Goal: Complete application form: Complete application form

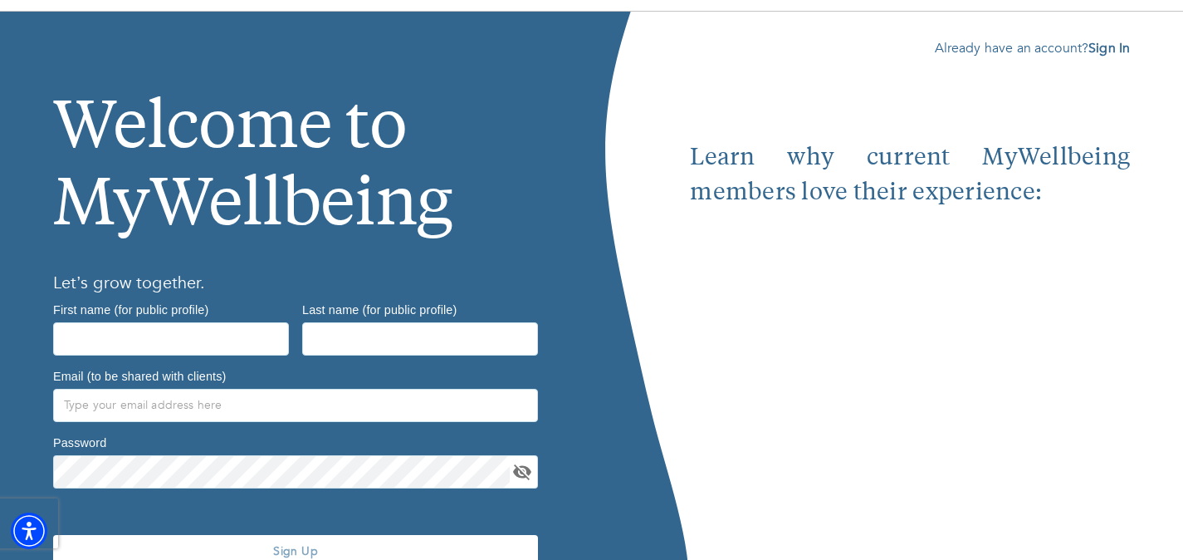
scroll to position [131, 0]
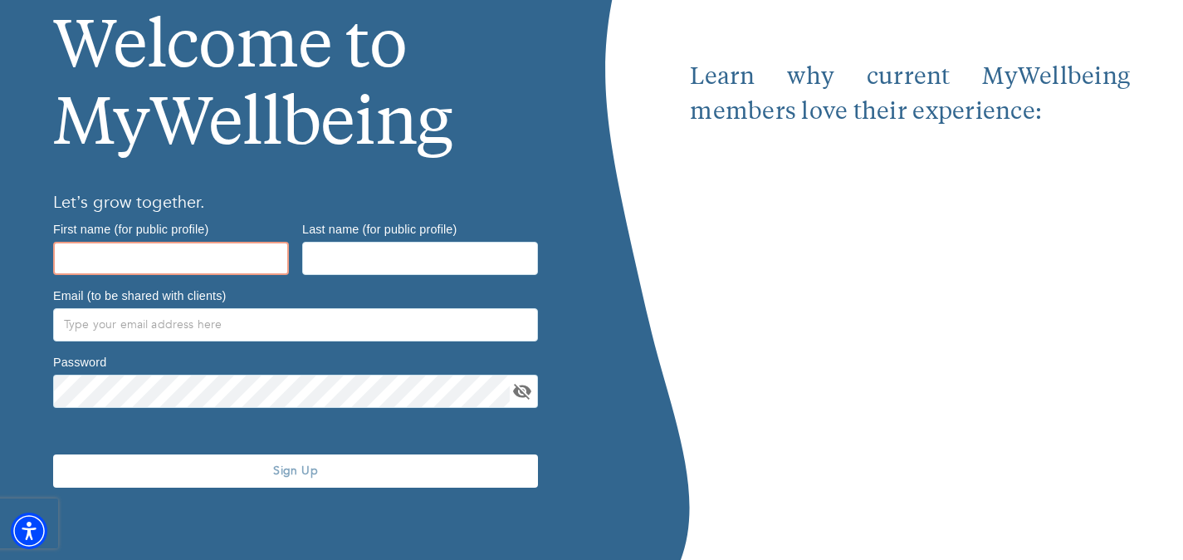
click at [214, 247] on input "text" at bounding box center [171, 258] width 236 height 33
type input "Varsha"
click at [433, 237] on div at bounding box center [420, 255] width 236 height 40
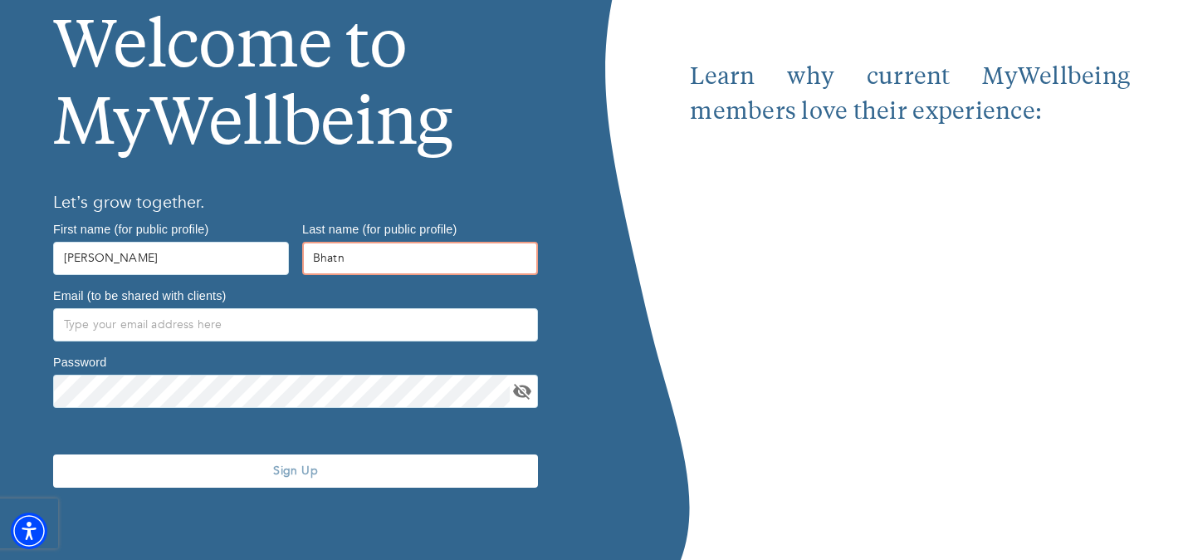
type input "Bhatnagar"
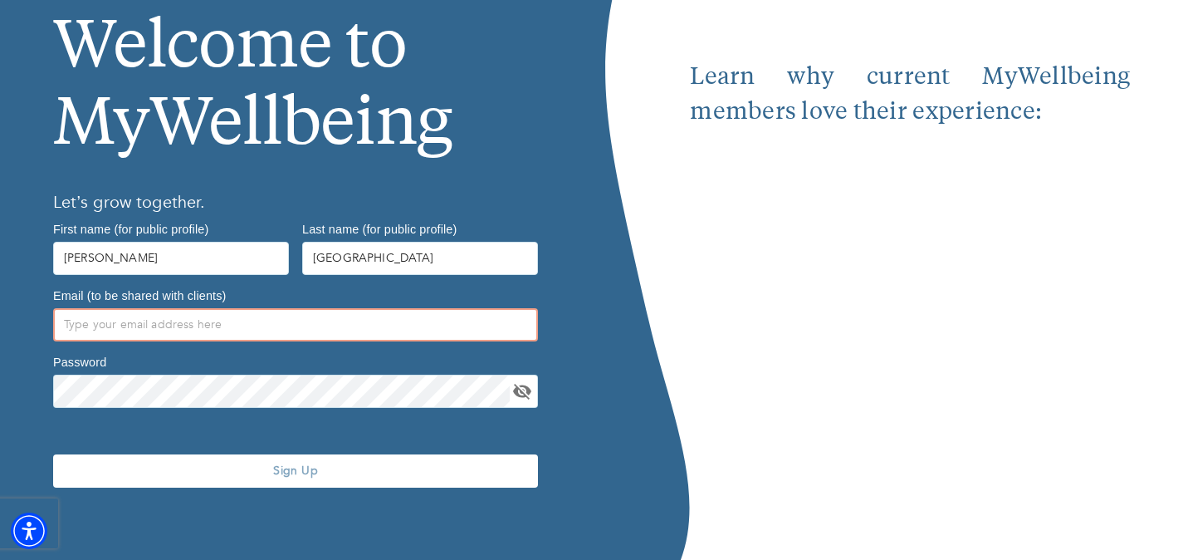
click at [313, 329] on input "text" at bounding box center [295, 324] width 485 height 33
type input "drvarshabhatnagar@gmail.com"
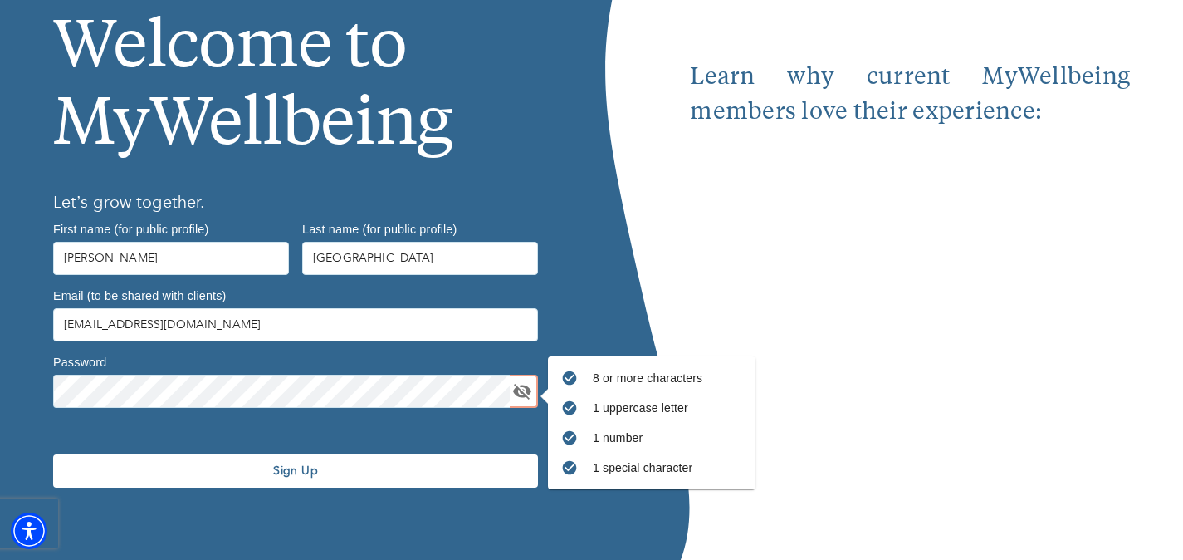
click at [444, 465] on span "Sign Up" at bounding box center [296, 470] width 472 height 16
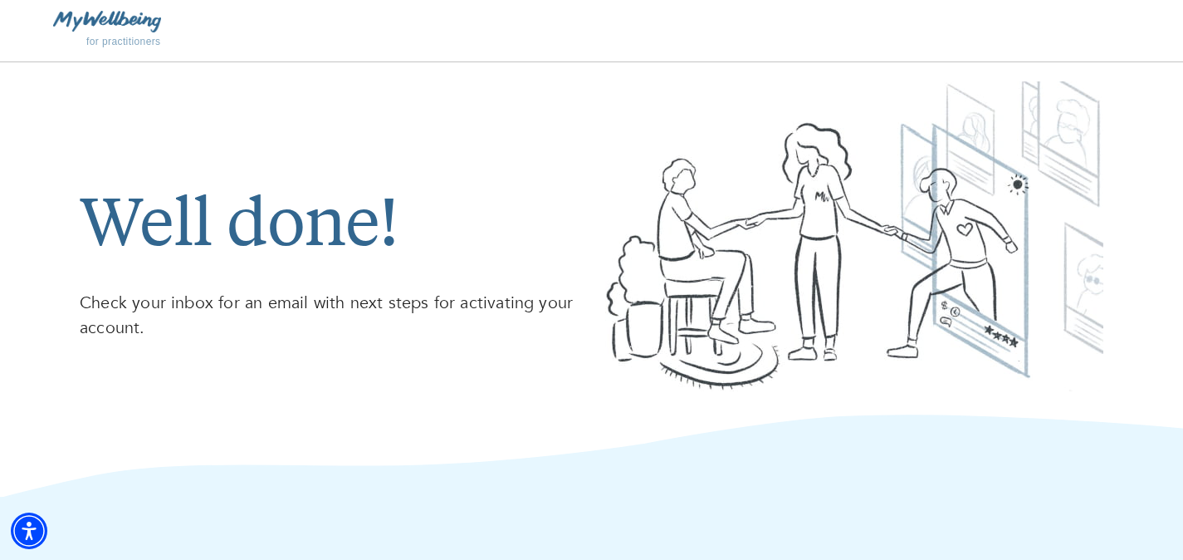
click at [1119, 110] on div "Well done! Check your inbox for an email with next steps for activating your ac…" at bounding box center [591, 238] width 1183 height 352
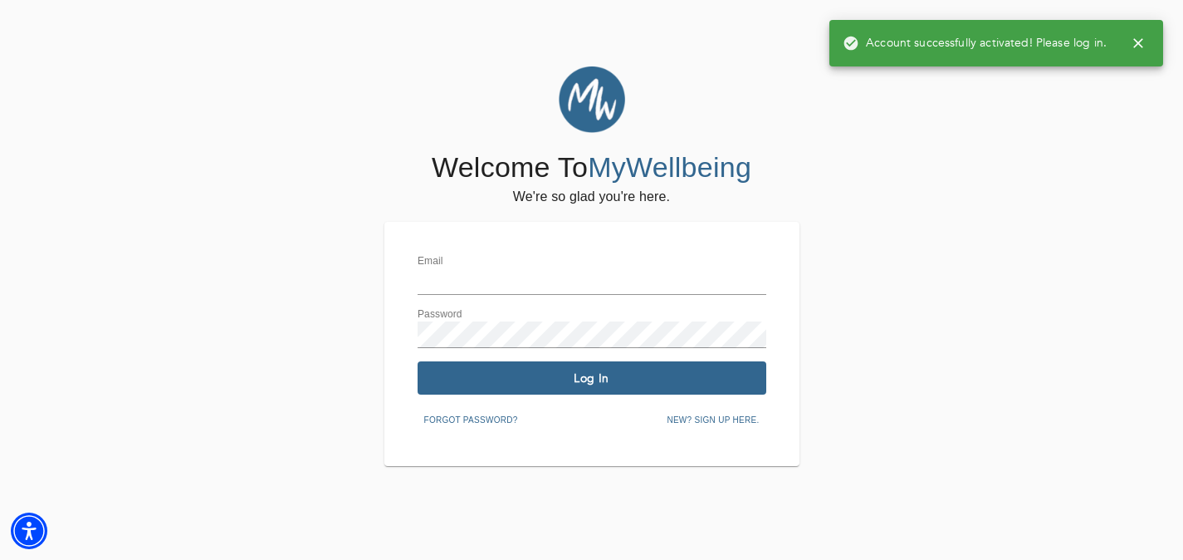
type input "[EMAIL_ADDRESS][DOMAIN_NAME]"
click at [663, 378] on span "Log In" at bounding box center [591, 378] width 335 height 16
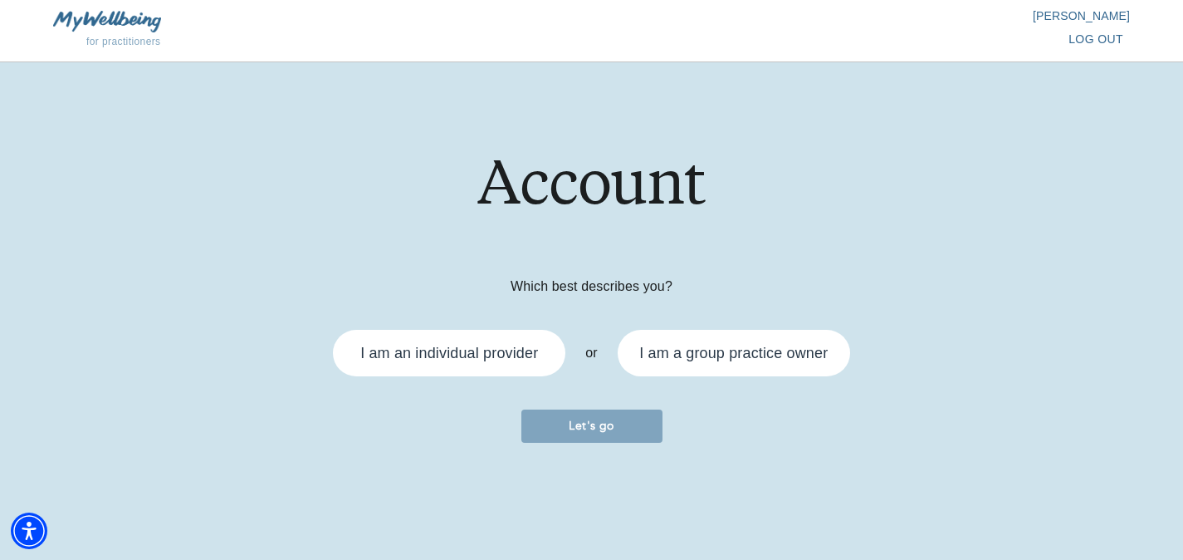
click at [489, 337] on div "I am an individual provider" at bounding box center [449, 353] width 232 height 46
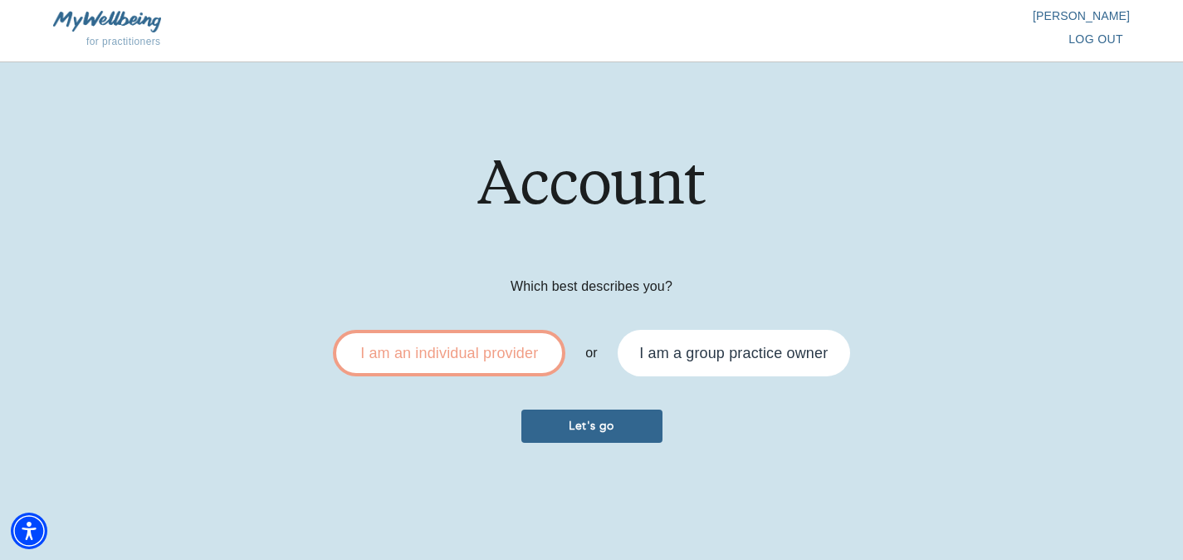
click at [565, 427] on span "Let's go" at bounding box center [592, 426] width 128 height 16
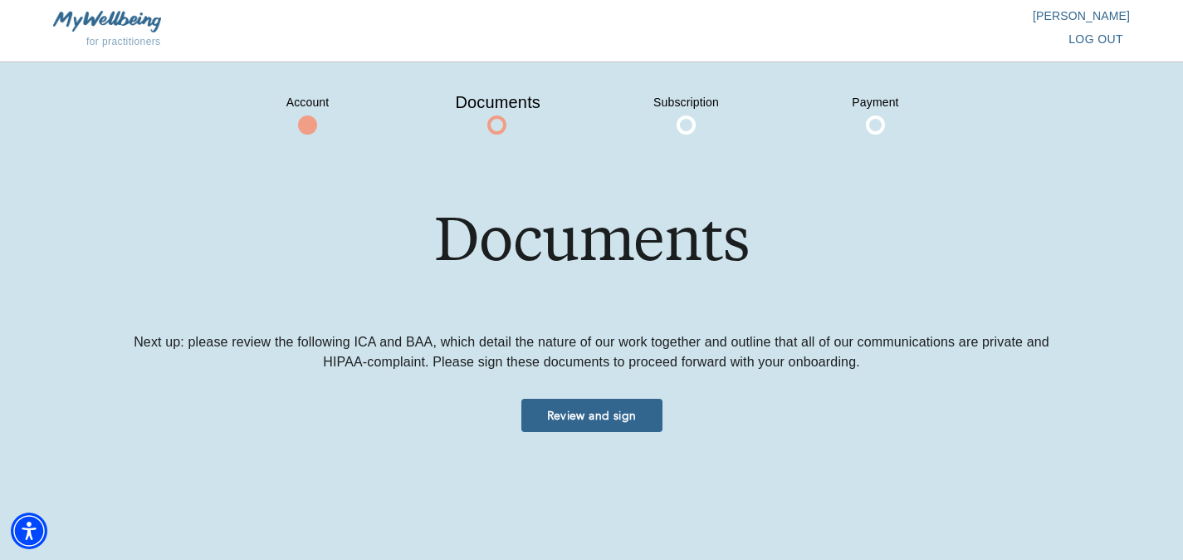
click at [640, 423] on button "Review and sign" at bounding box center [591, 415] width 141 height 33
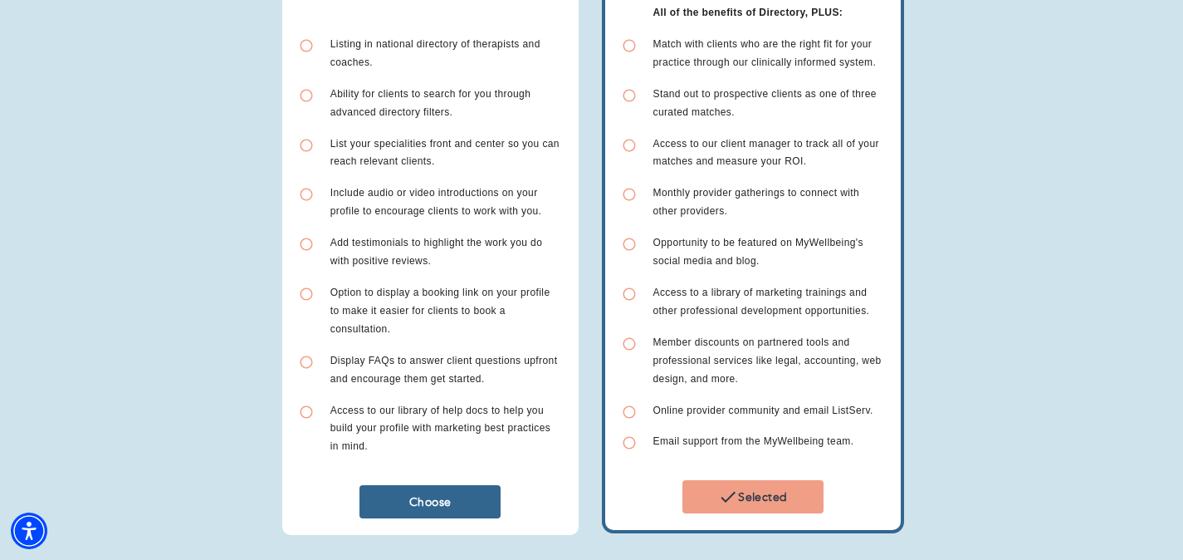
scroll to position [294, 0]
click at [794, 489] on span "Selected" at bounding box center [753, 498] width 128 height 20
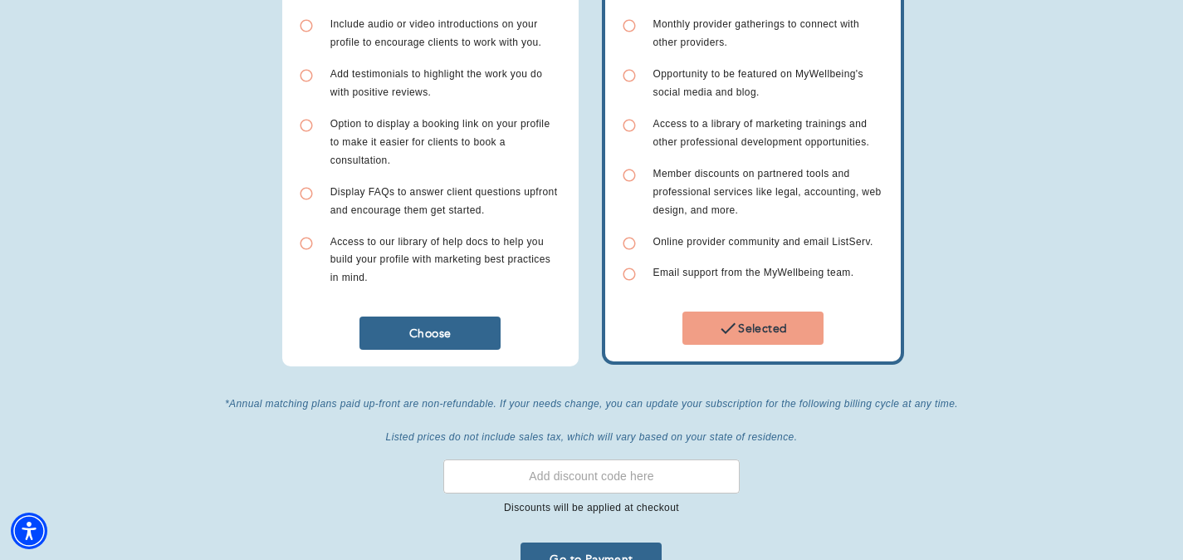
scroll to position [552, 0]
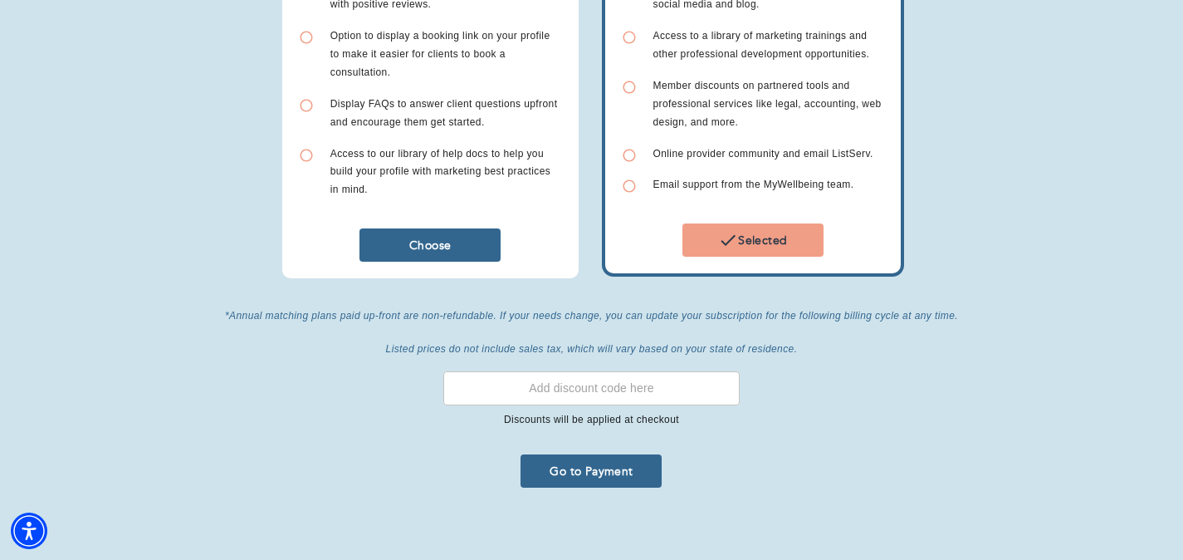
click at [536, 380] on input "text" at bounding box center [591, 388] width 296 height 34
click at [592, 463] on span "Go to Payment" at bounding box center [591, 471] width 128 height 16
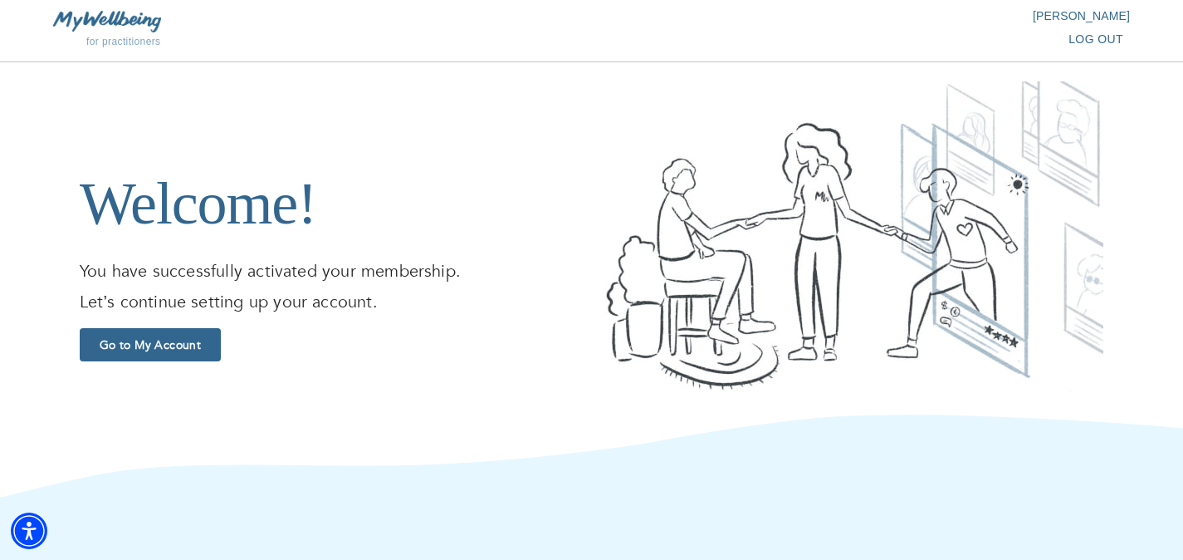
click at [196, 331] on button "Go to My Account" at bounding box center [150, 344] width 141 height 33
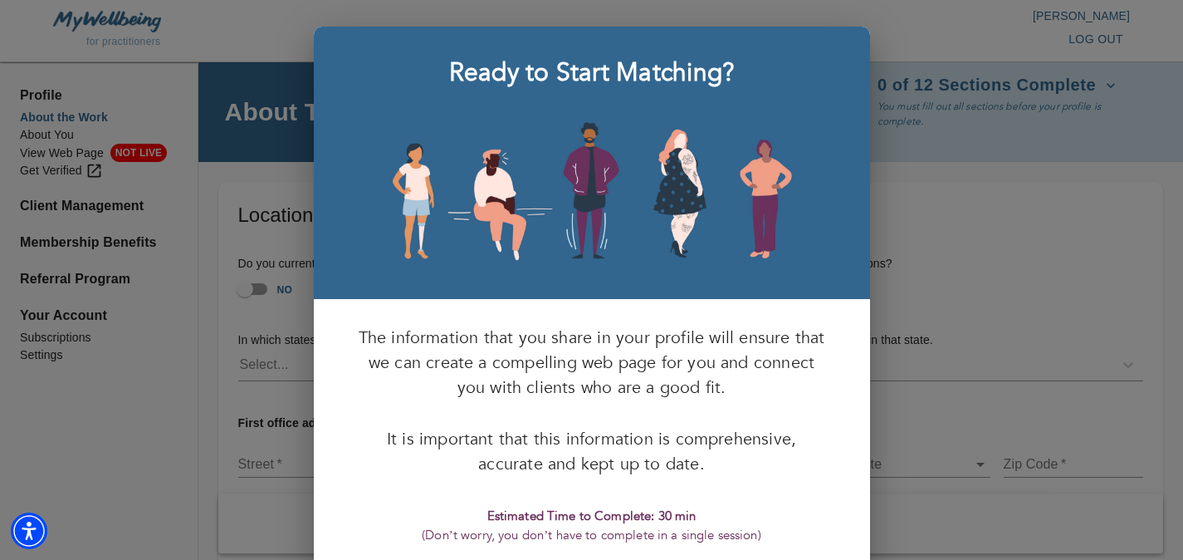
scroll to position [91, 0]
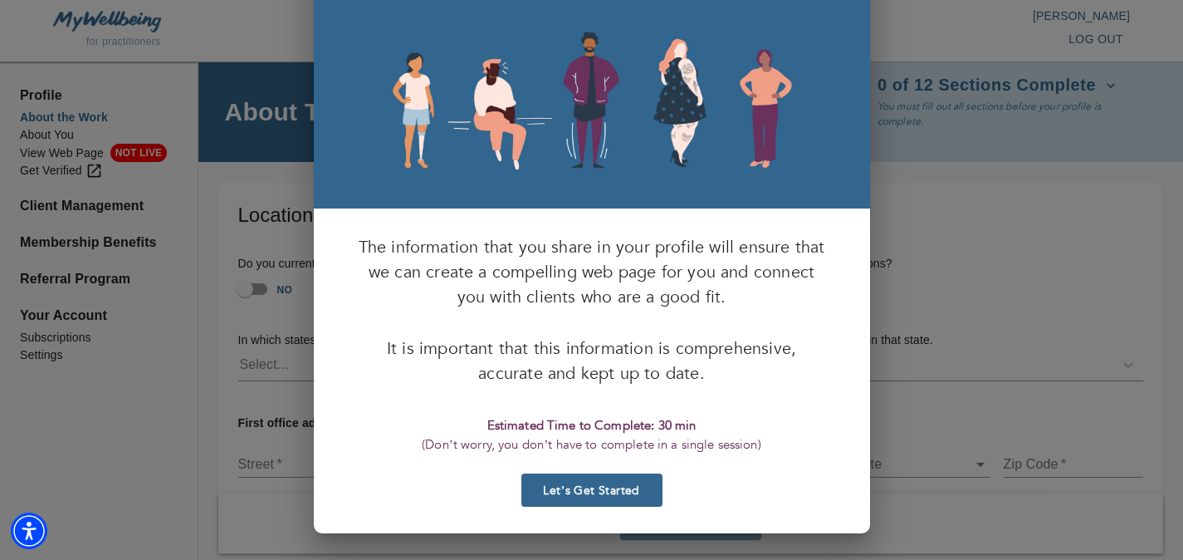
click at [614, 485] on span "Let’s Get Started" at bounding box center [592, 490] width 128 height 16
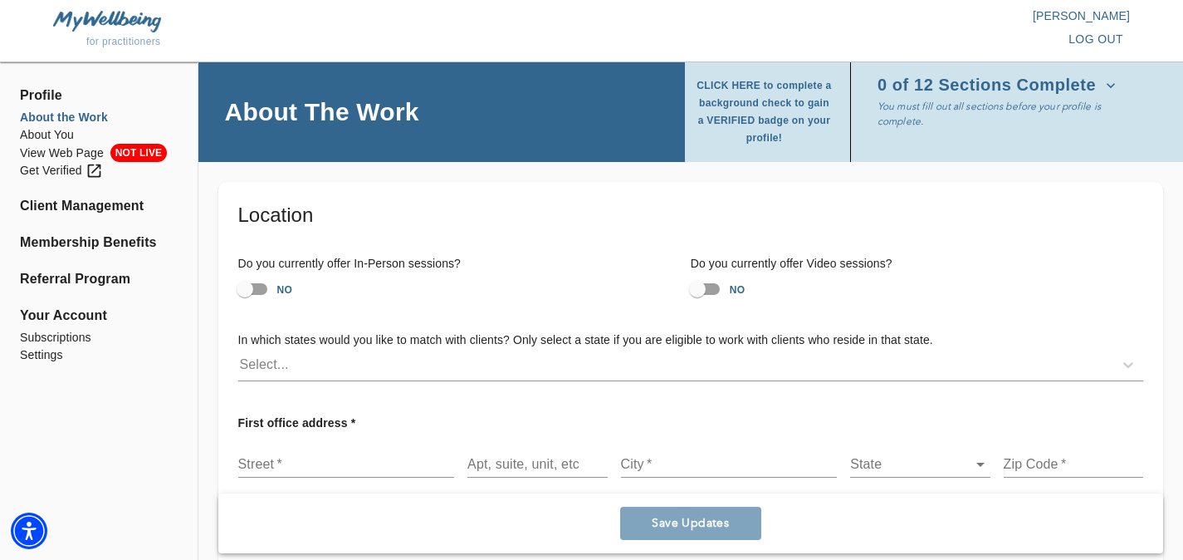
click at [263, 283] on input "NO" at bounding box center [245, 289] width 95 height 32
checkbox input "true"
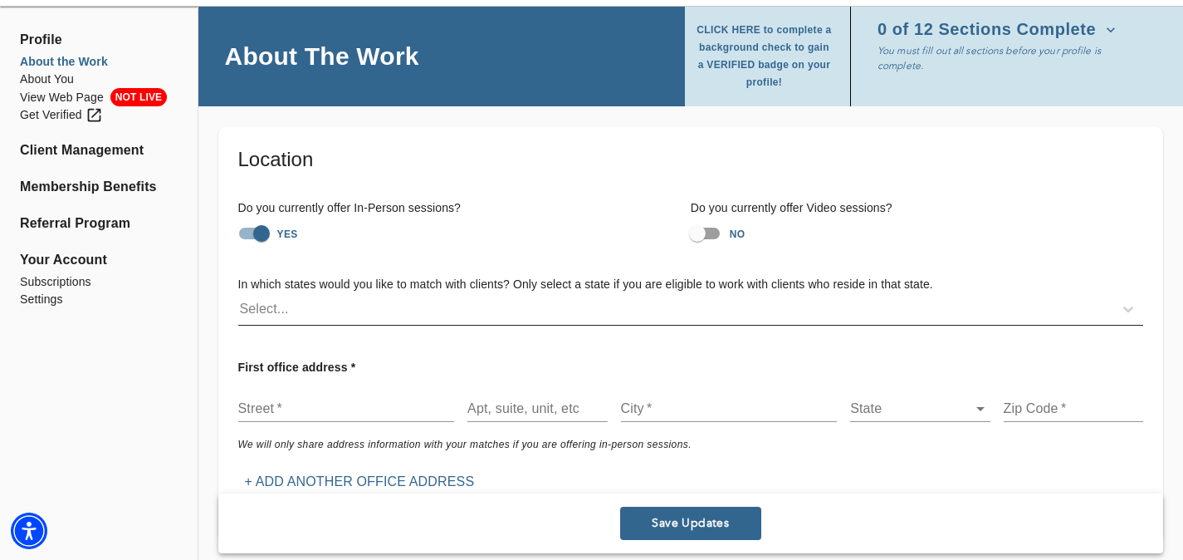
scroll to position [53, 0]
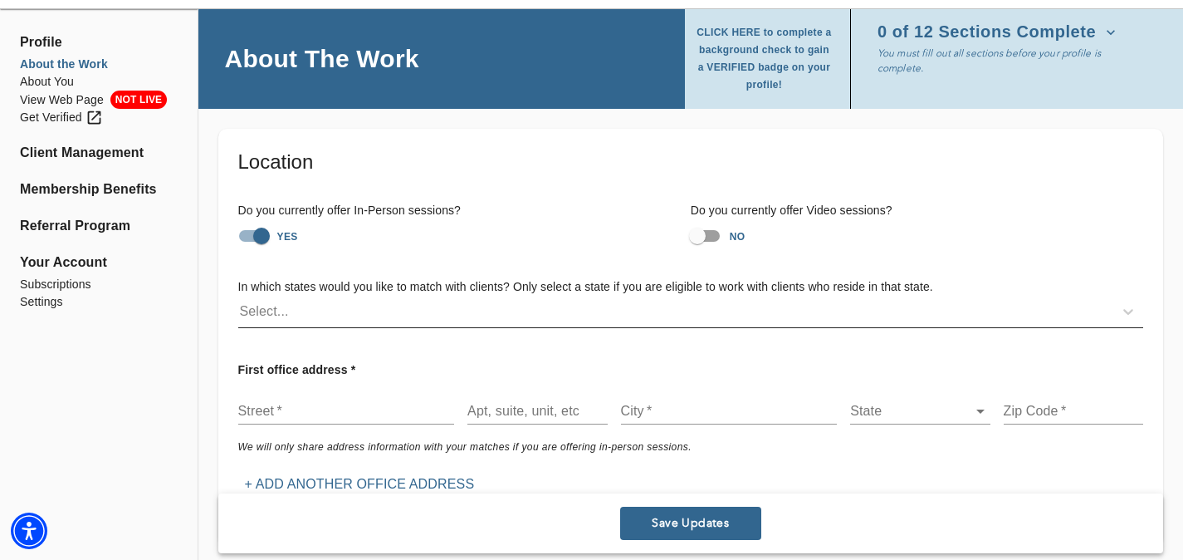
click at [485, 316] on div "Select..." at bounding box center [675, 311] width 875 height 27
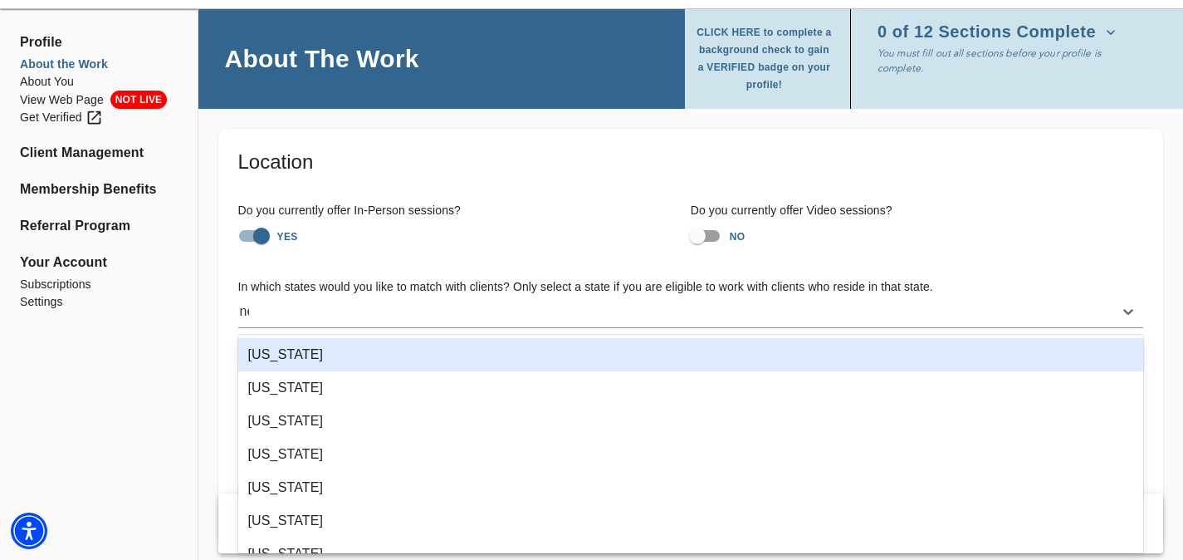
type input "new"
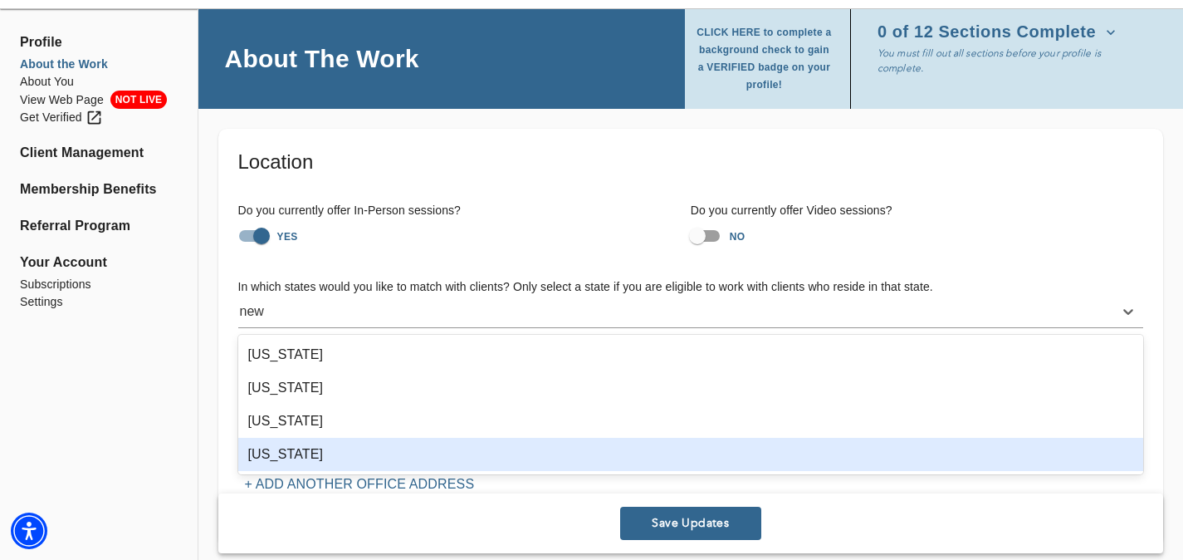
click at [517, 444] on div "[US_STATE]" at bounding box center [691, 454] width 906 height 33
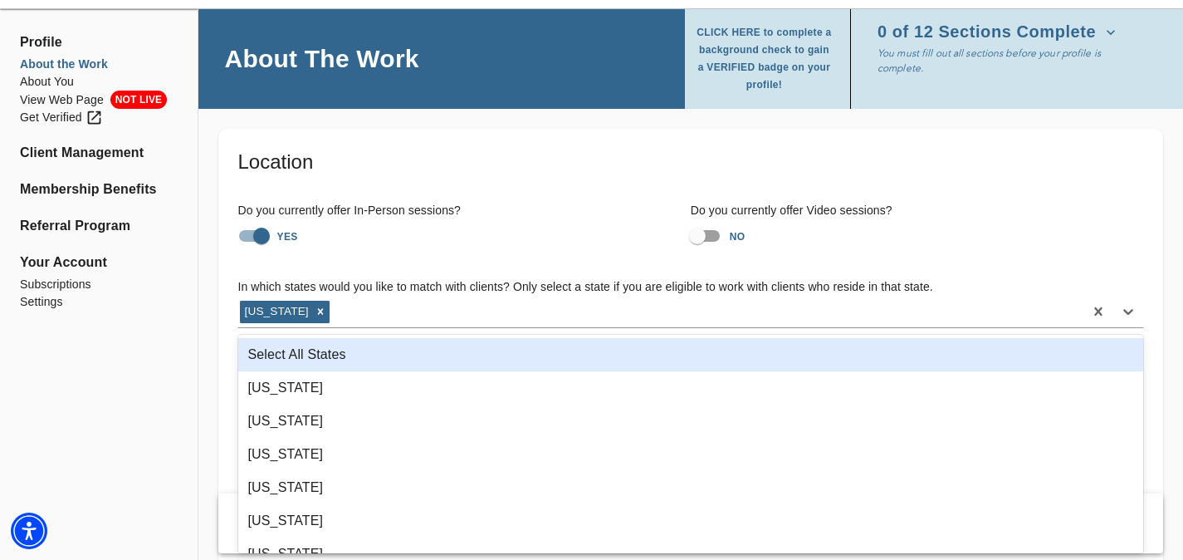
click at [593, 283] on h6 "In which states would you like to match with clients? Only select a state if yo…" at bounding box center [690, 287] width 905 height 18
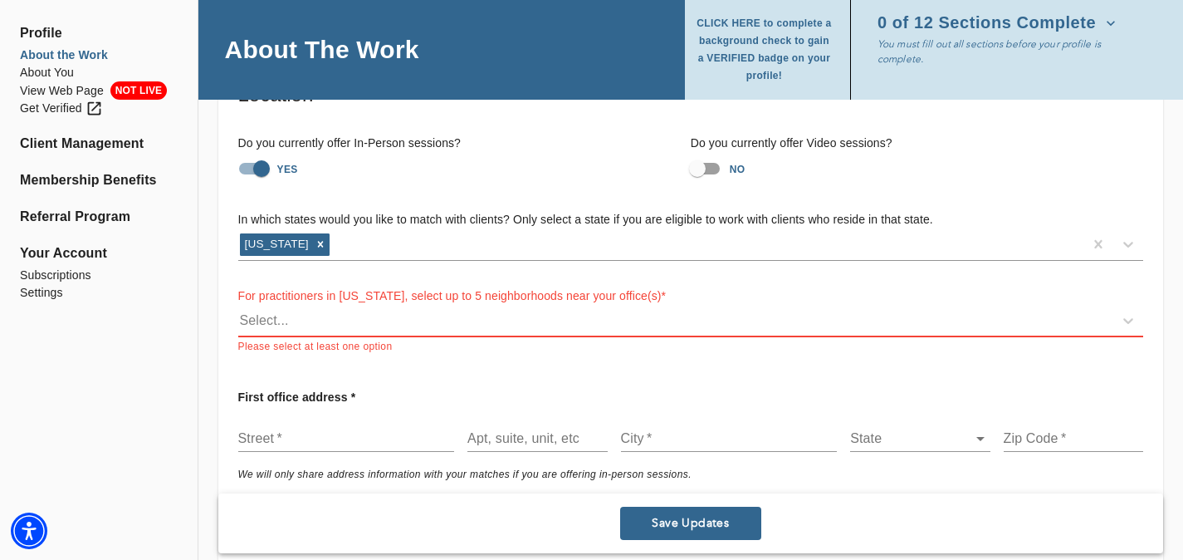
scroll to position [126, 0]
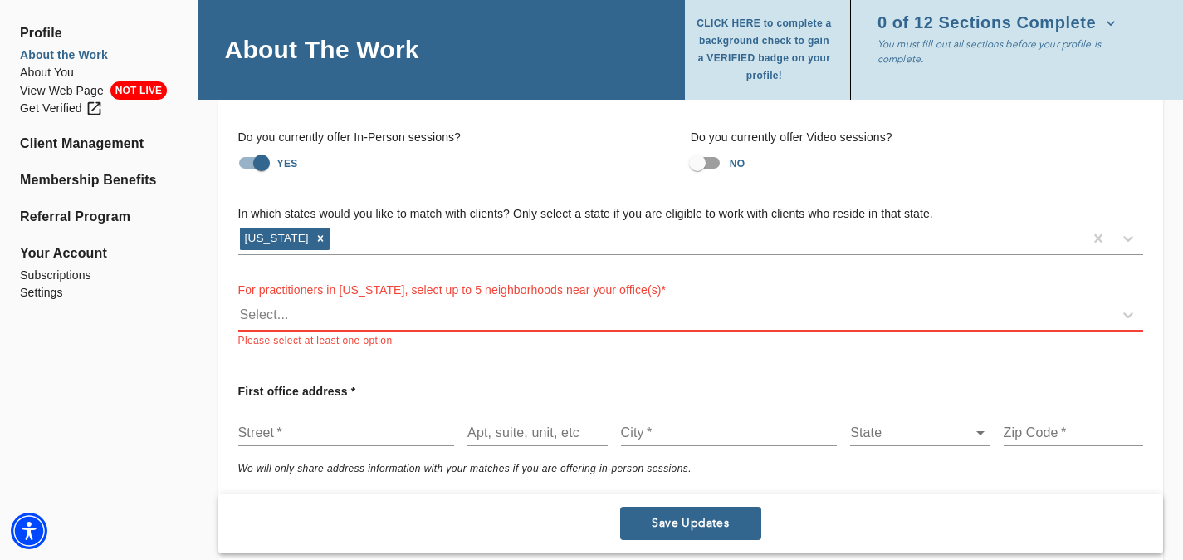
click at [591, 321] on div "Select..." at bounding box center [675, 314] width 875 height 27
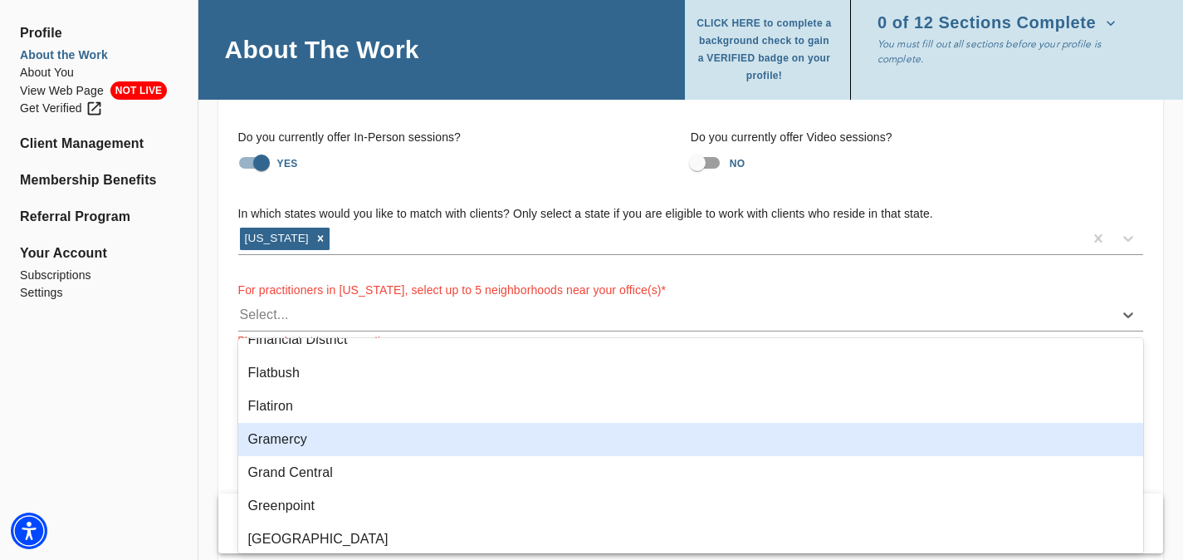
scroll to position [0, 0]
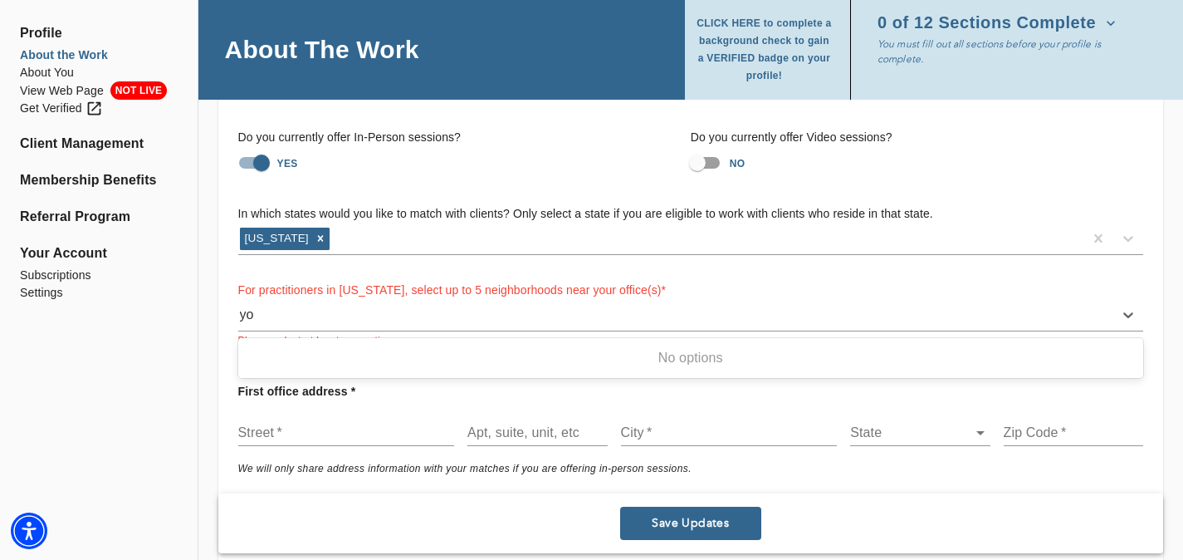
type input "y"
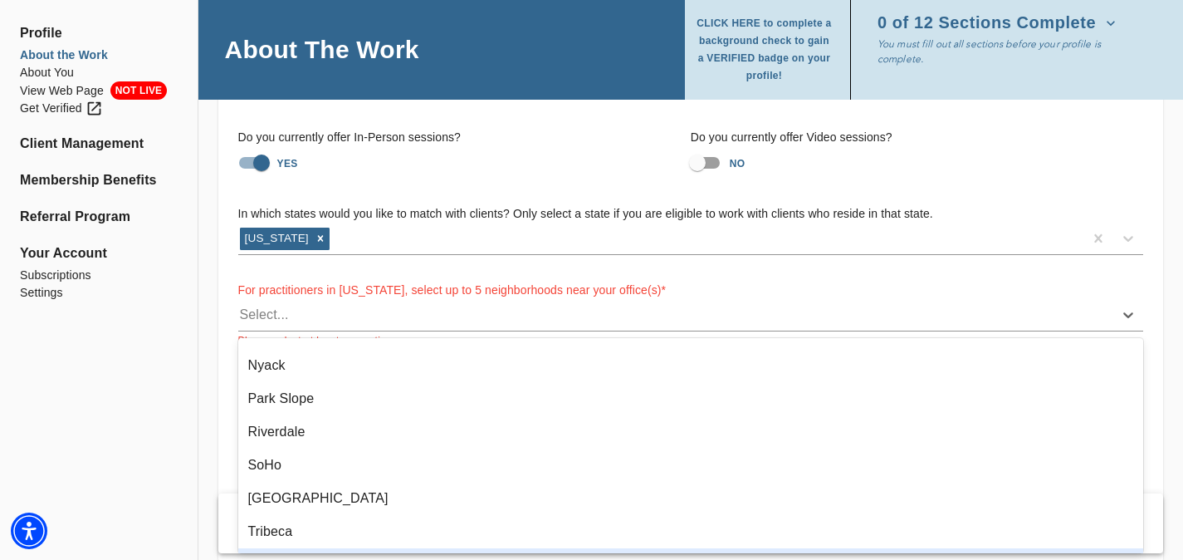
scroll to position [833, 0]
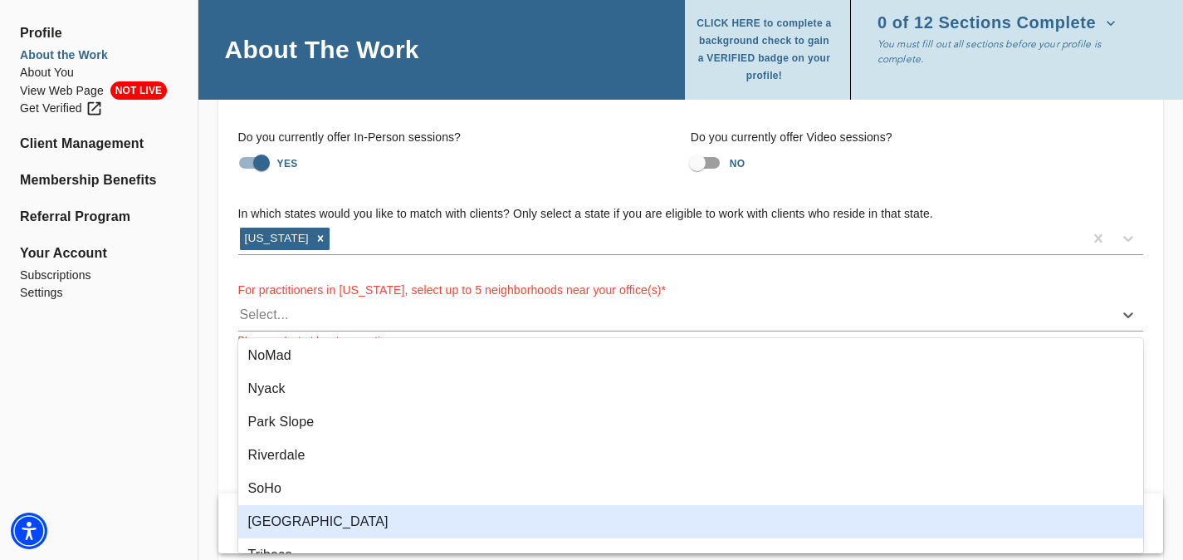
click at [504, 515] on div "[GEOGRAPHIC_DATA]" at bounding box center [691, 521] width 906 height 33
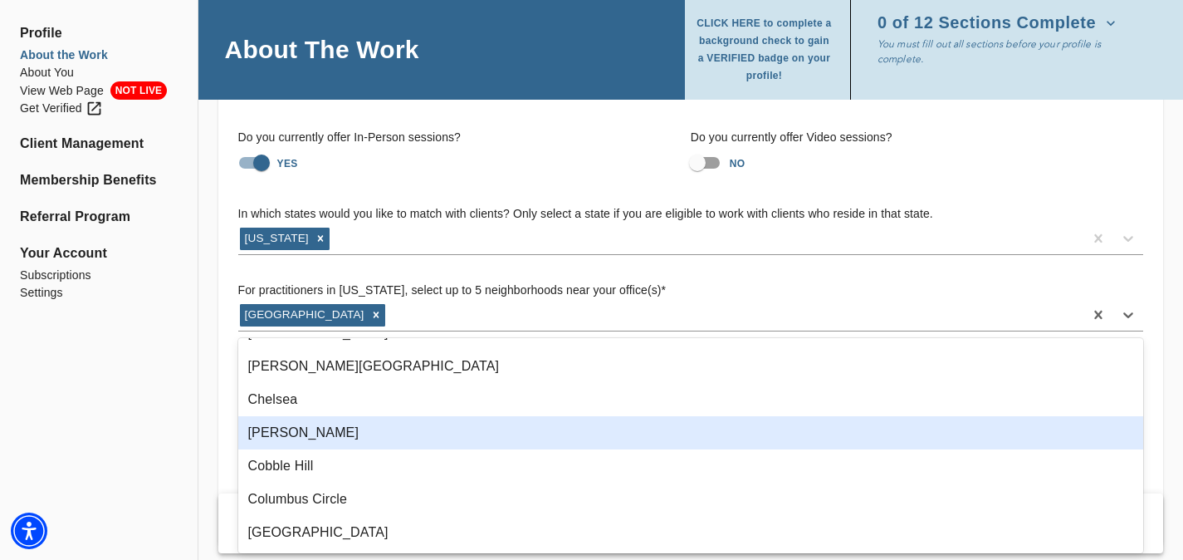
scroll to position [0, 0]
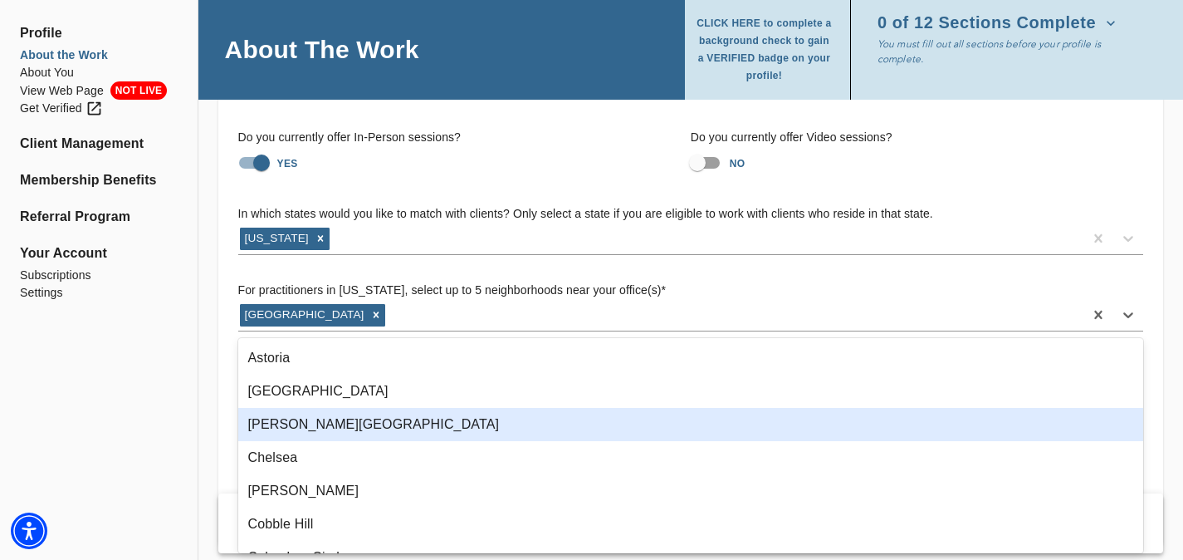
click at [477, 437] on div "[PERSON_NAME][GEOGRAPHIC_DATA]" at bounding box center [691, 424] width 906 height 33
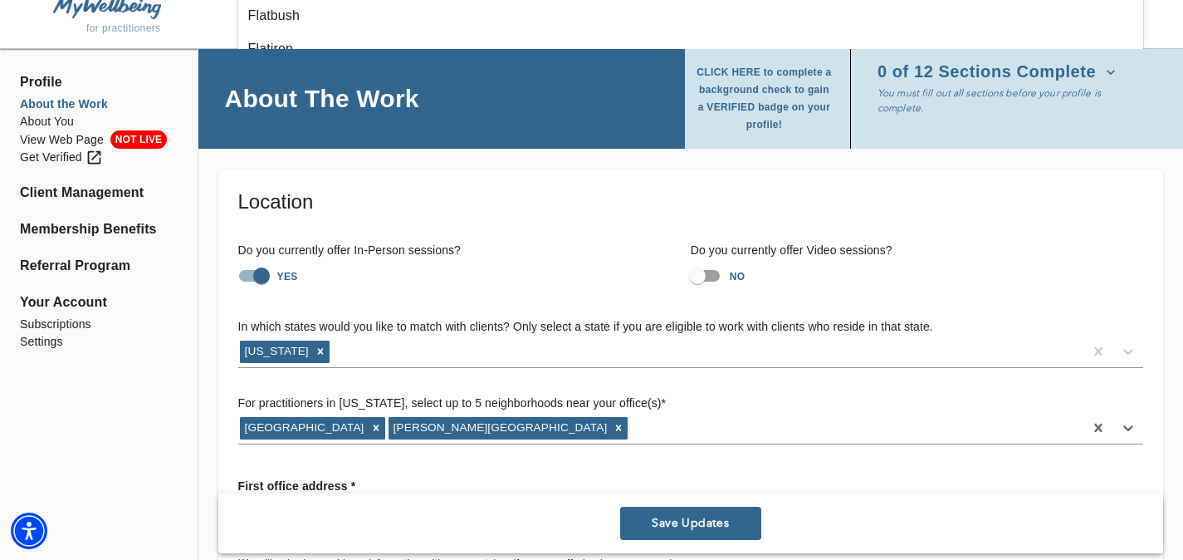
scroll to position [47, 0]
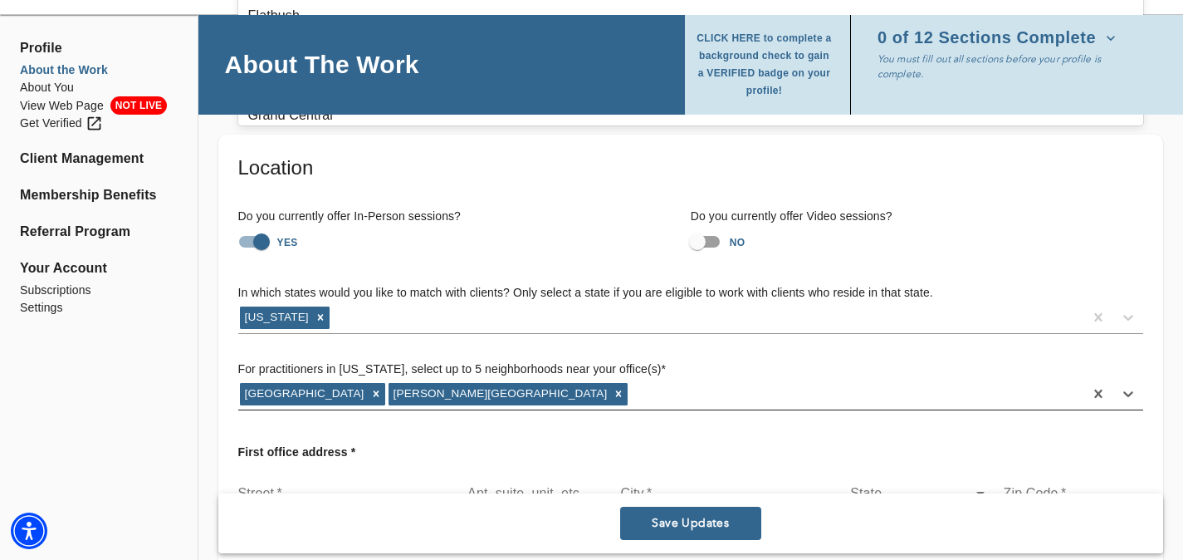
click at [506, 394] on div "[GEOGRAPHIC_DATA][PERSON_NAME]" at bounding box center [660, 393] width 845 height 27
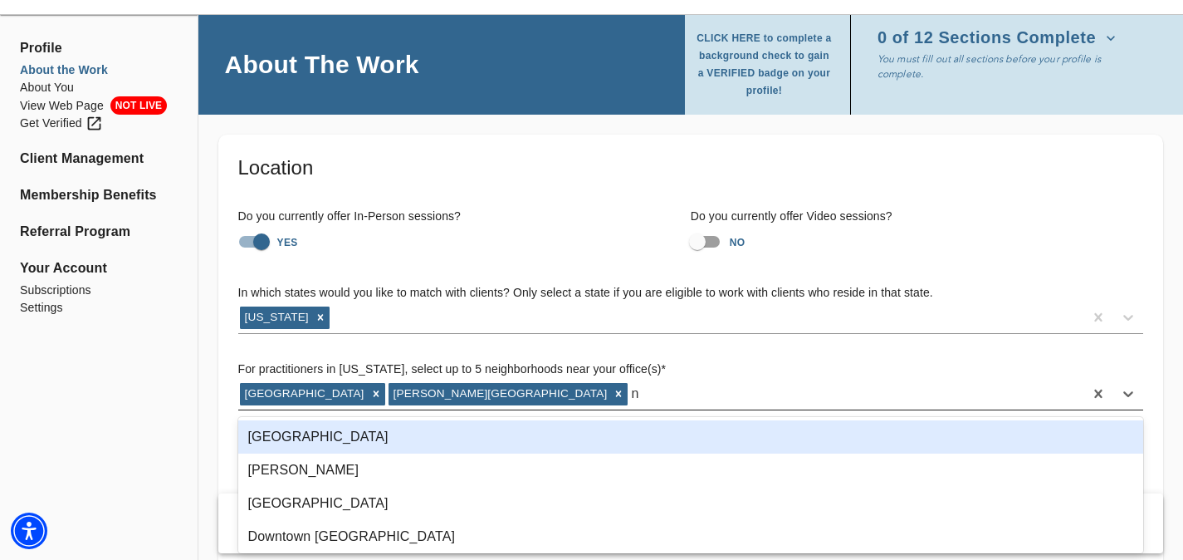
type input "ny"
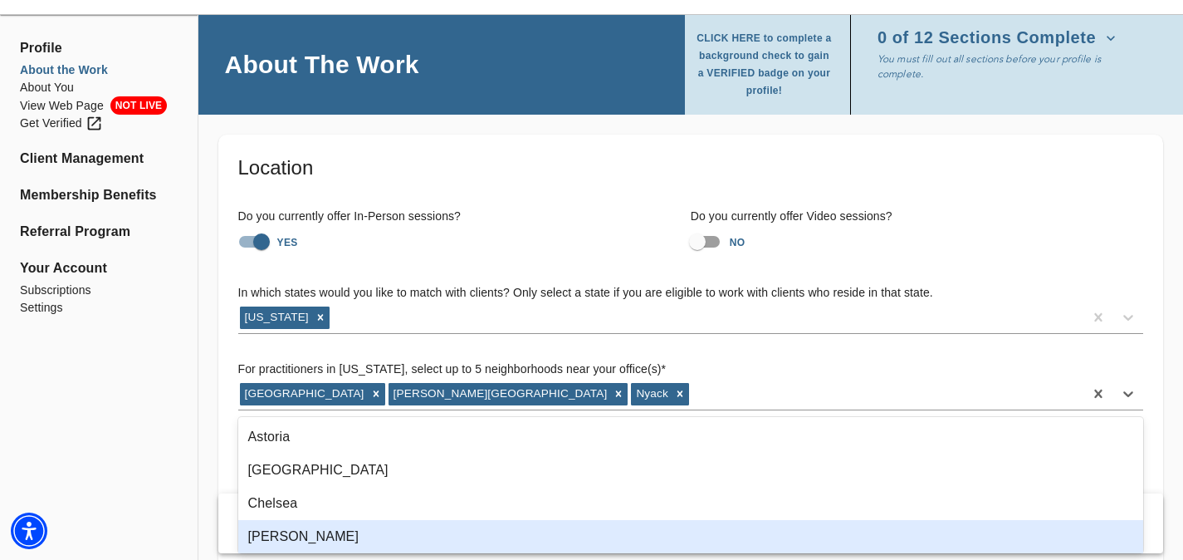
click at [350, 530] on div "[PERSON_NAME]" at bounding box center [691, 536] width 906 height 33
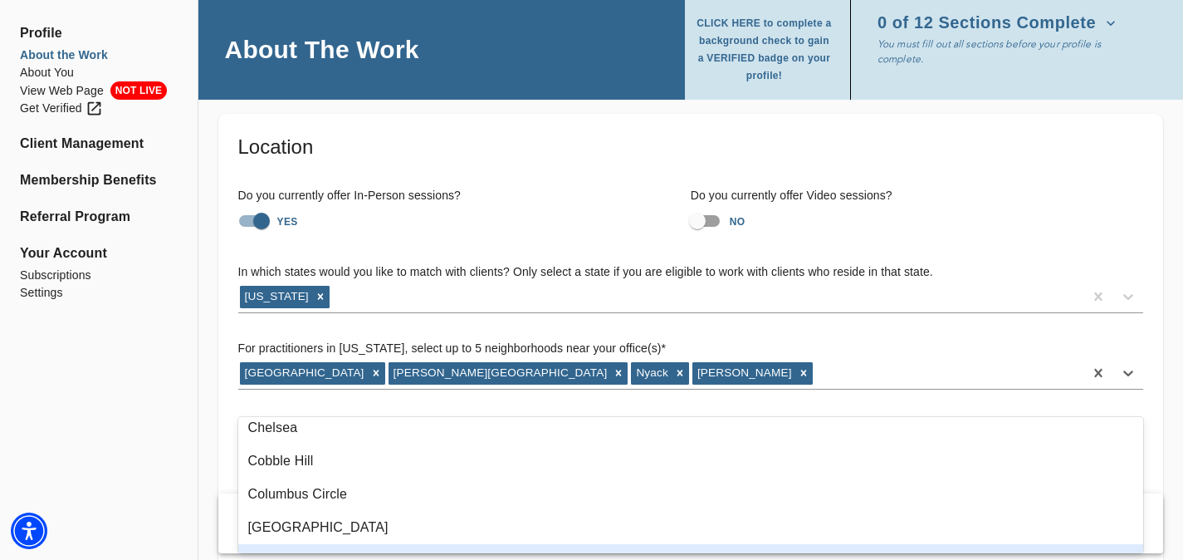
scroll to position [71, 0]
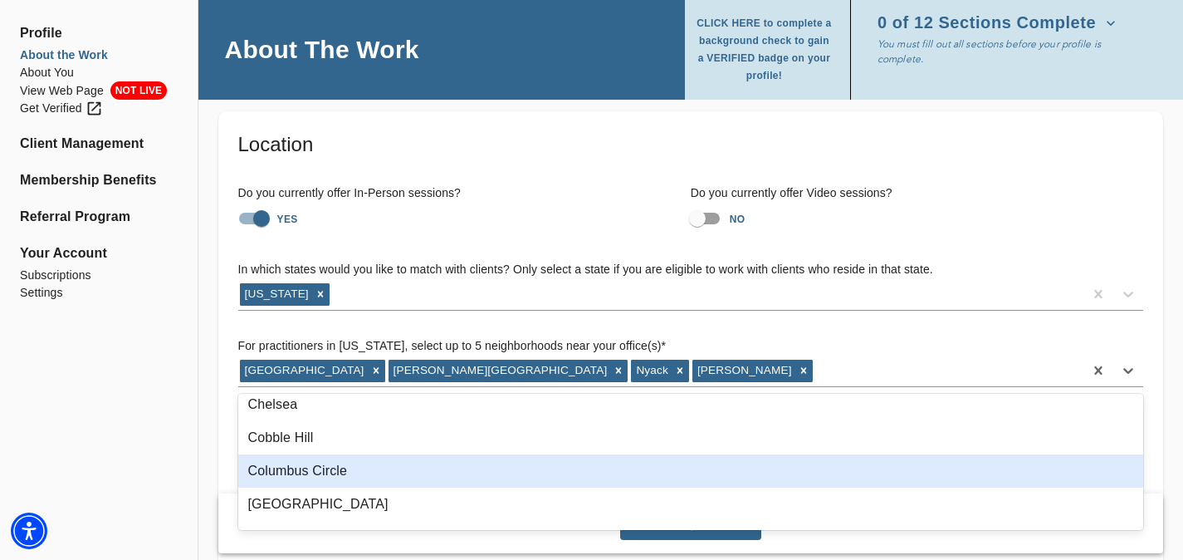
click at [377, 470] on div "Columbus Circle" at bounding box center [691, 470] width 906 height 33
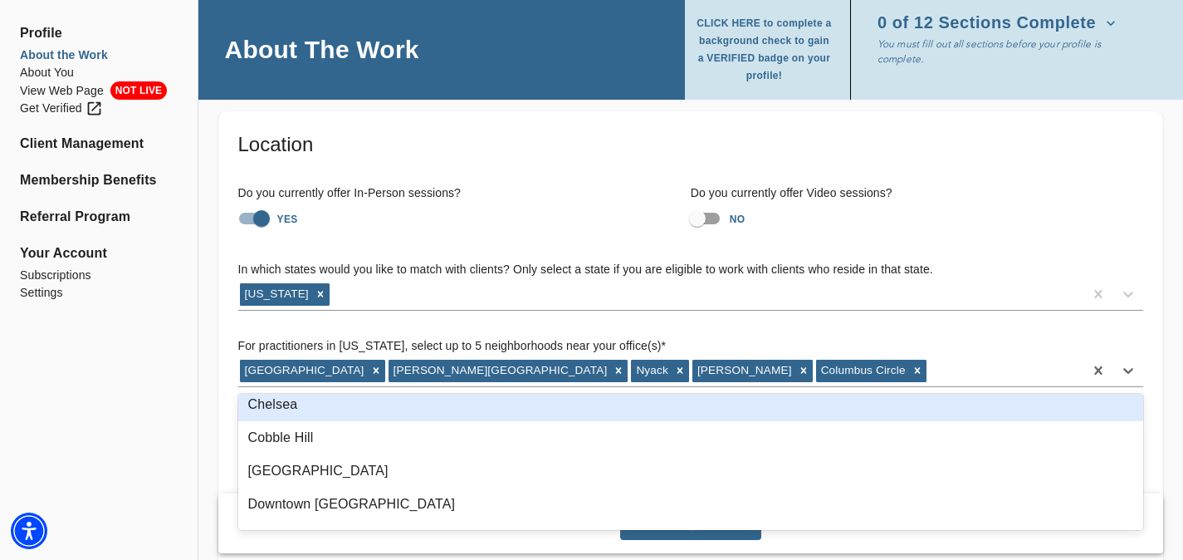
click at [1057, 196] on h6 "Do you currently offer Video sessions?" at bounding box center [917, 193] width 453 height 18
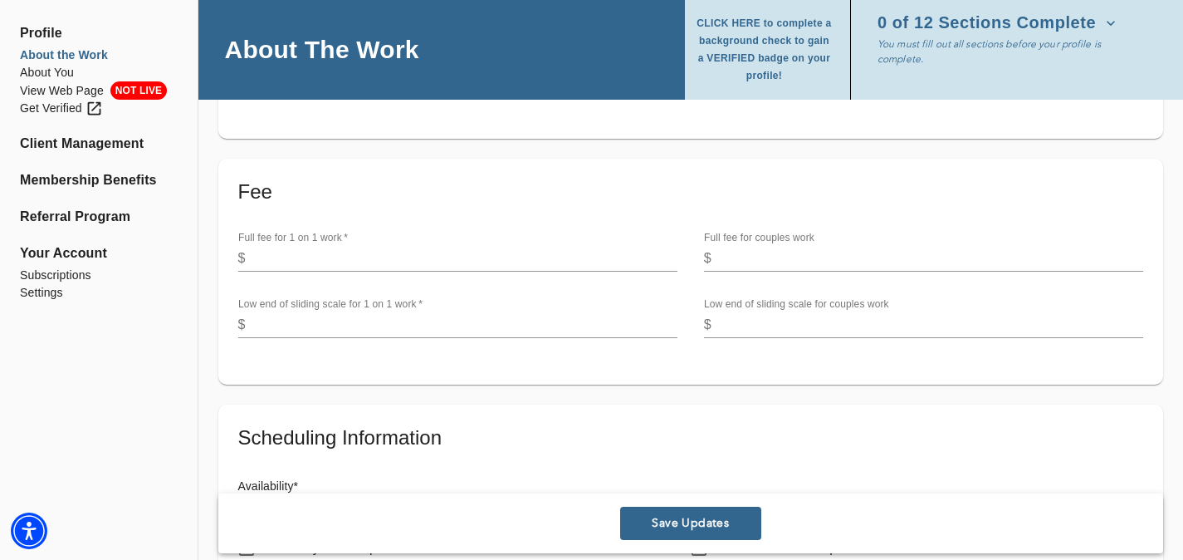
scroll to position [538, 0]
click at [517, 247] on input "number" at bounding box center [464, 256] width 425 height 27
type input "300"
click at [807, 265] on input "number" at bounding box center [930, 256] width 425 height 27
type input "315"
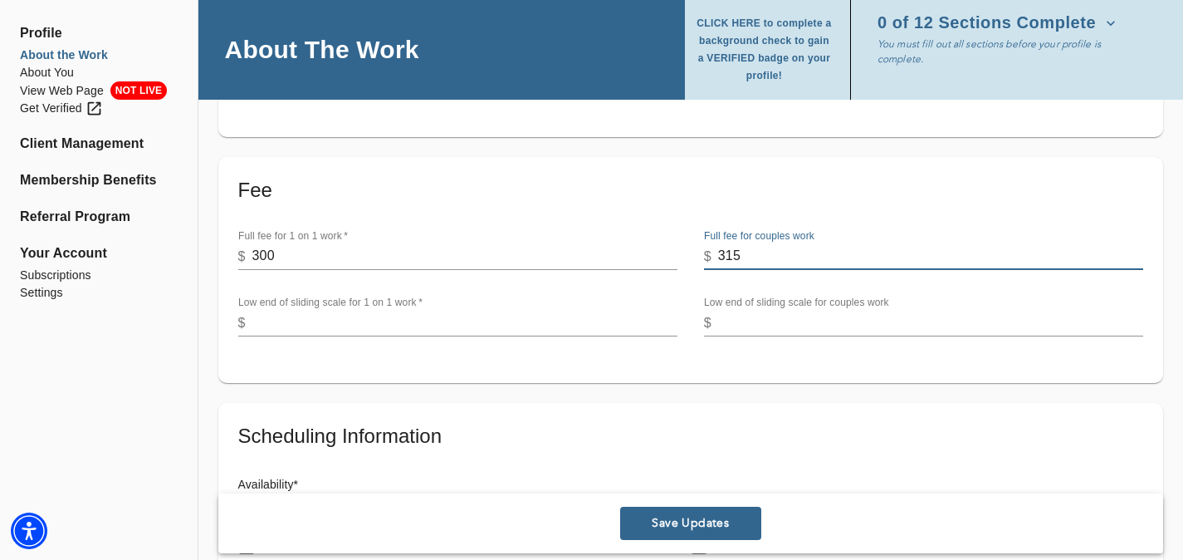
click at [527, 320] on input "number" at bounding box center [464, 323] width 425 height 27
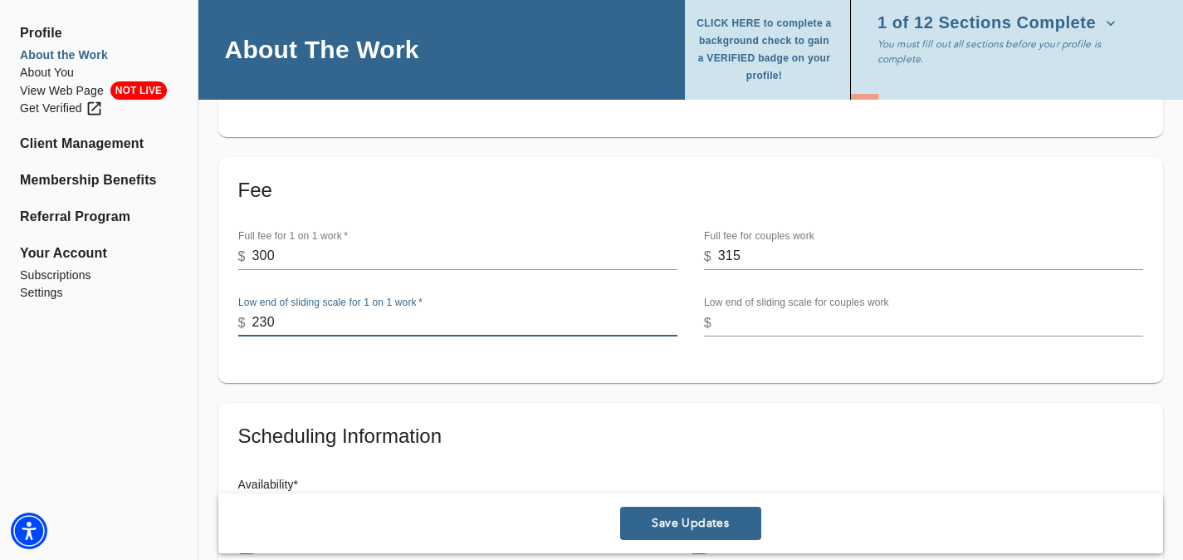
type input "230"
click at [864, 329] on input "number" at bounding box center [930, 323] width 425 height 27
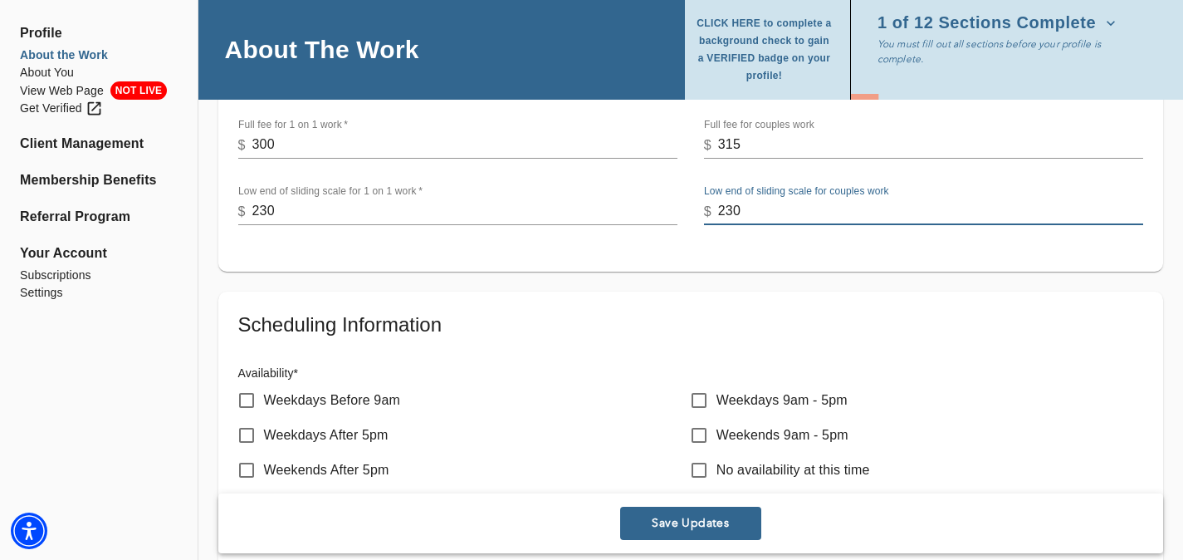
scroll to position [648, 0]
type input "230"
click at [712, 399] on input "Weekdays 9am - 5pm" at bounding box center [699, 401] width 35 height 35
checkbox input "true"
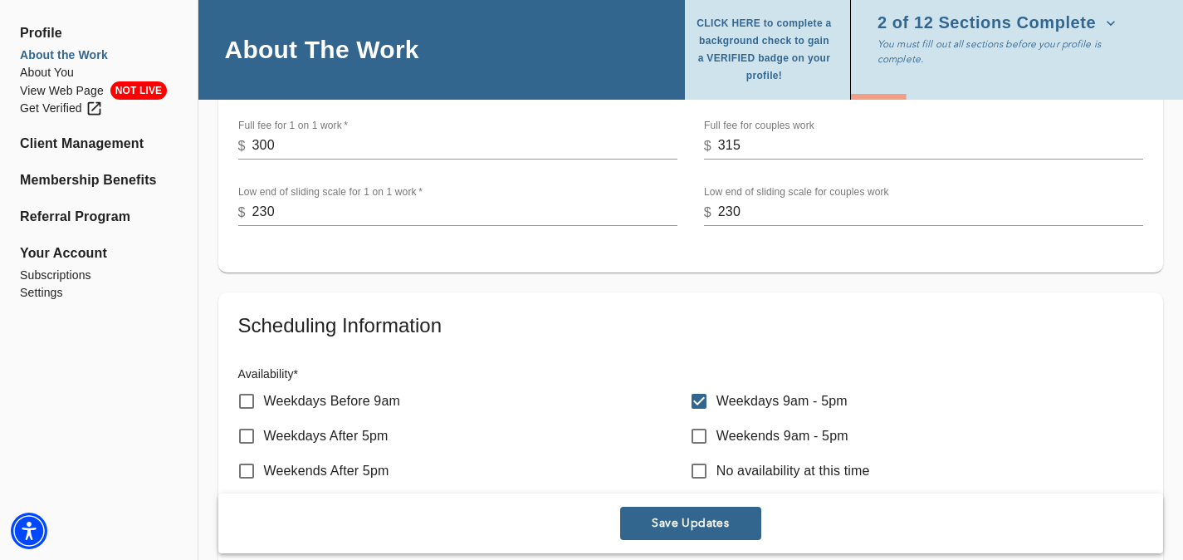
click at [719, 523] on span "Save Updates" at bounding box center [691, 524] width 128 height 16
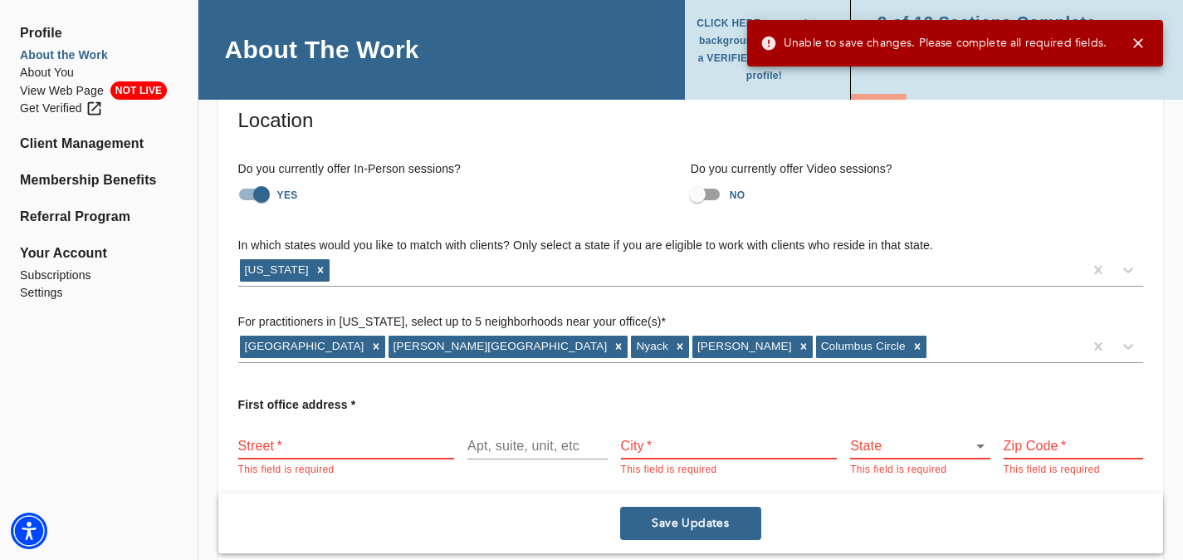
scroll to position [82, 0]
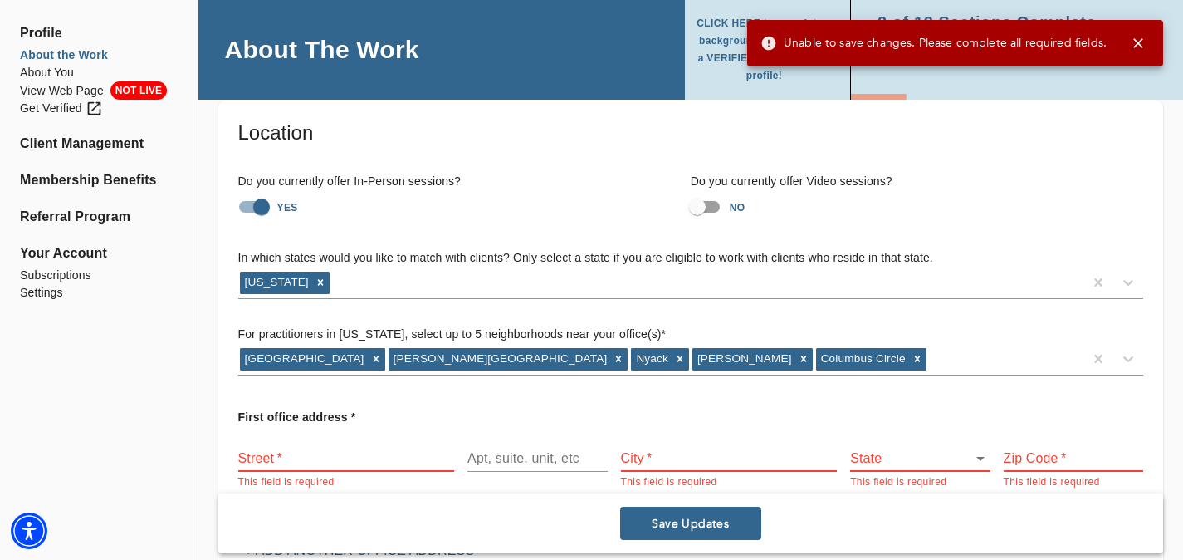
click at [390, 453] on input "text" at bounding box center [346, 458] width 217 height 27
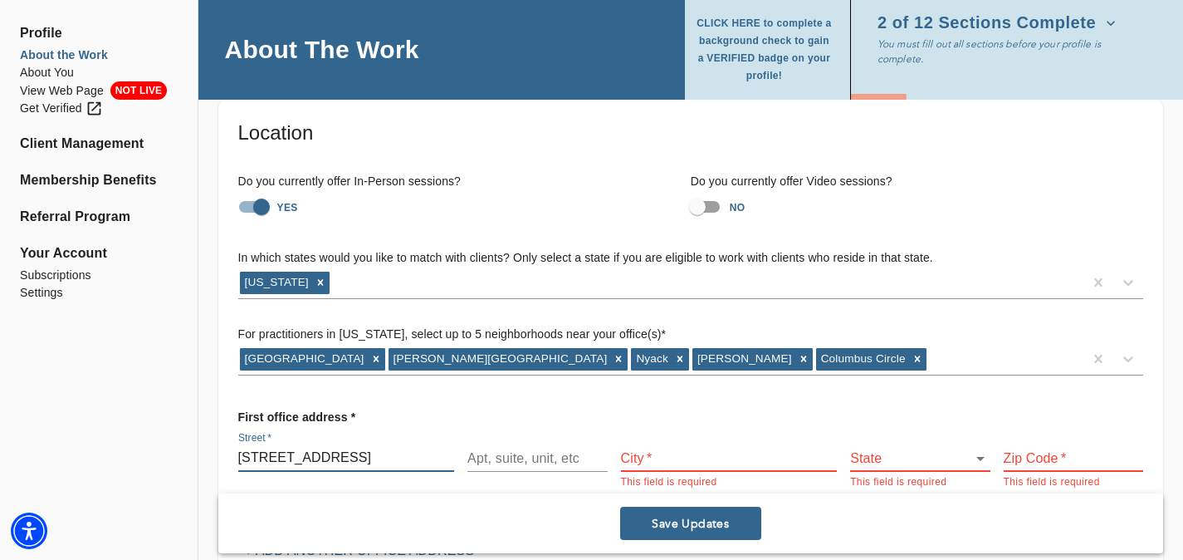
type input "[STREET_ADDRESS]"
click at [695, 461] on input "text" at bounding box center [729, 458] width 217 height 27
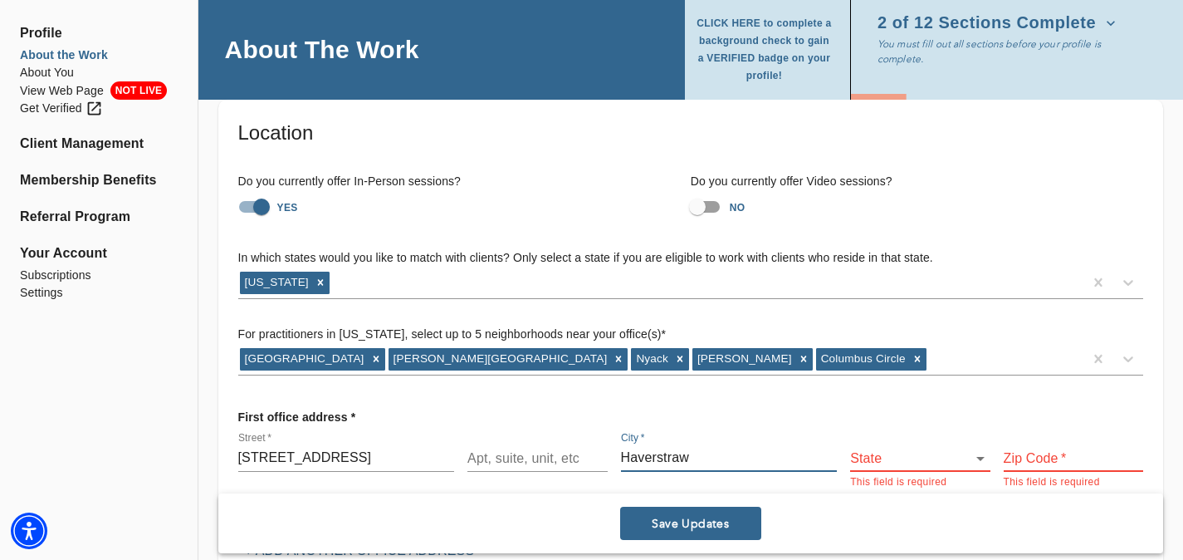
type input "Haverstraw"
click at [935, 453] on body "for practitioners [PERSON_NAME] log out Profile About the Work About You View W…" at bounding box center [591, 198] width 1183 height 560
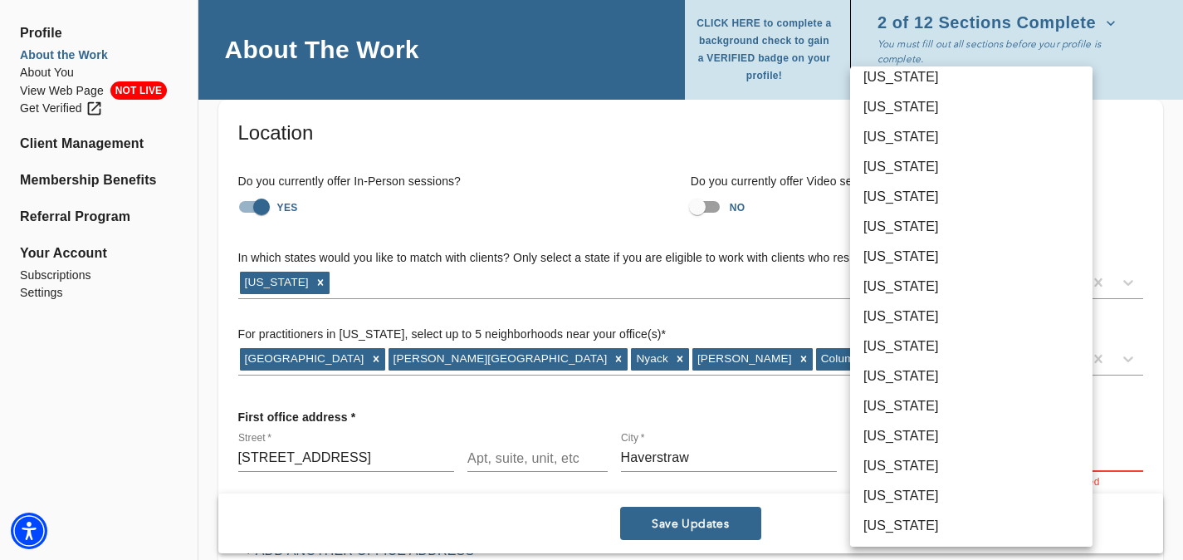
scroll to position [550, 0]
click at [918, 518] on li "[US_STATE]" at bounding box center [971, 525] width 242 height 30
type input "36"
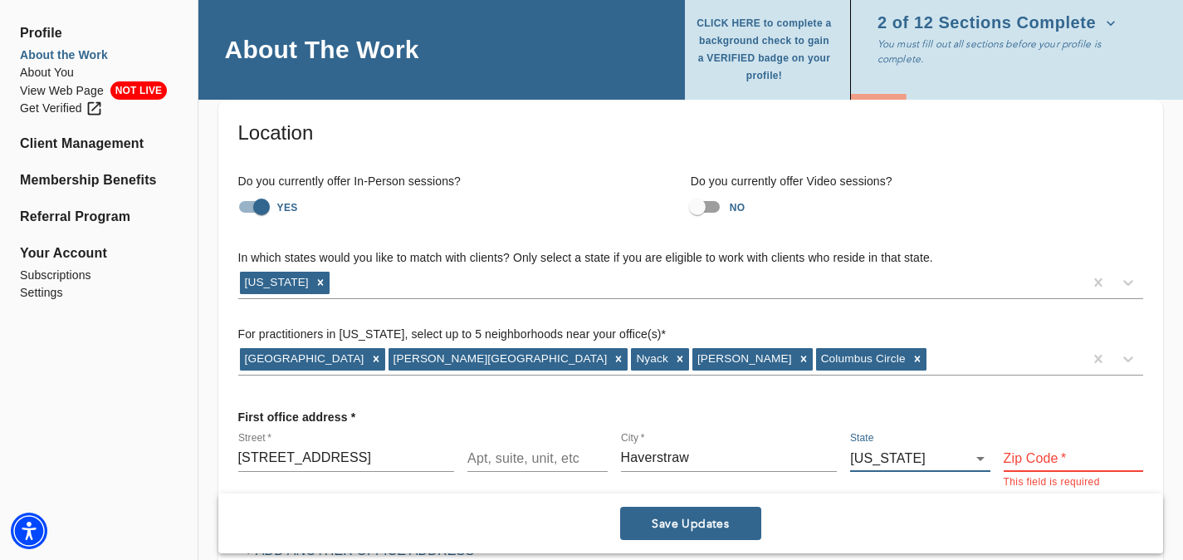
click at [1041, 460] on input "text" at bounding box center [1073, 458] width 139 height 27
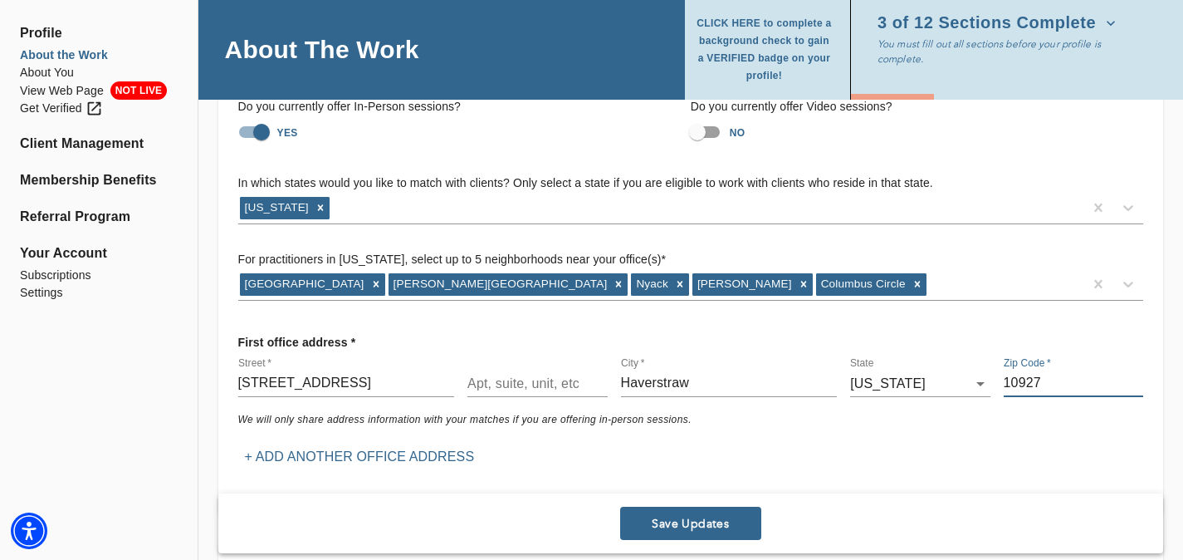
scroll to position [159, 0]
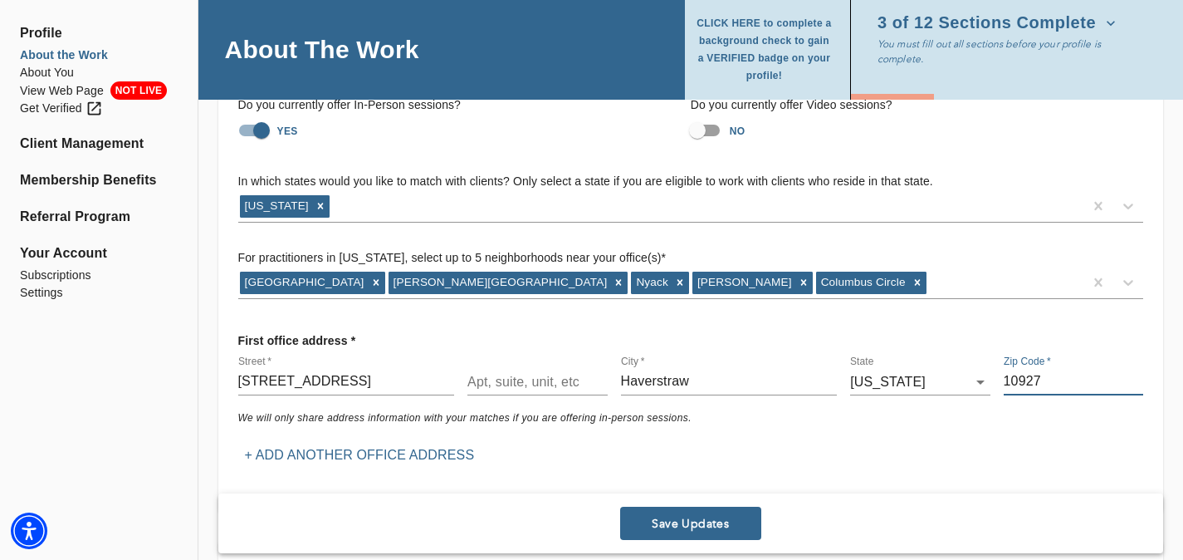
type input "10927"
click at [715, 531] on button "Save Updates" at bounding box center [690, 522] width 141 height 33
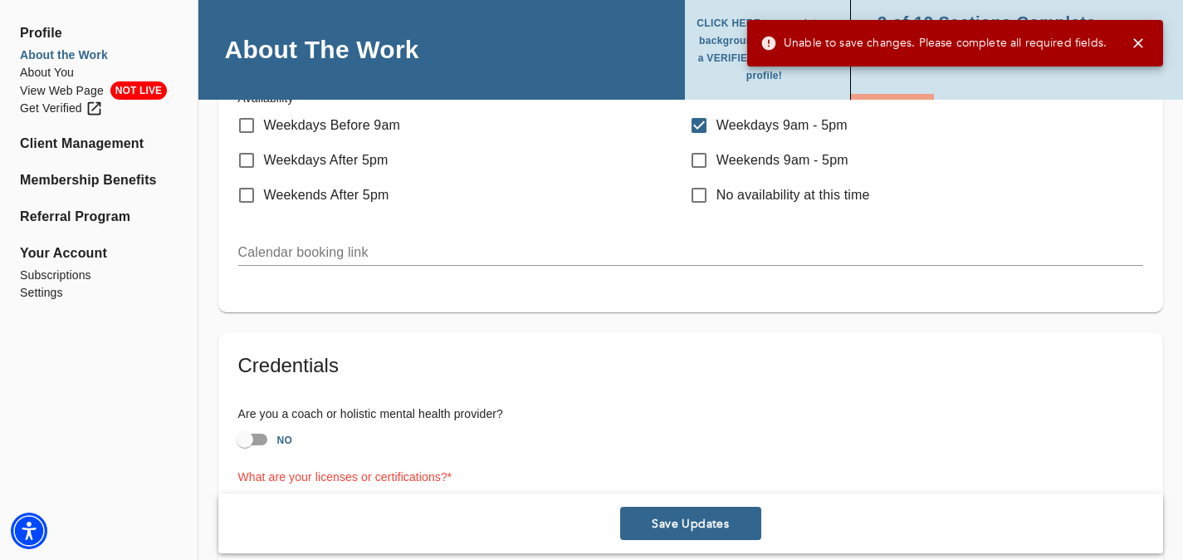
scroll to position [1156, 0]
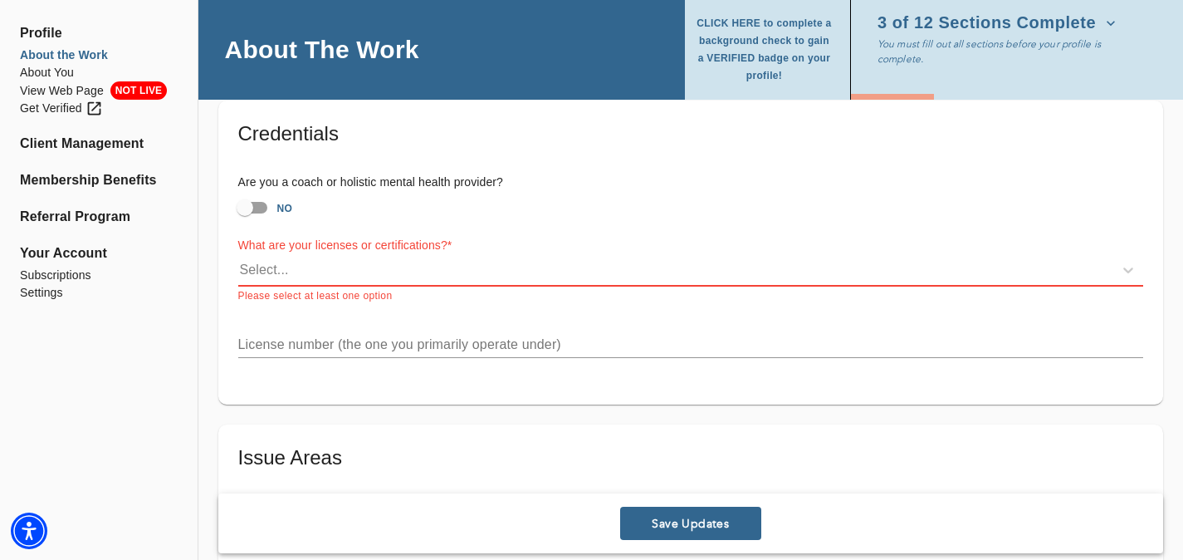
click at [340, 260] on div "Select..." at bounding box center [675, 270] width 875 height 27
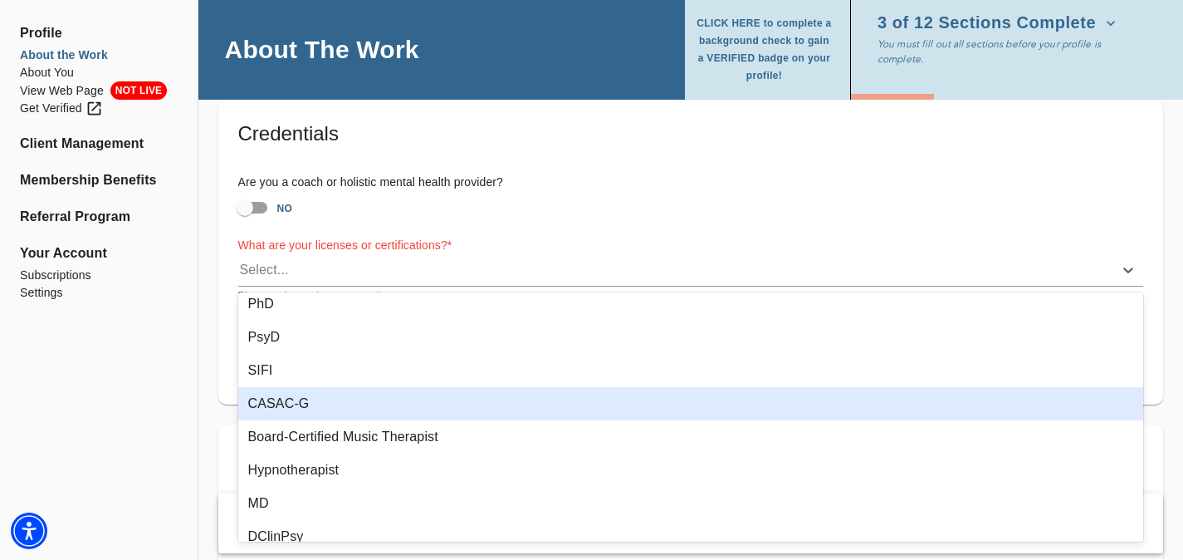
scroll to position [398, 0]
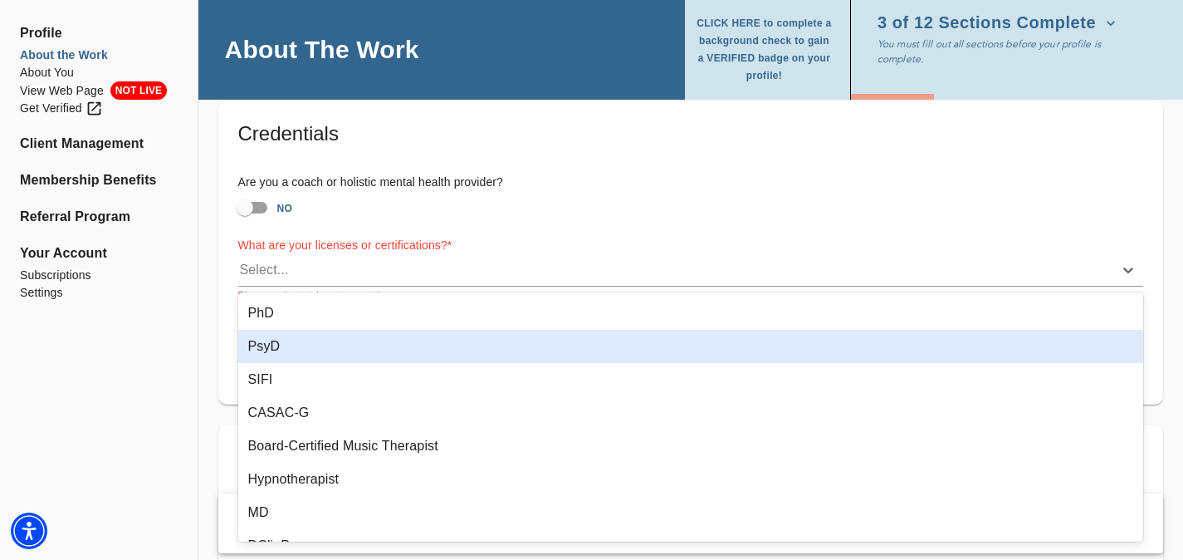
click at [492, 358] on div "PsyD" at bounding box center [691, 346] width 906 height 33
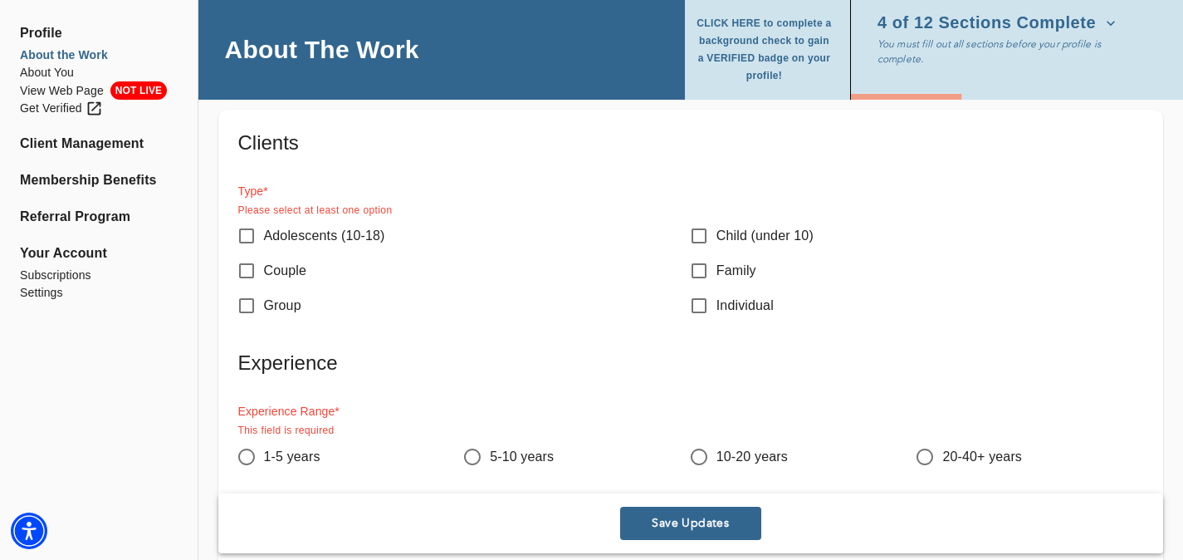
scroll to position [1834, 0]
click at [707, 310] on input "Individual" at bounding box center [699, 307] width 35 height 35
checkbox input "true"
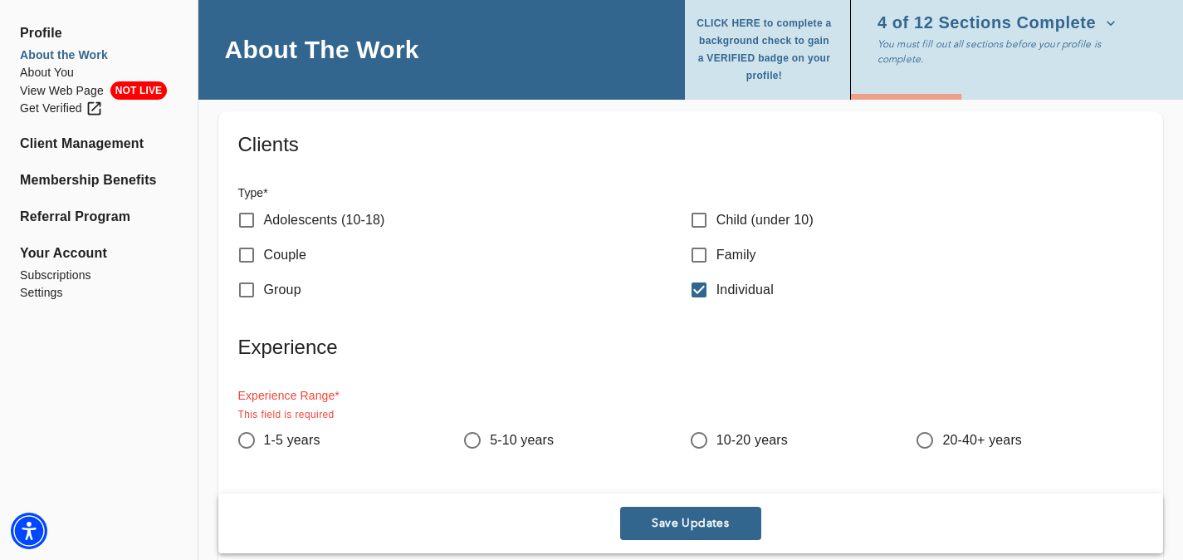
click at [241, 221] on input "Adolescents (10-18)" at bounding box center [246, 220] width 35 height 35
checkbox input "true"
click at [475, 436] on input "5-10 years" at bounding box center [472, 440] width 35 height 35
radio input "true"
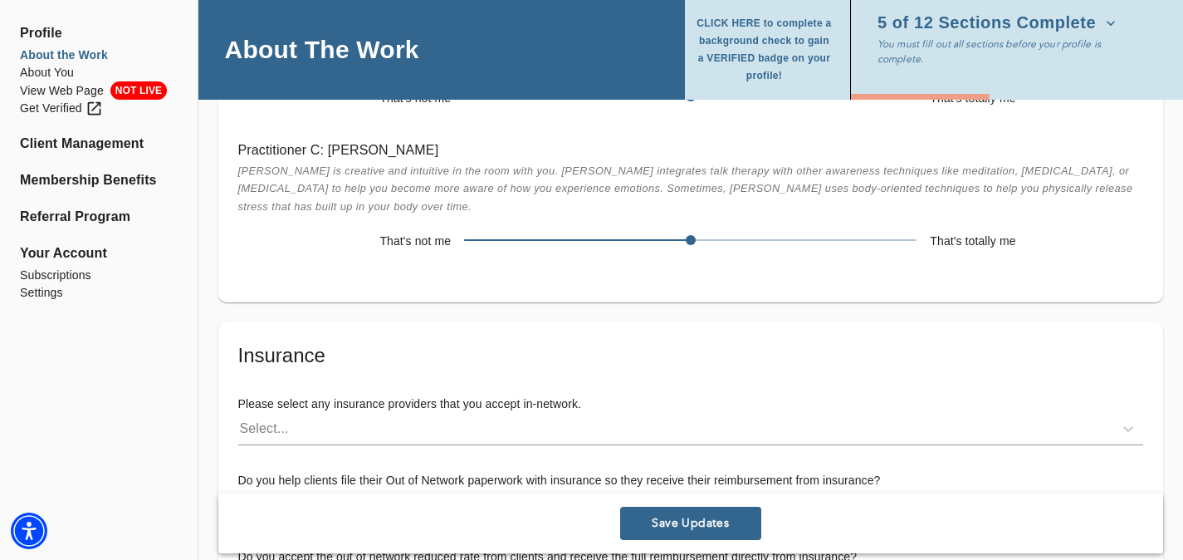
scroll to position [3263, 0]
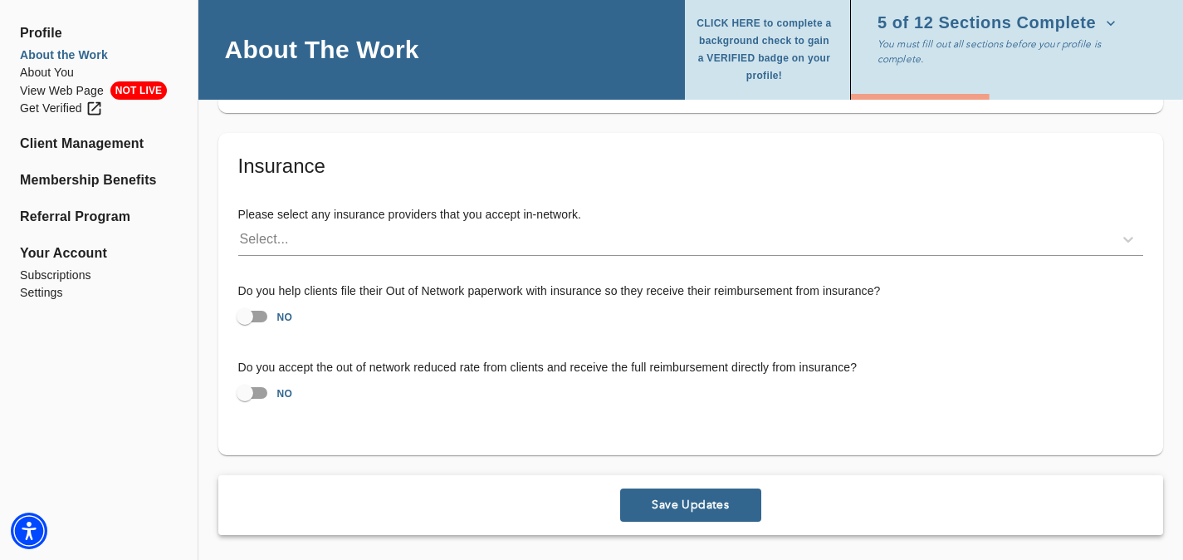
click at [679, 488] on button "Save Updates" at bounding box center [690, 504] width 141 height 33
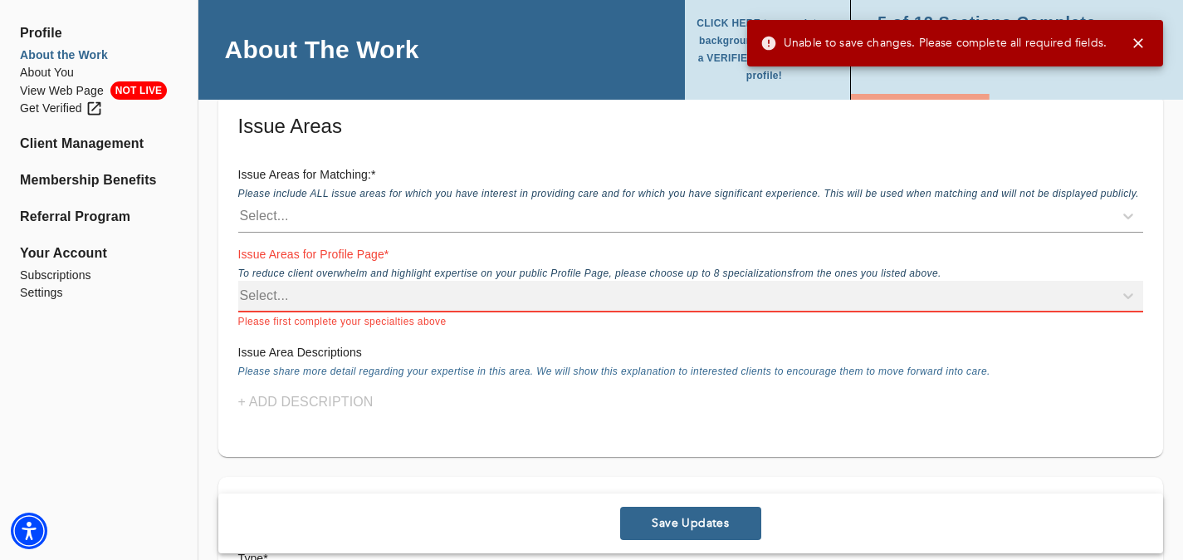
scroll to position [1461, 0]
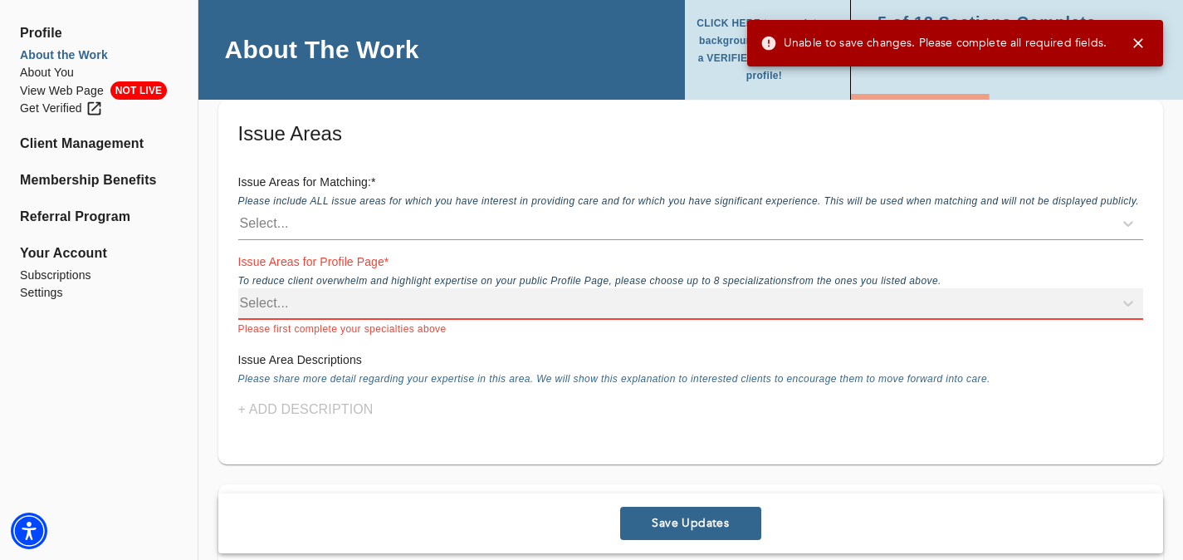
click at [684, 293] on div "Select..." at bounding box center [690, 304] width 905 height 32
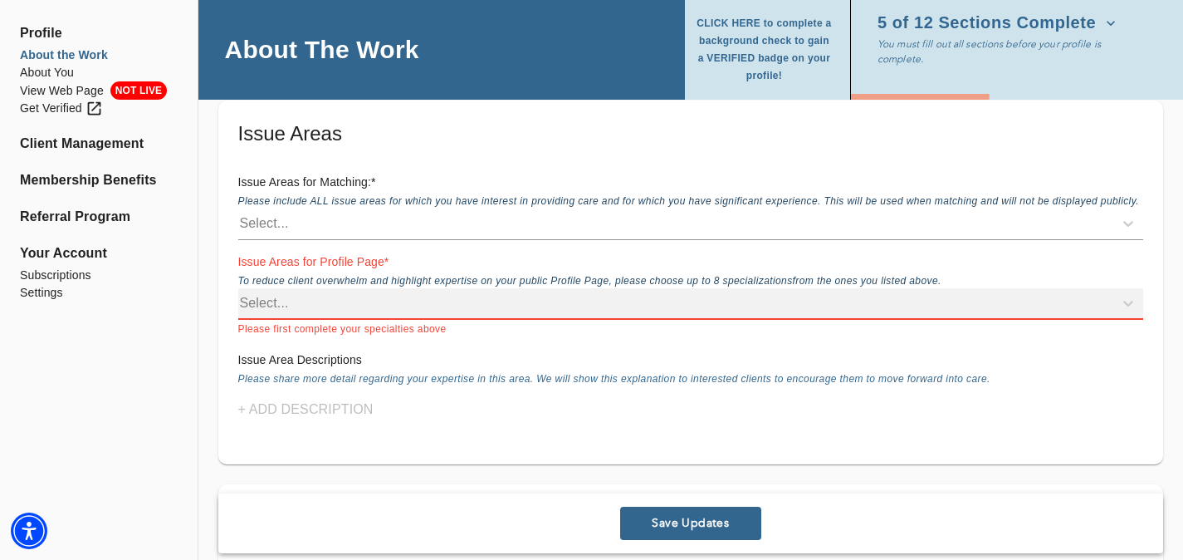
click at [338, 279] on span "To reduce client overwhelm and highlight expertise on your public Profile Page,…" at bounding box center [589, 282] width 703 height 15
click at [316, 296] on div "Select..." at bounding box center [690, 304] width 905 height 32
click at [285, 303] on div "Select..." at bounding box center [690, 304] width 905 height 32
click at [268, 301] on div "Select..." at bounding box center [690, 304] width 905 height 32
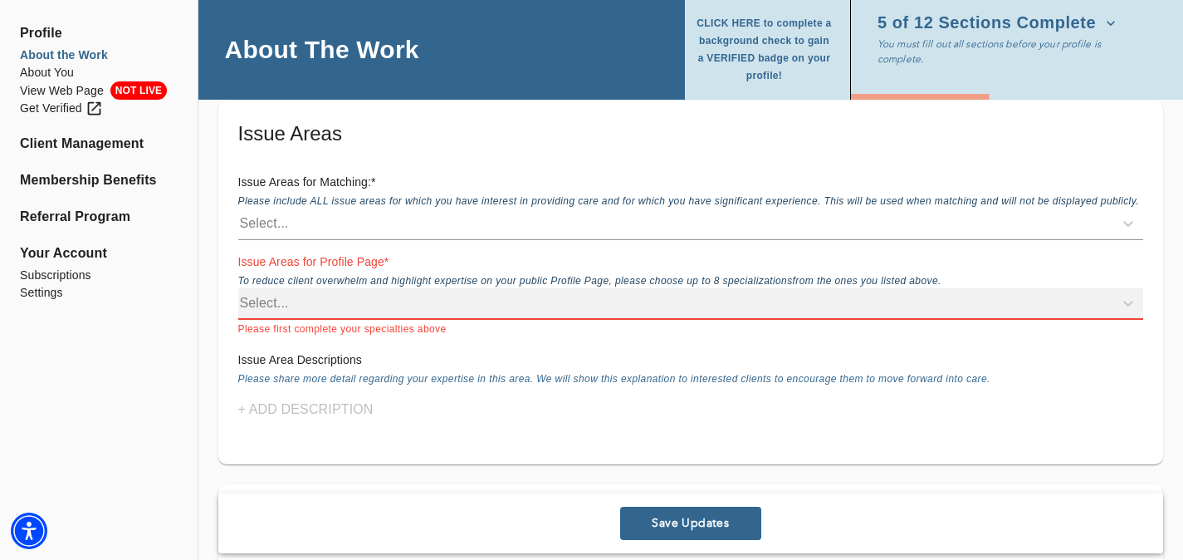
click at [326, 296] on div "Select..." at bounding box center [690, 304] width 905 height 32
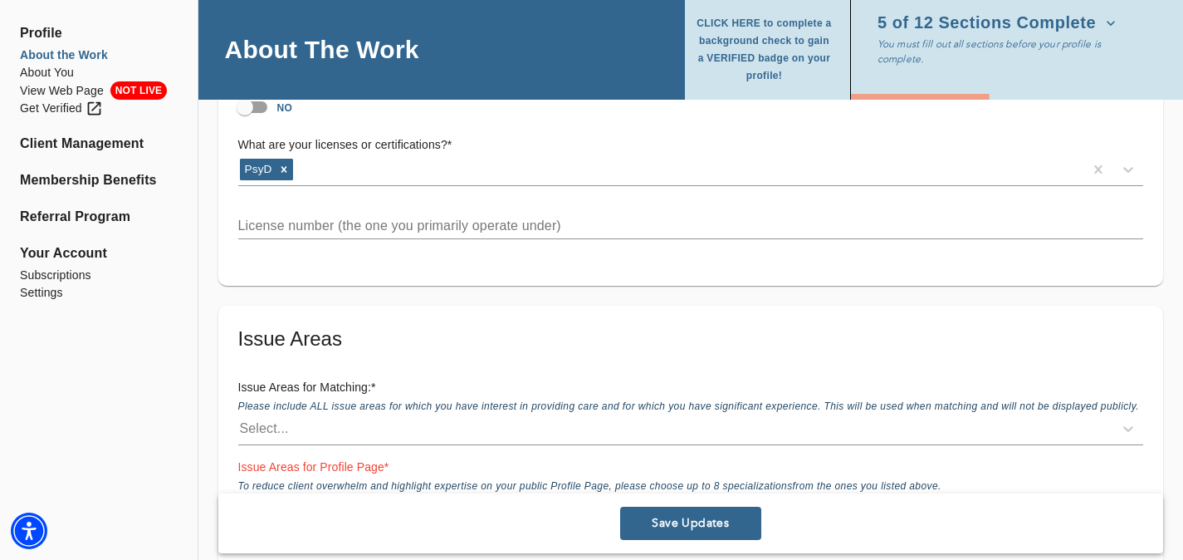
scroll to position [1291, 0]
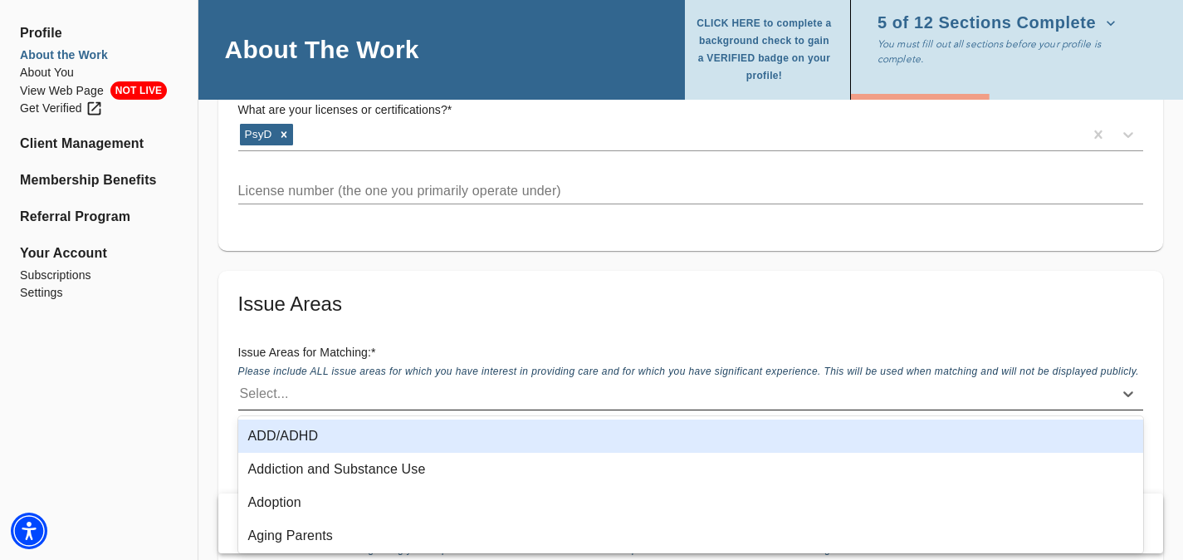
click at [330, 397] on div "Select..." at bounding box center [675, 393] width 875 height 27
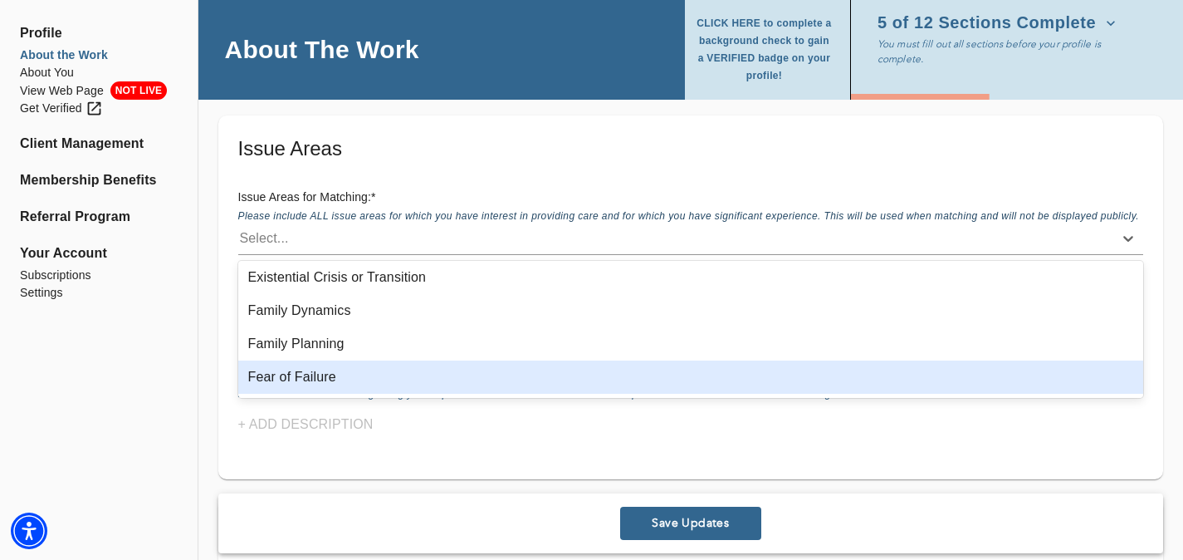
scroll to position [766, 0]
click at [427, 369] on div "Fear of Failure" at bounding box center [691, 377] width 906 height 33
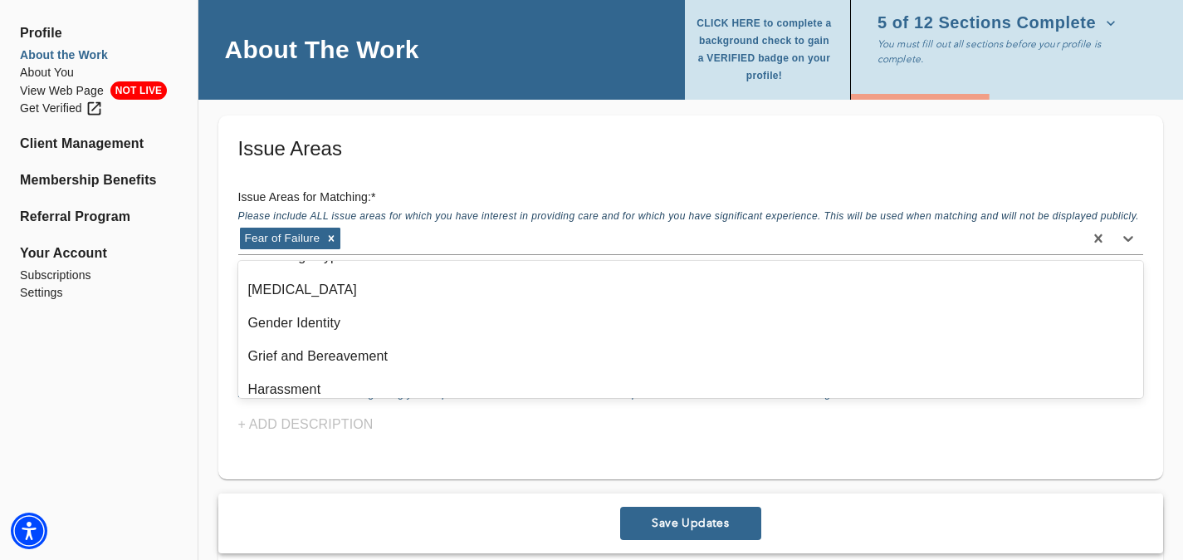
scroll to position [957, 0]
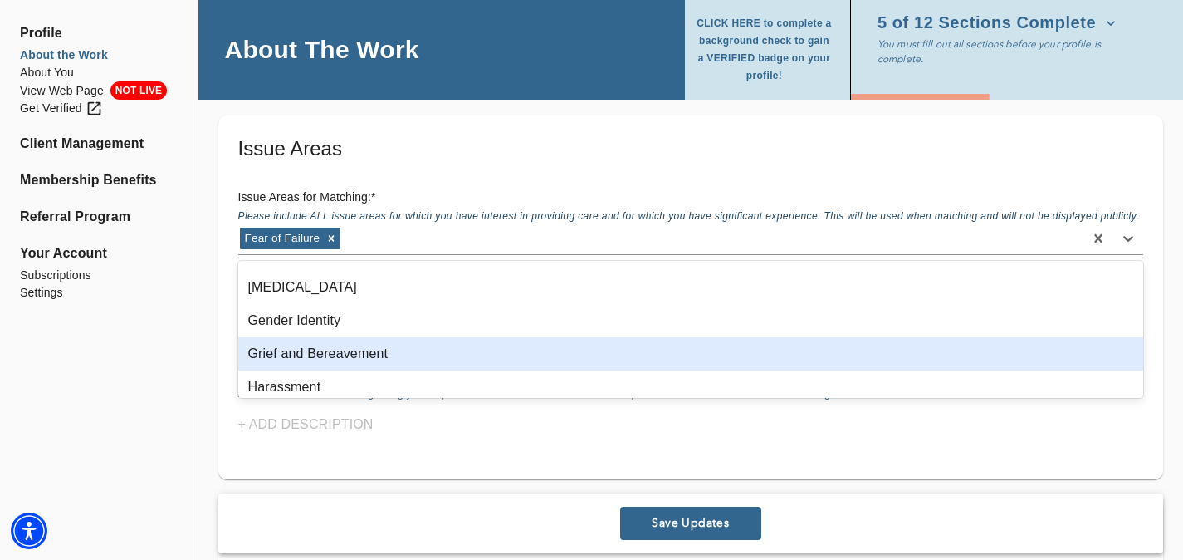
click at [434, 362] on div "Grief and Bereavement" at bounding box center [691, 353] width 906 height 33
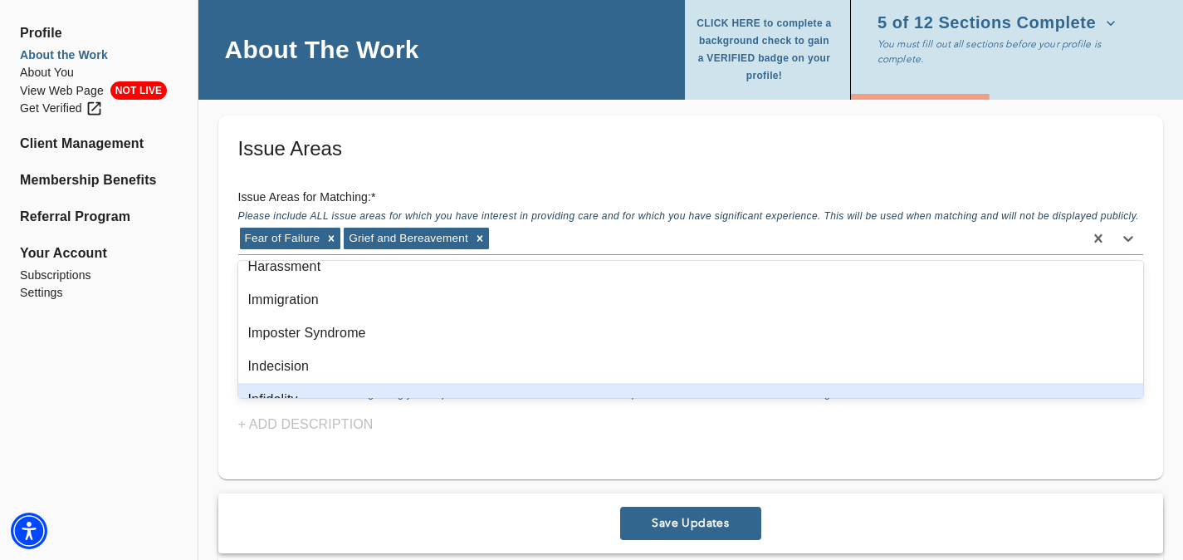
scroll to position [1038, 0]
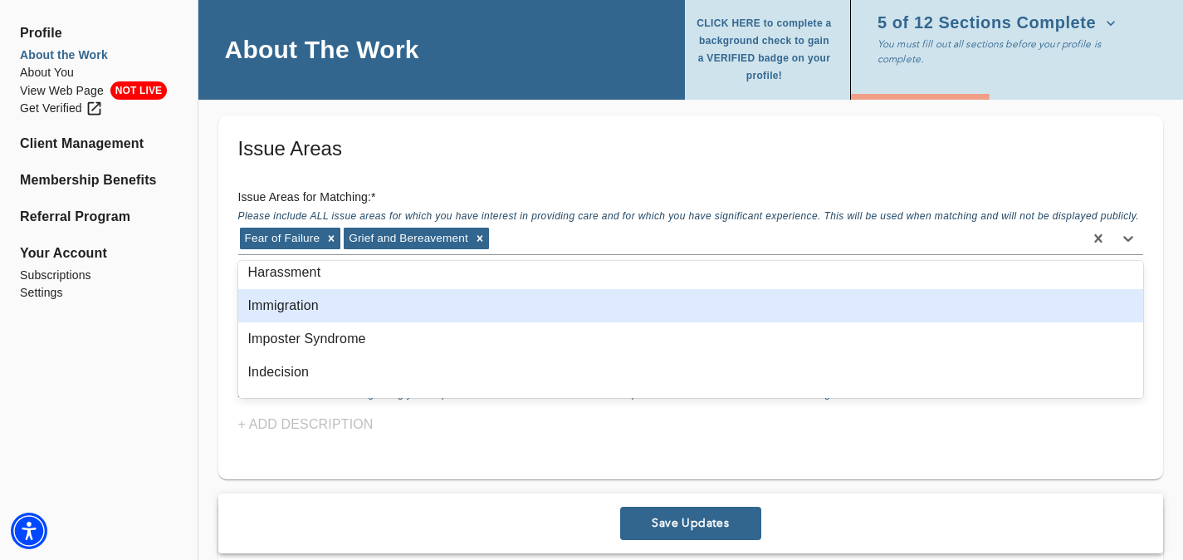
click at [457, 306] on div "Immigration" at bounding box center [691, 305] width 906 height 33
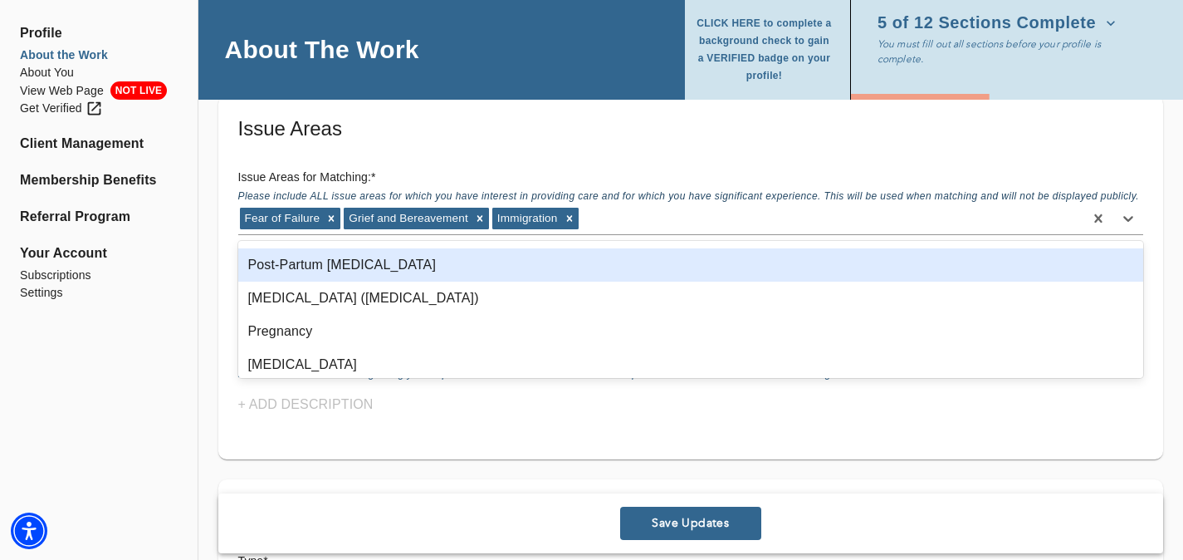
scroll to position [1794, 0]
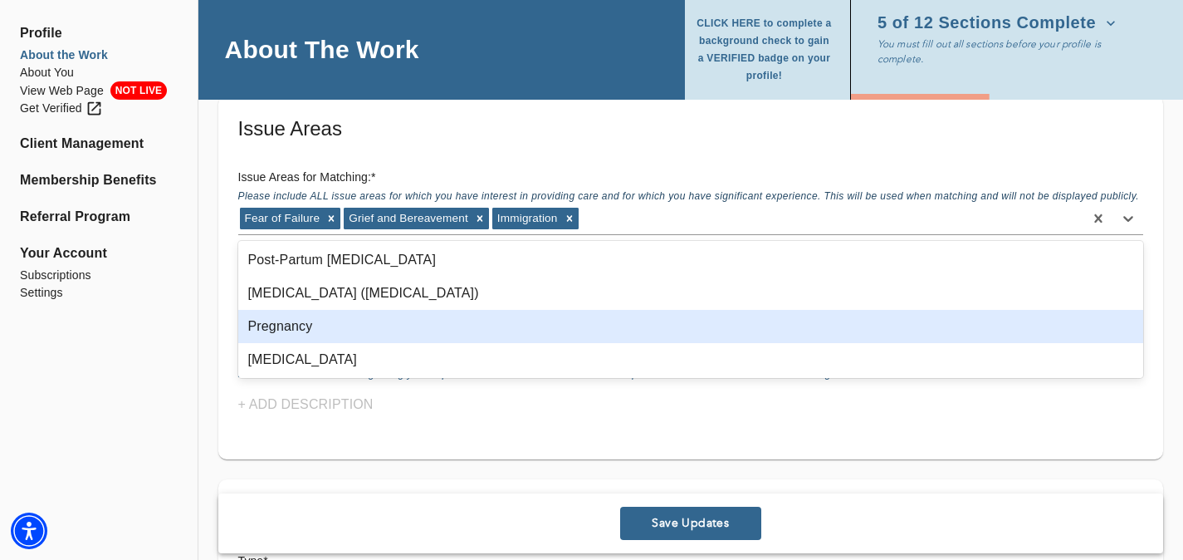
click at [516, 330] on div "Pregnancy" at bounding box center [691, 326] width 906 height 33
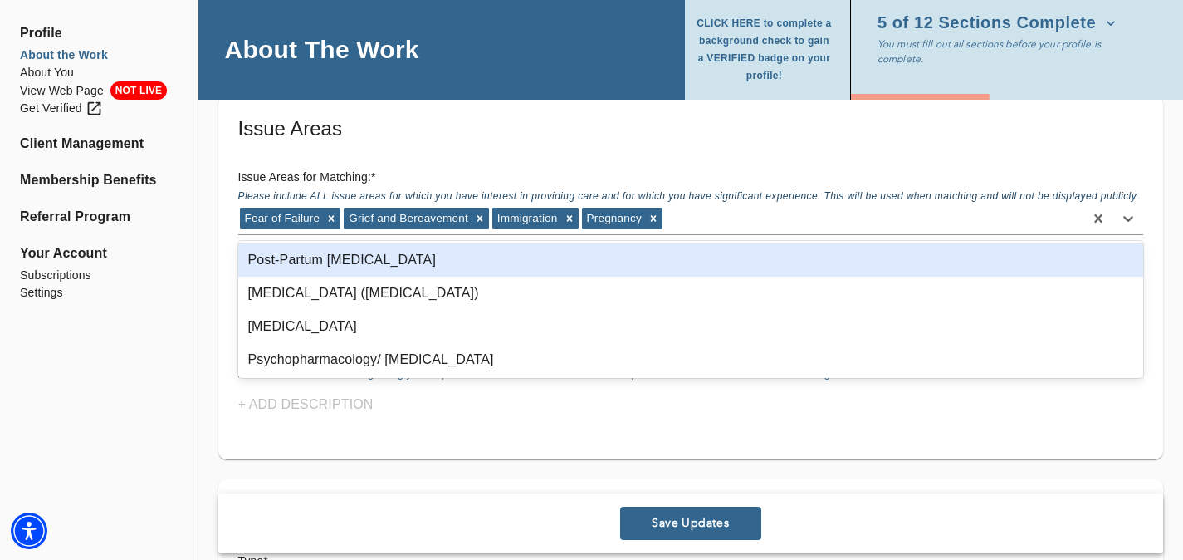
click at [505, 275] on div "Post-Partum [MEDICAL_DATA]" at bounding box center [691, 259] width 906 height 33
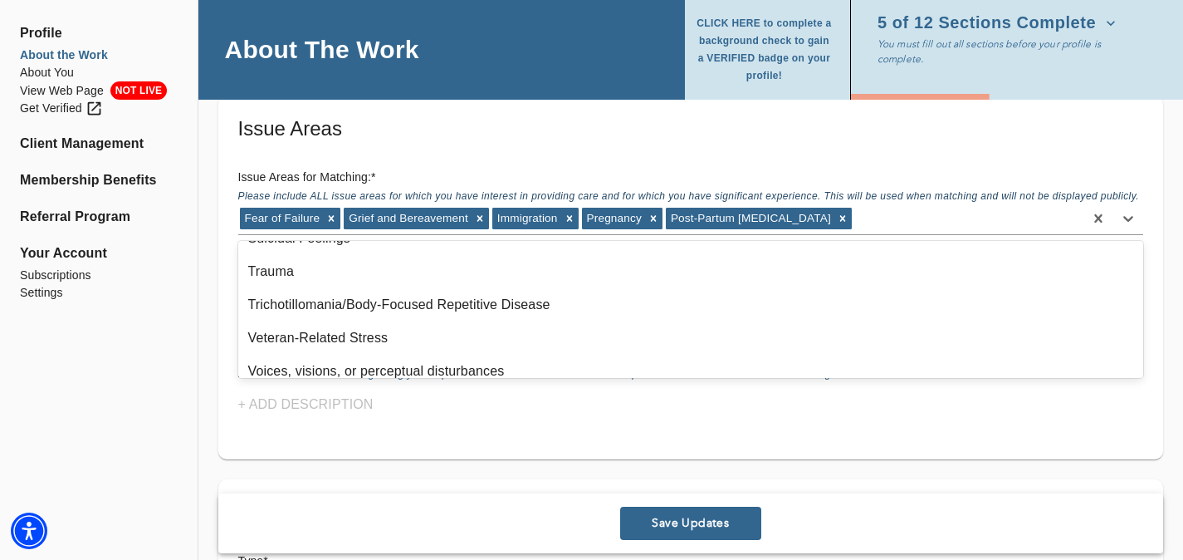
scroll to position [2450, 0]
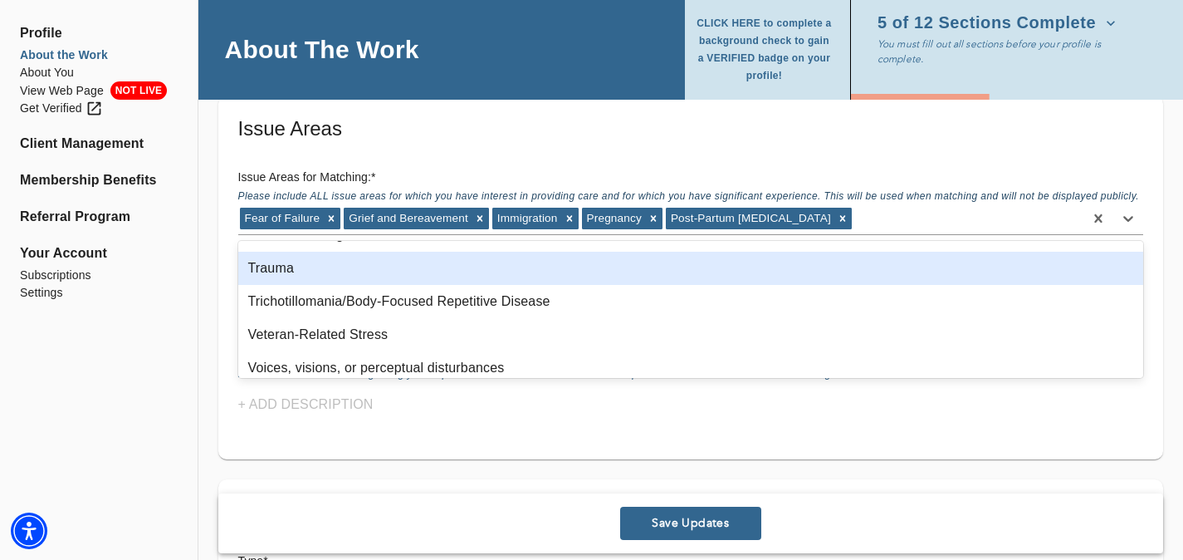
click at [572, 276] on div "Trauma" at bounding box center [691, 268] width 906 height 33
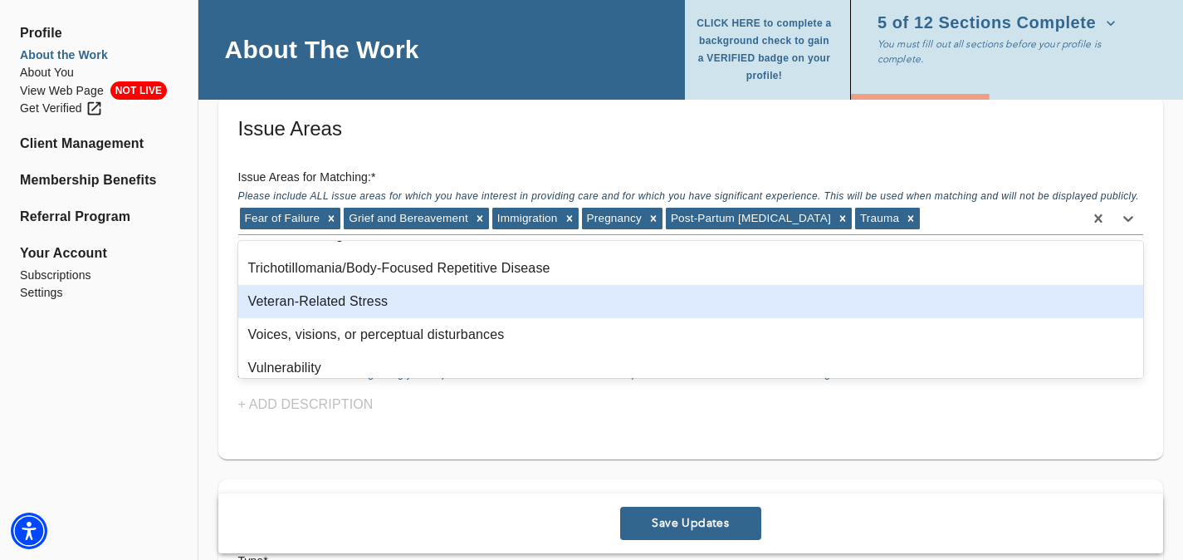
scroll to position [2527, 0]
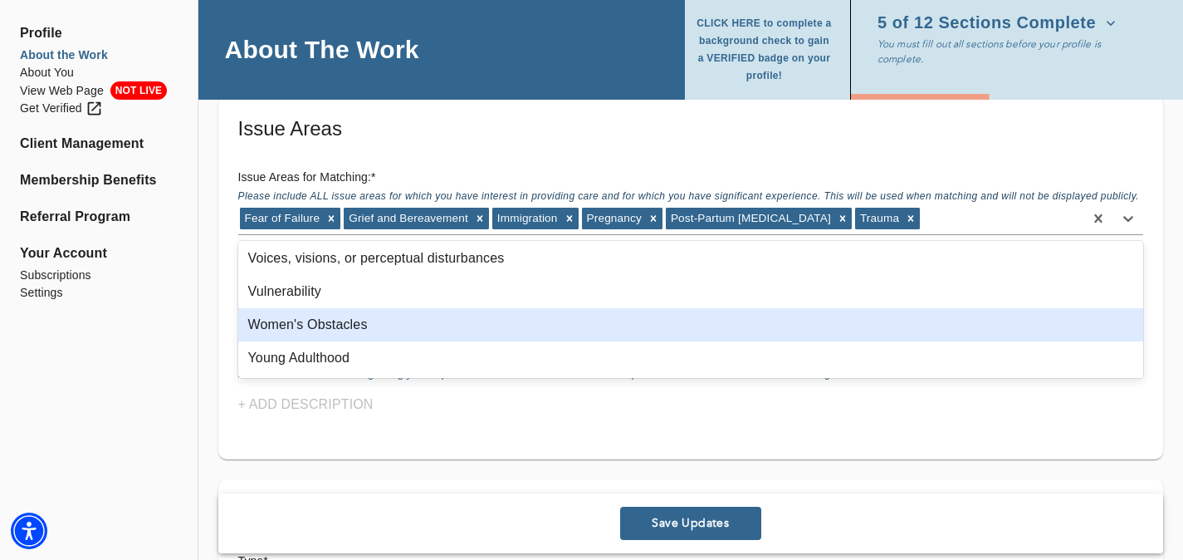
click at [568, 327] on div "Women's Obstacles" at bounding box center [691, 324] width 906 height 33
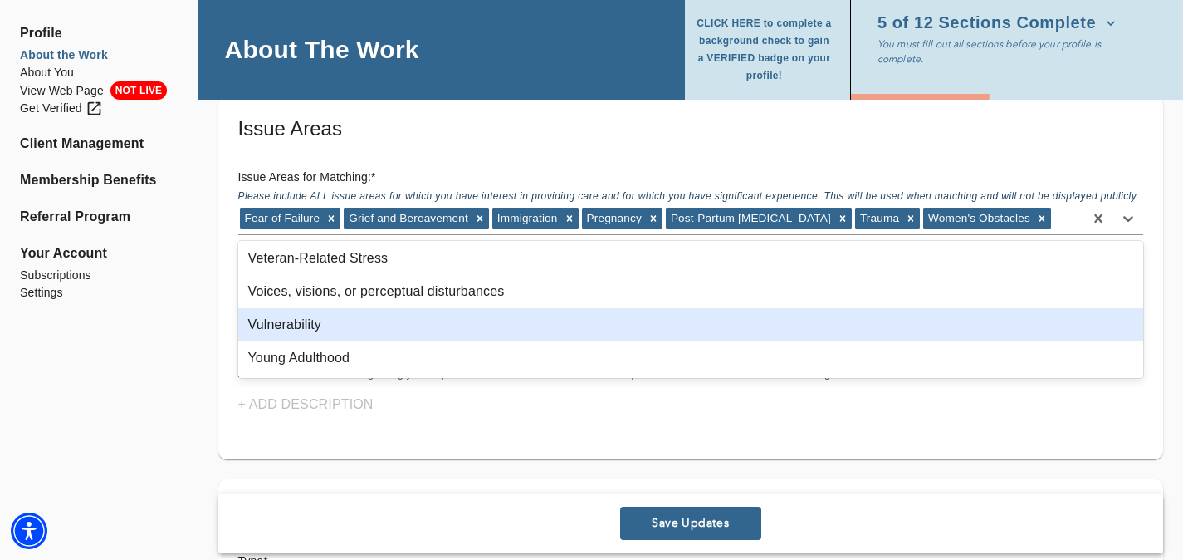
scroll to position [2493, 0]
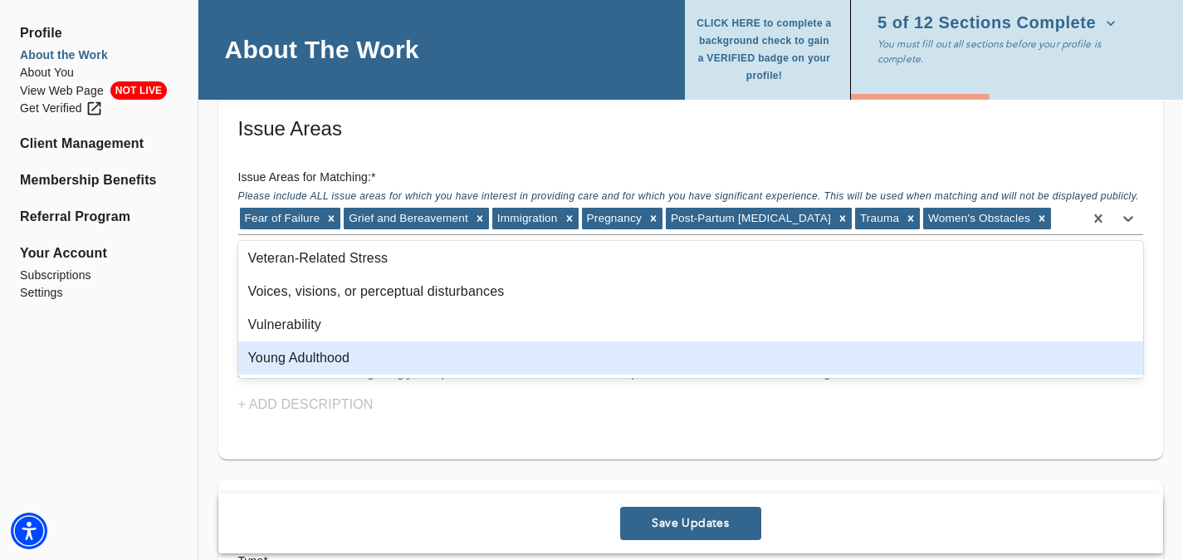
click at [565, 355] on div "Young Adulthood" at bounding box center [691, 357] width 906 height 33
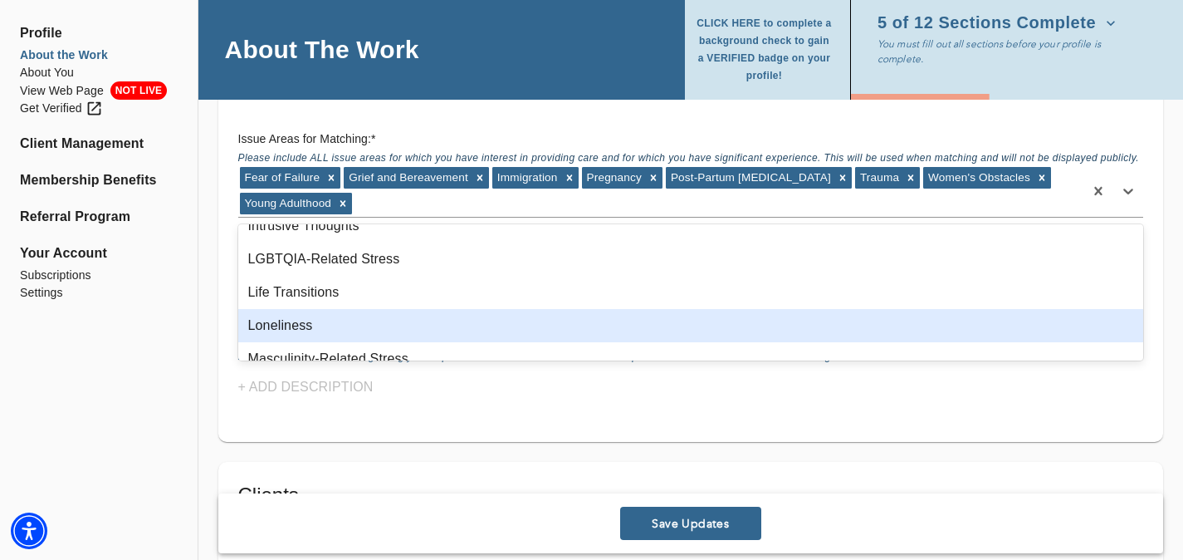
scroll to position [1250, 0]
click at [560, 338] on div "Loneliness" at bounding box center [691, 322] width 906 height 33
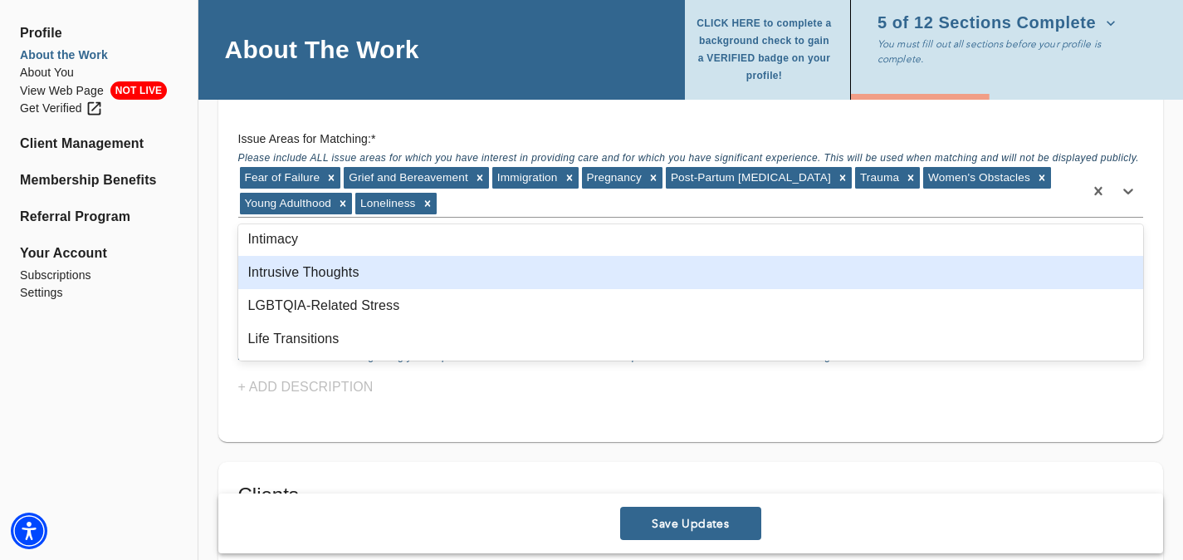
scroll to position [1211, 0]
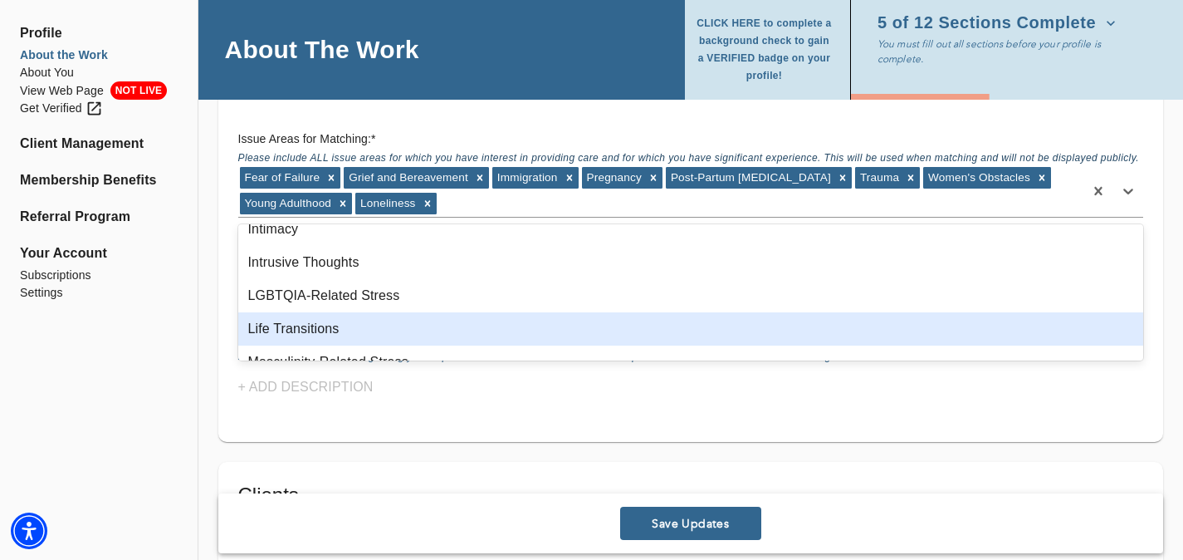
click at [560, 335] on div "Life Transitions" at bounding box center [691, 328] width 906 height 33
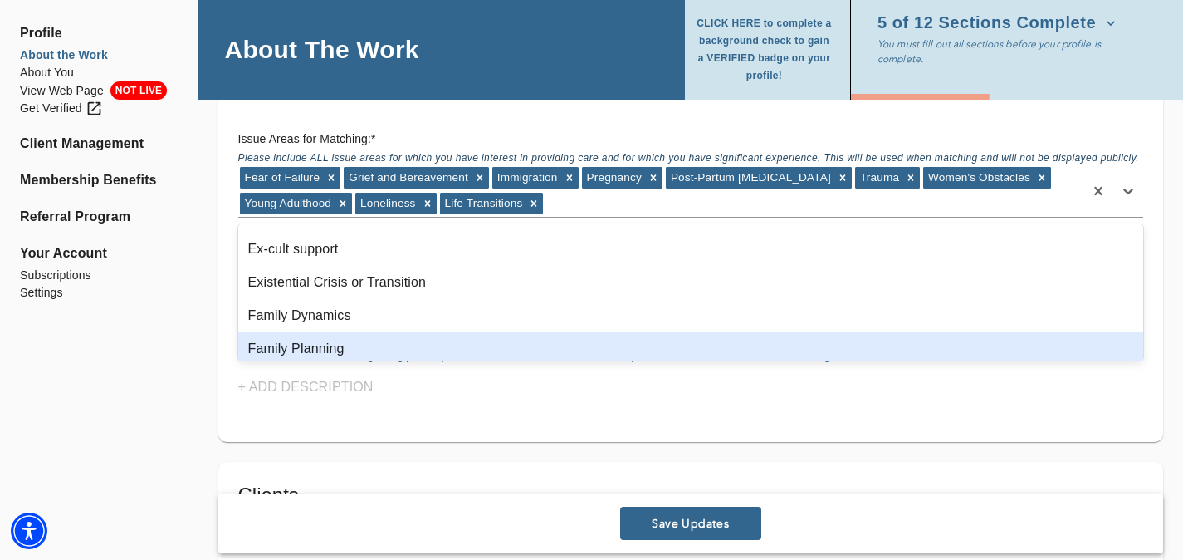
scroll to position [706, 0]
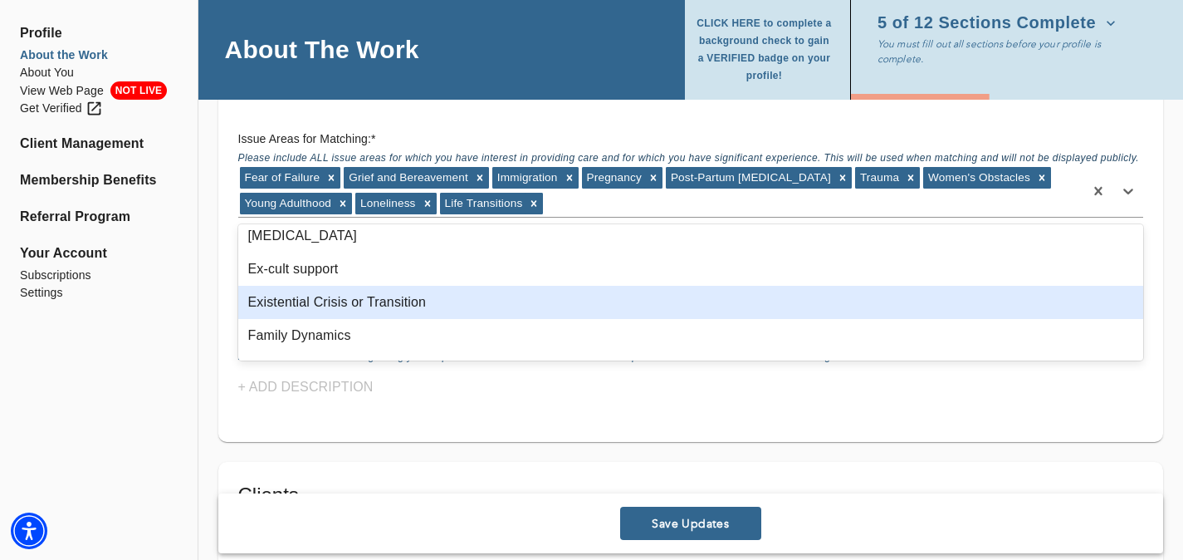
click at [553, 295] on div "Existential Crisis or Transition" at bounding box center [691, 302] width 906 height 33
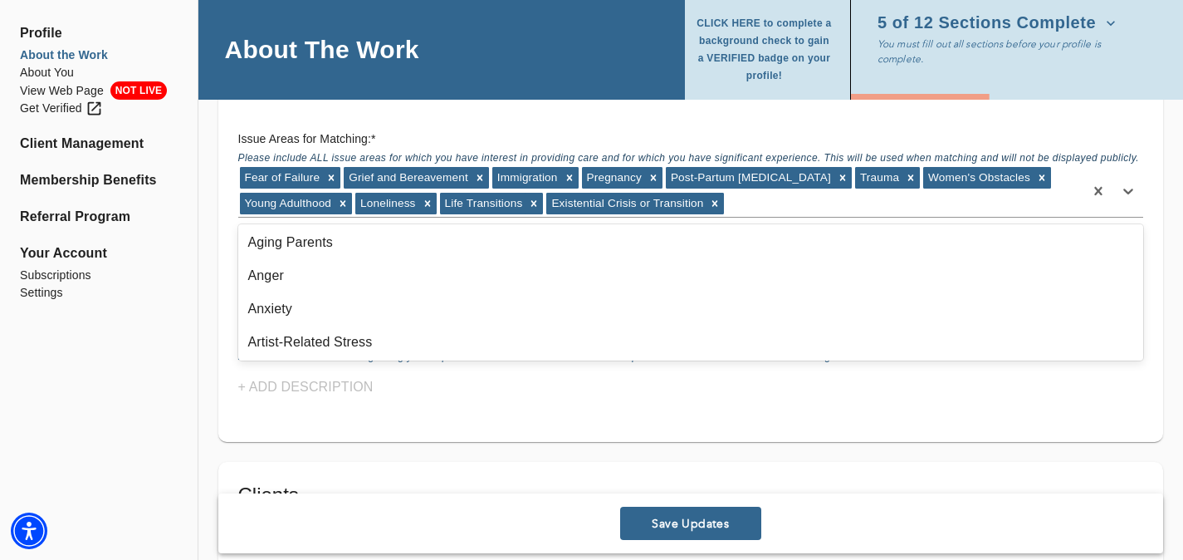
scroll to position [98, 0]
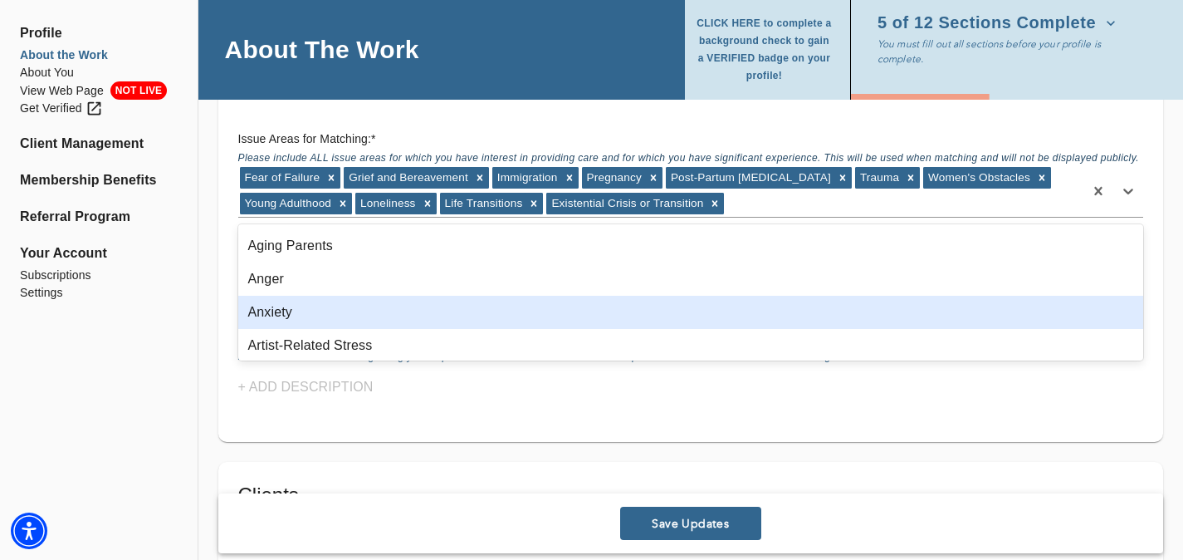
click at [550, 314] on div "Anxiety" at bounding box center [691, 312] width 906 height 33
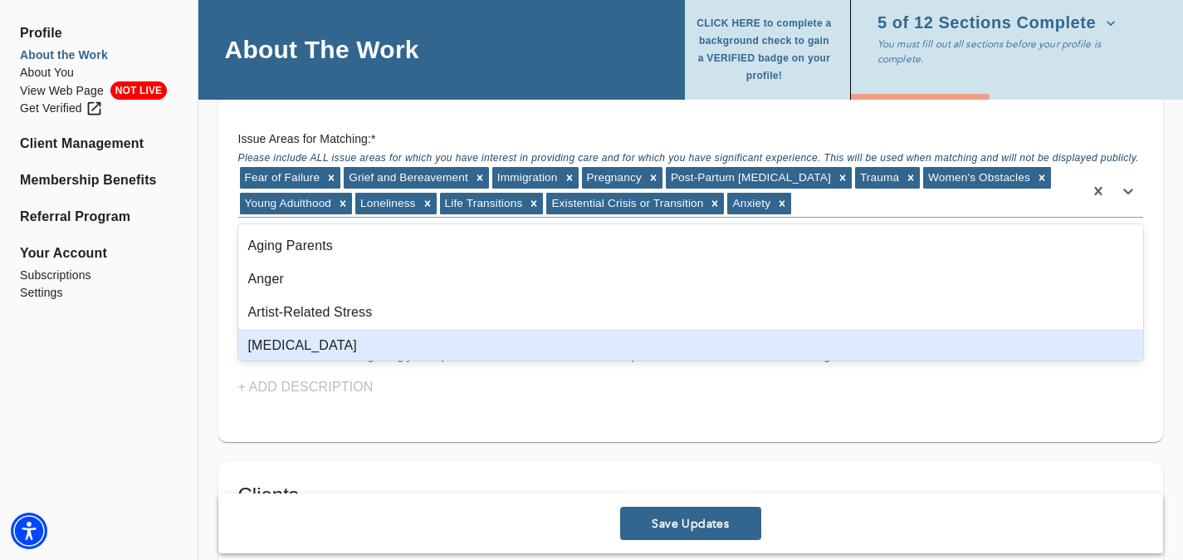
click at [906, 492] on h5 "Clients" at bounding box center [690, 495] width 905 height 27
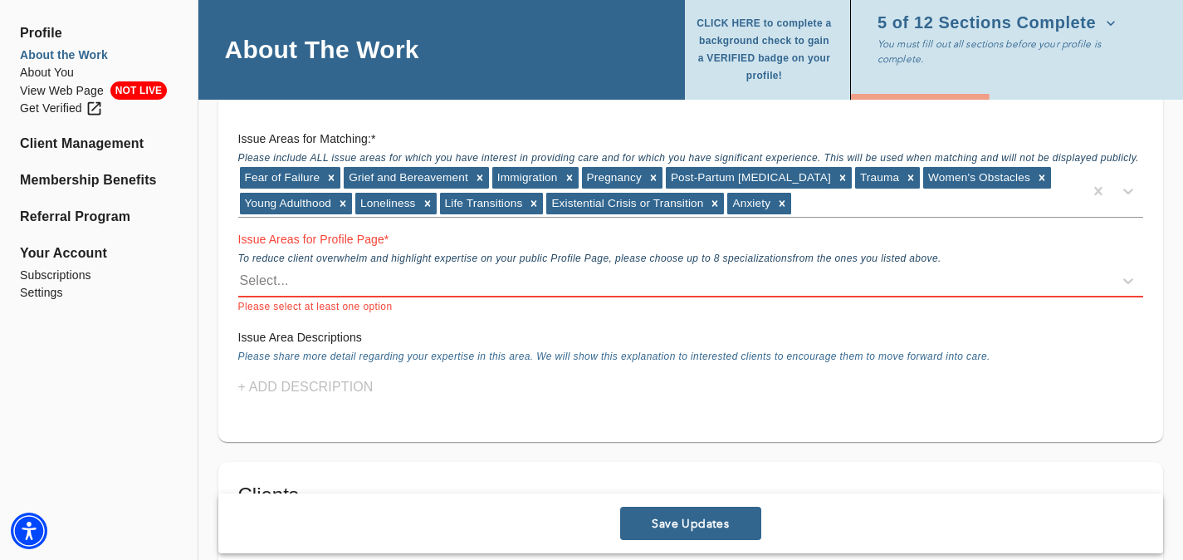
click at [431, 278] on div "Select..." at bounding box center [675, 280] width 875 height 27
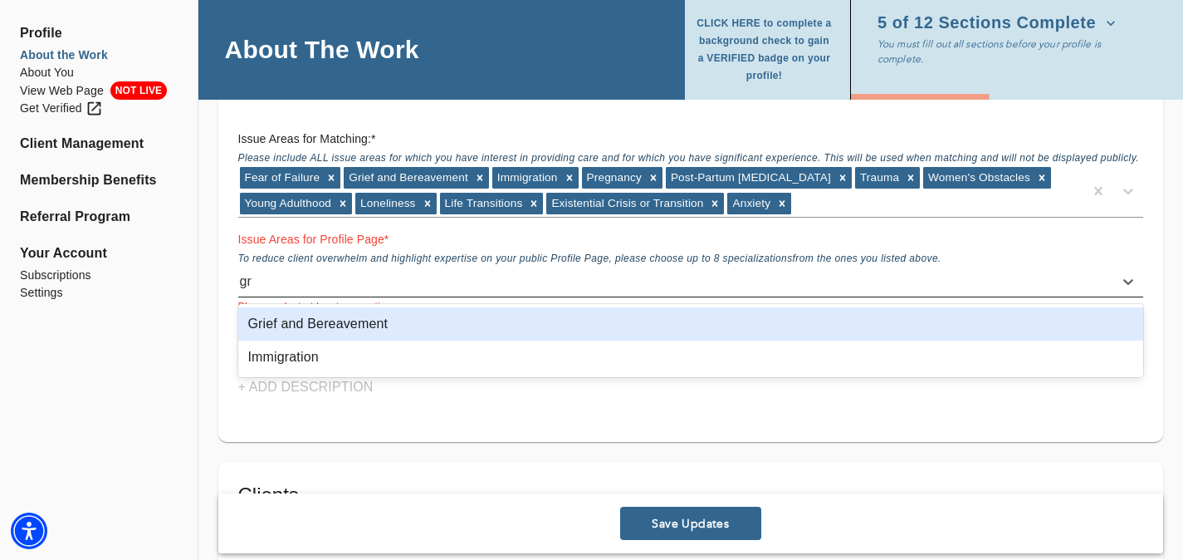
type input "gri"
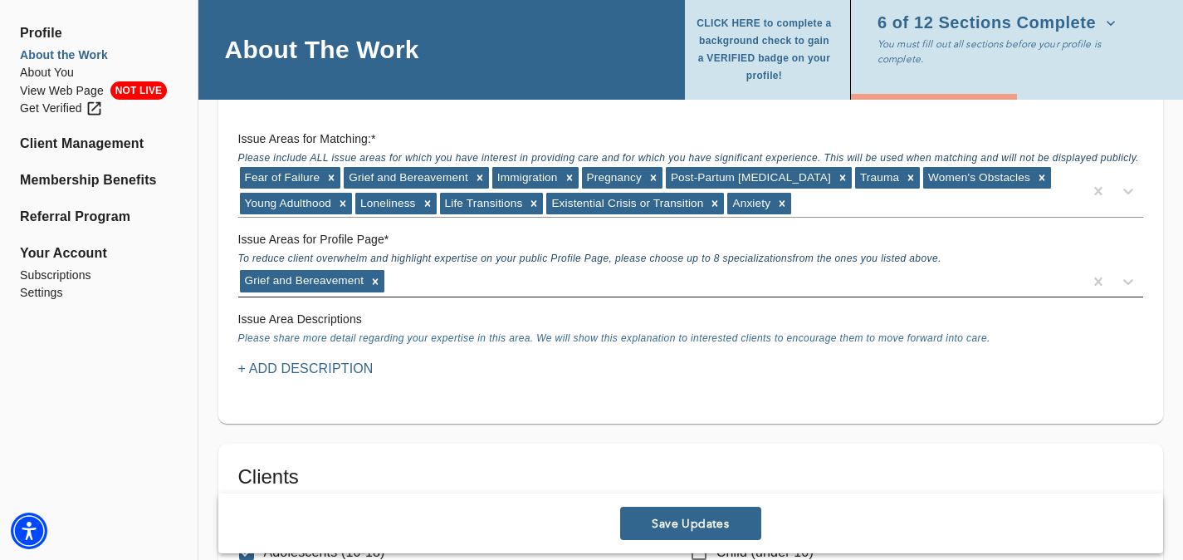
click at [433, 272] on div "Grief and Bereavement" at bounding box center [660, 281] width 845 height 27
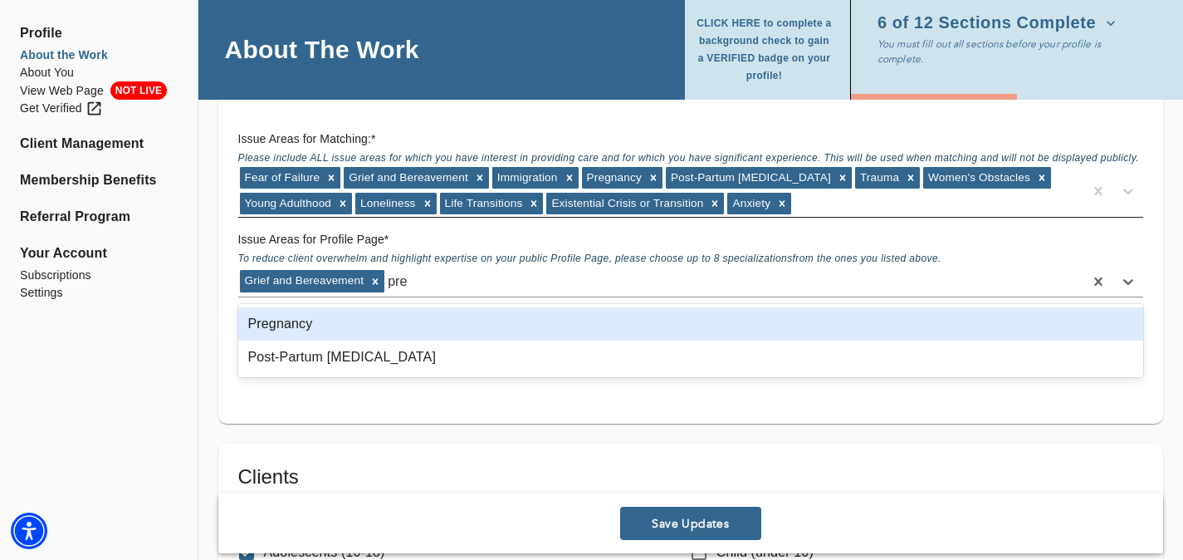
type input "preg"
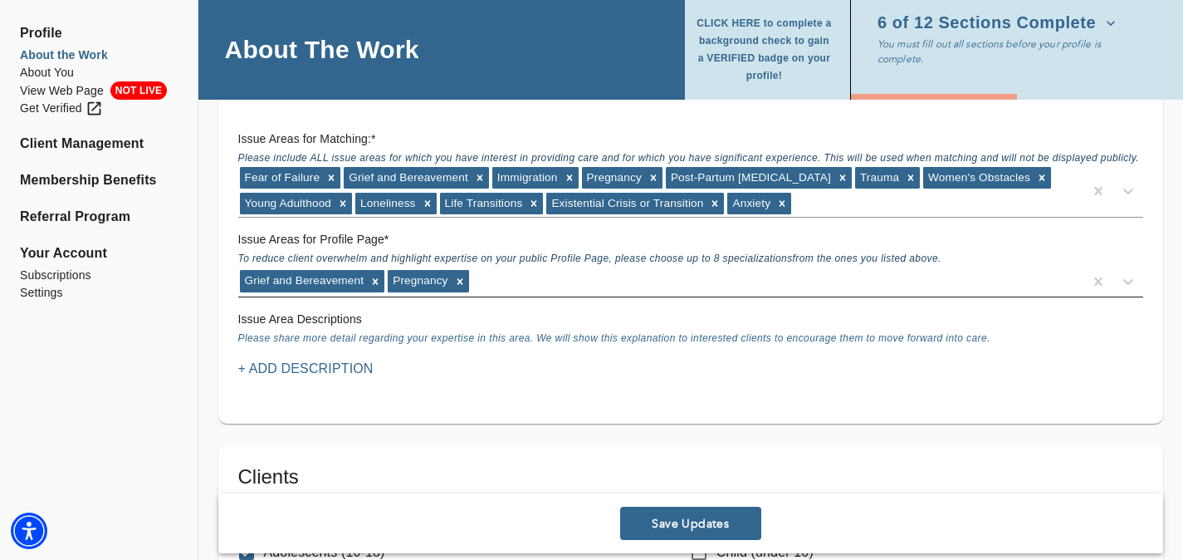
click at [569, 288] on div "Grief and Bereavement Pregnancy" at bounding box center [660, 281] width 845 height 27
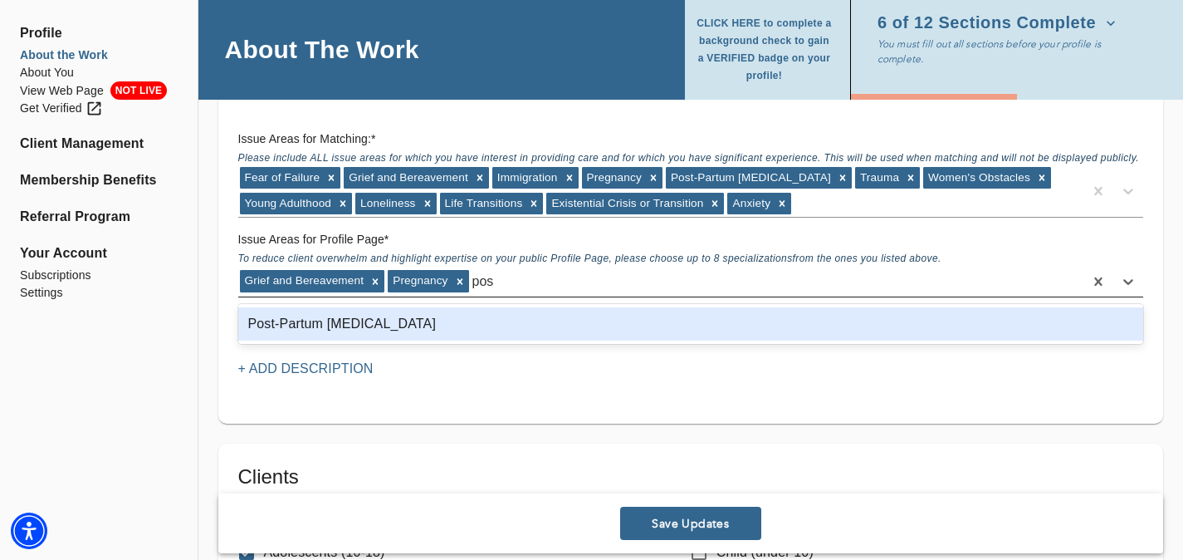
type input "post"
click at [537, 329] on div "Post-Partum [MEDICAL_DATA]" at bounding box center [691, 323] width 906 height 33
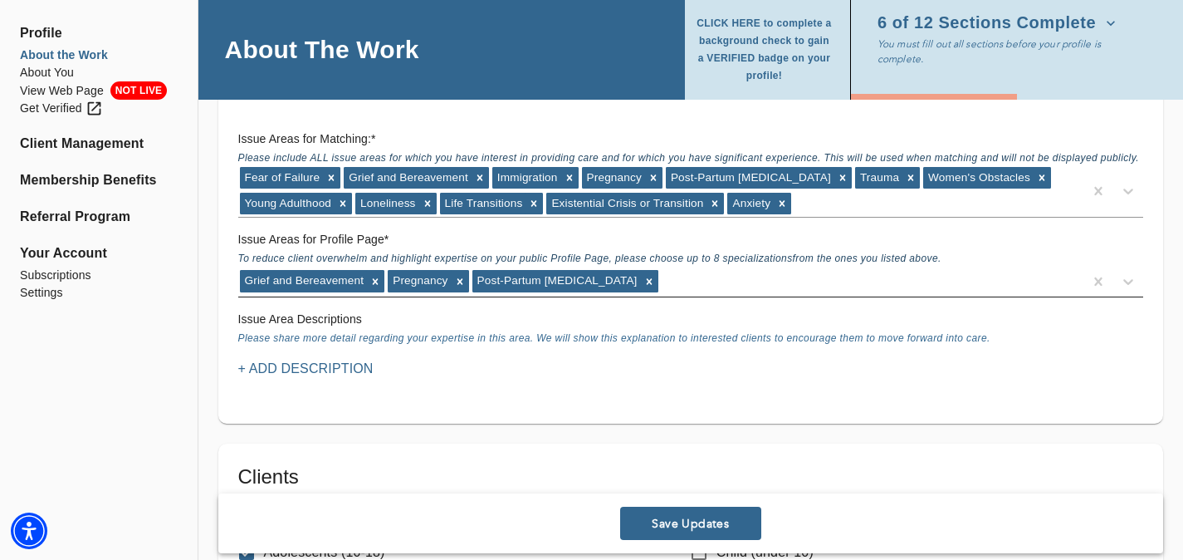
click at [657, 294] on div "Grief and Bereavement Pregnancy Post-Partum [MEDICAL_DATA]" at bounding box center [690, 282] width 905 height 32
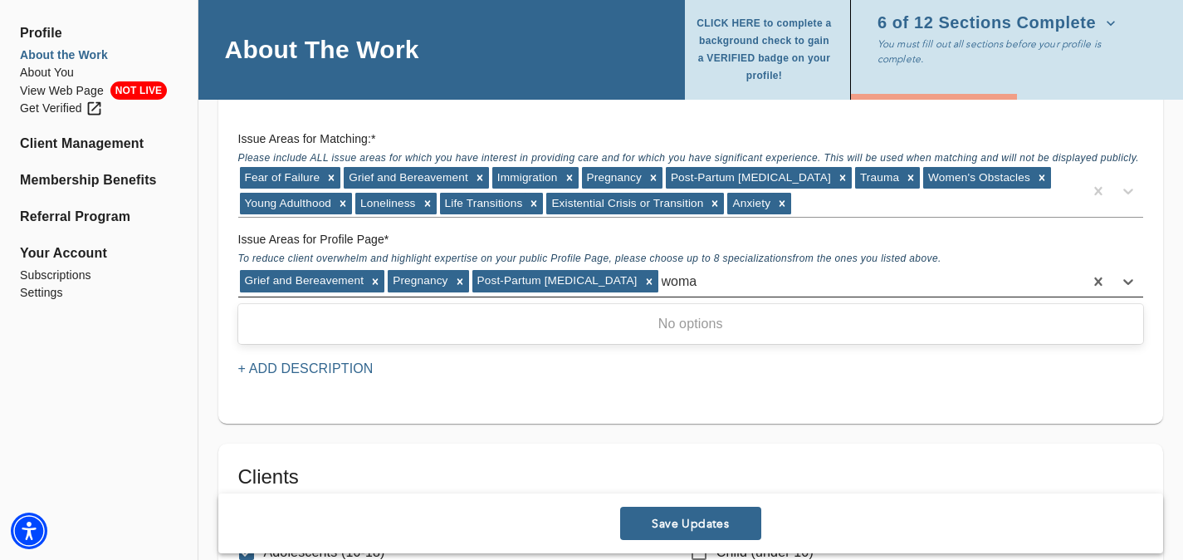
type input "wom"
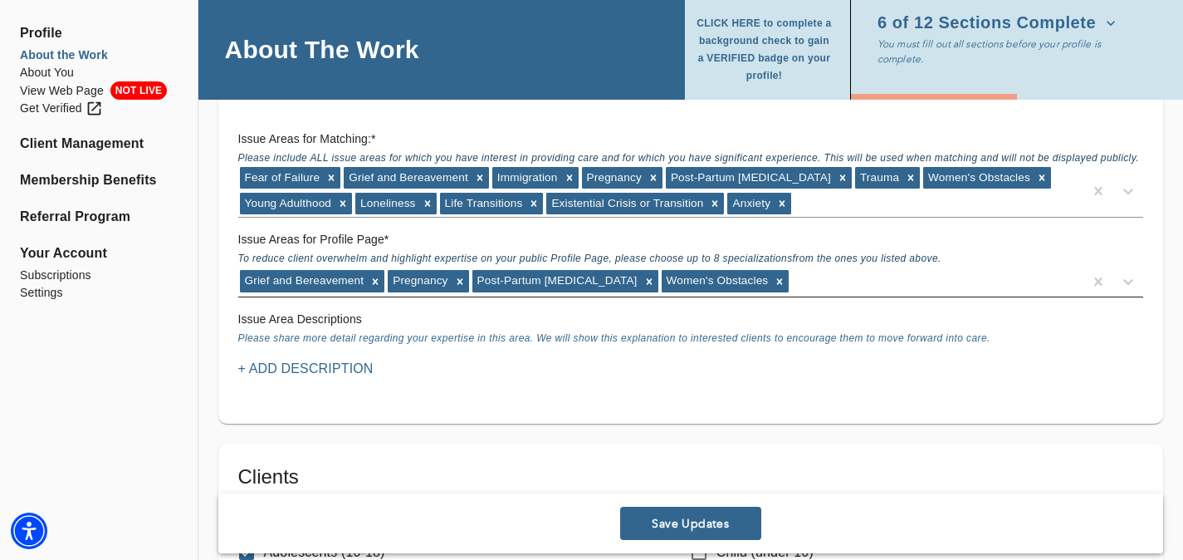
click at [851, 292] on div "Grief and Bereavement Pregnancy Post-Partum [MEDICAL_DATA] Women's Obstacles" at bounding box center [660, 281] width 845 height 27
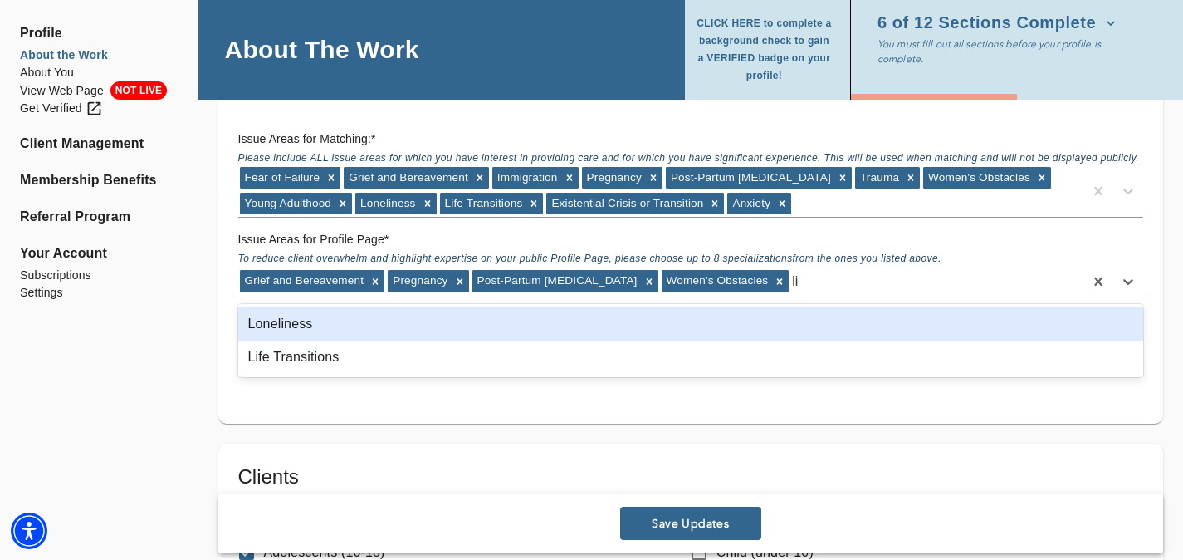
type input "lif"
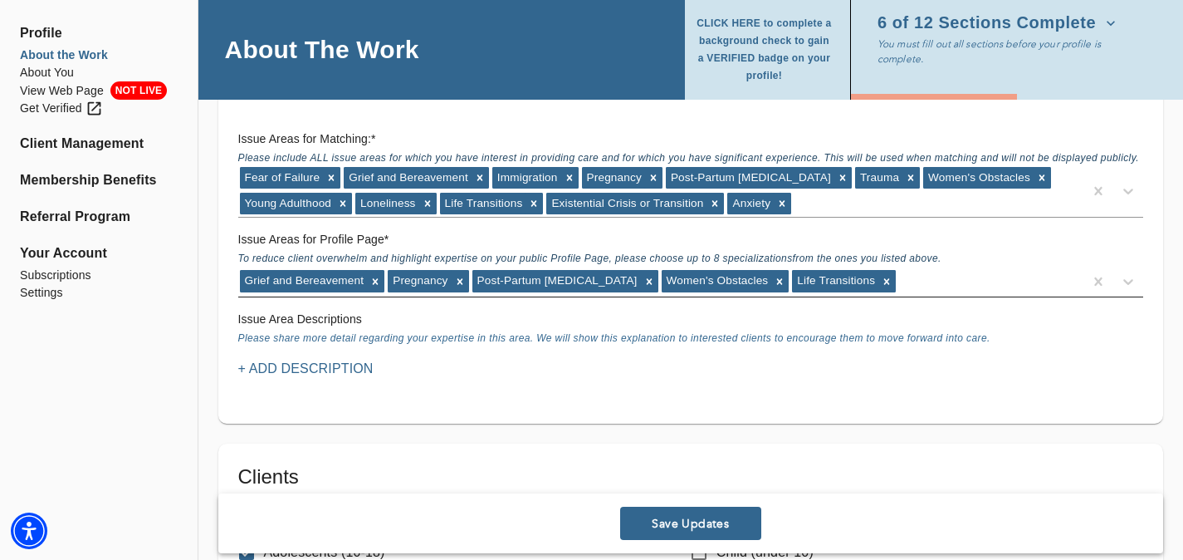
click at [900, 284] on div "Grief and Bereavement Pregnancy Post-Partum [MEDICAL_DATA] Women's Obstacles Li…" at bounding box center [660, 281] width 845 height 27
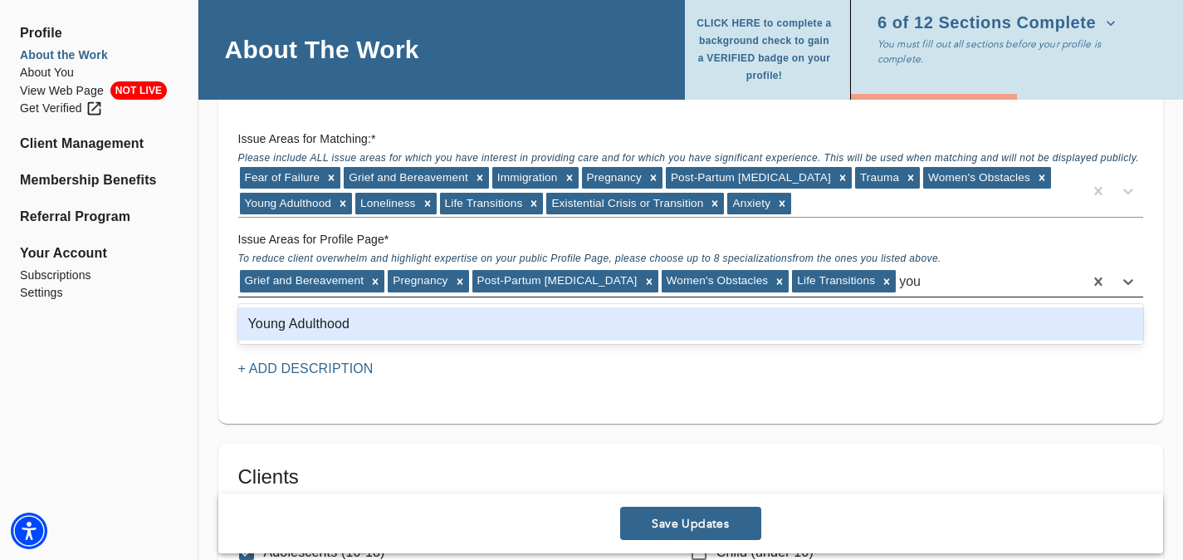
type input "youn"
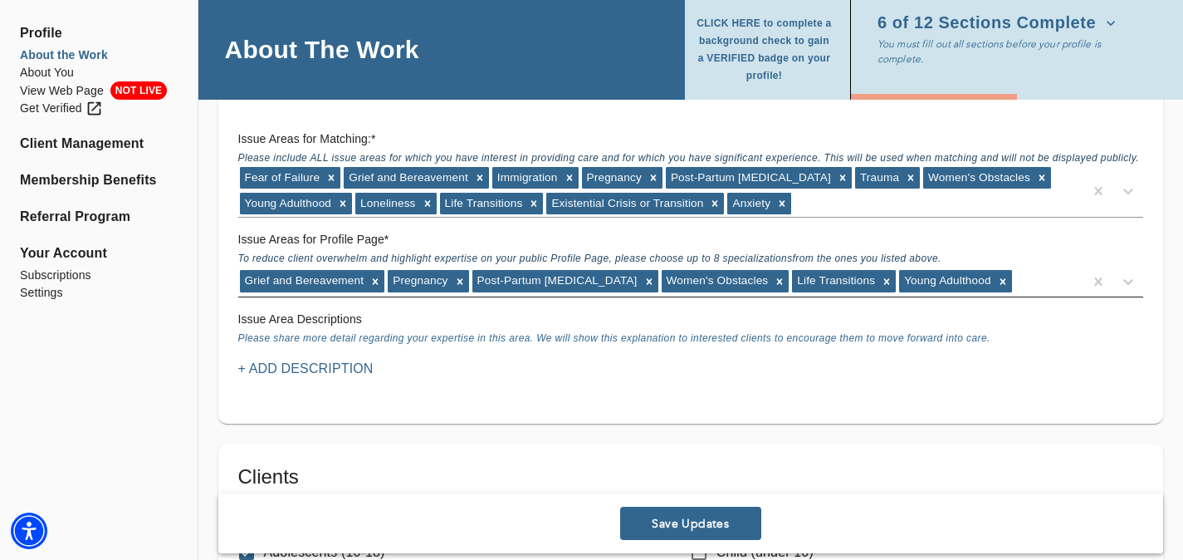
click at [1025, 272] on div "Grief and Bereavement Pregnancy Post-Partum [MEDICAL_DATA] Women's Obstacles Li…" at bounding box center [660, 281] width 845 height 27
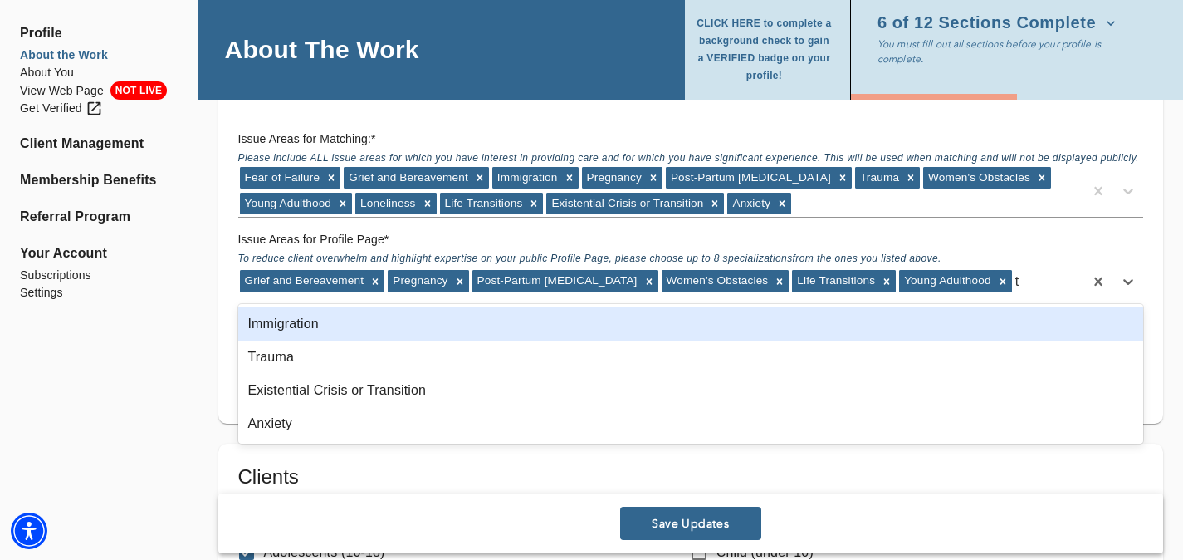
type input "tr"
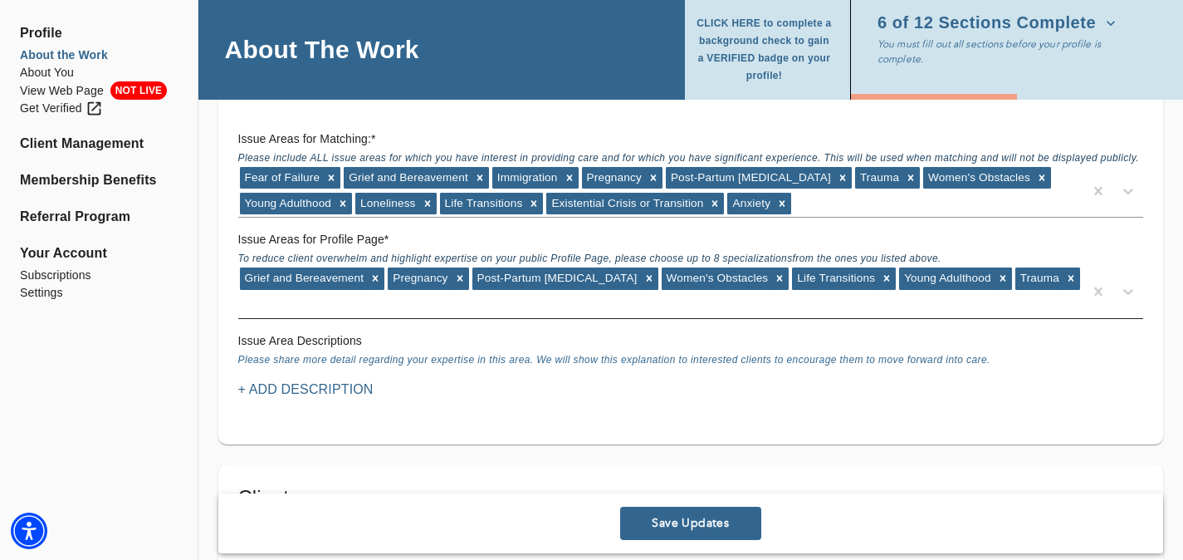
click at [1064, 281] on div "Grief and Bereavement Pregnancy Post-Partum [MEDICAL_DATA] Women's Obstacles Li…" at bounding box center [660, 291] width 845 height 51
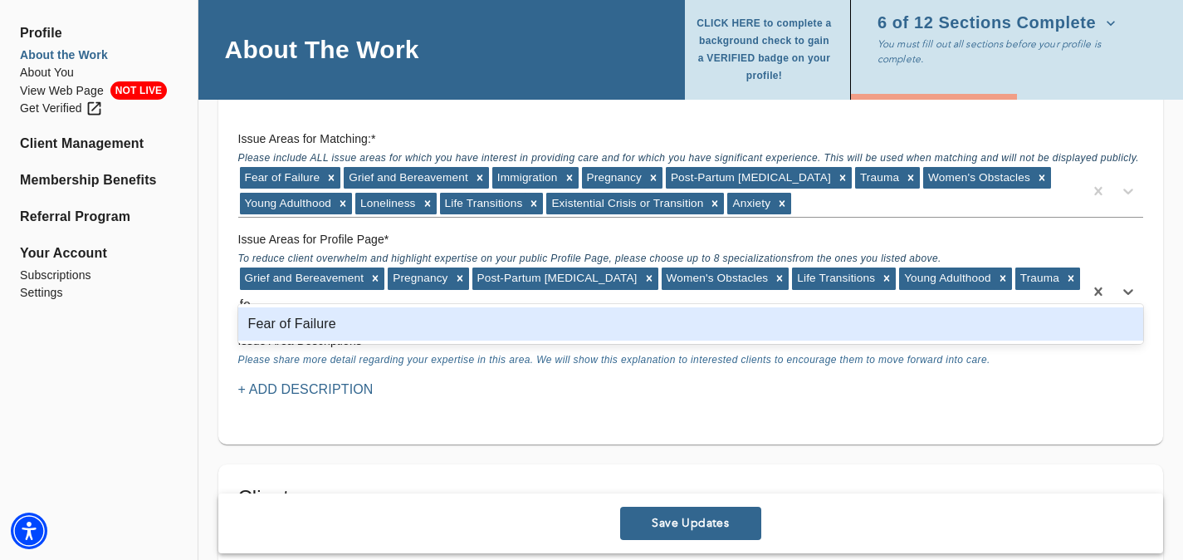
type input "fea"
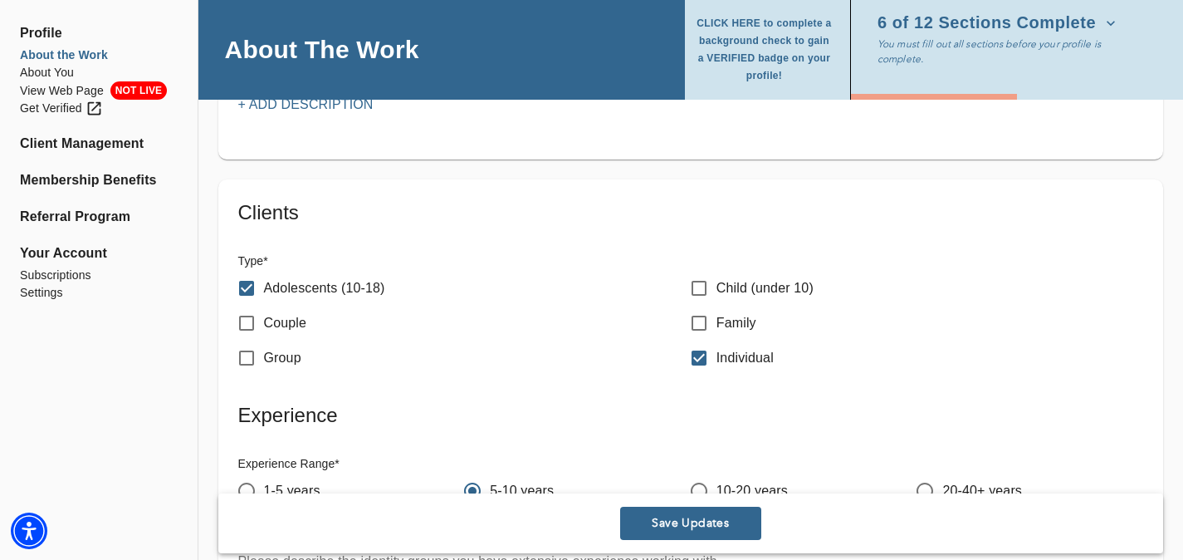
scroll to position [1791, 0]
click at [716, 516] on span "Save Updates" at bounding box center [691, 524] width 128 height 16
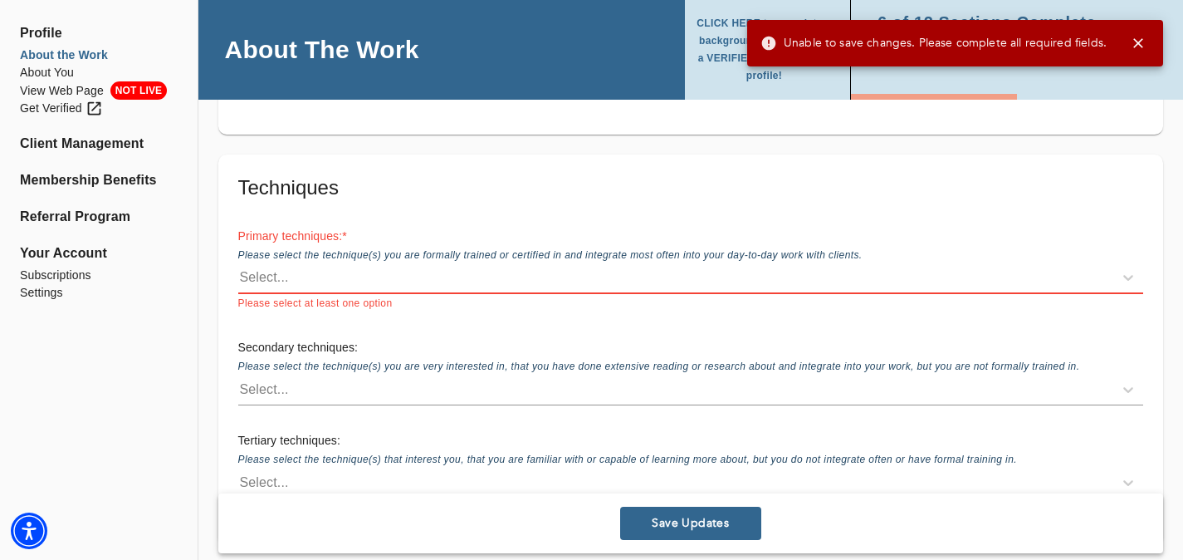
scroll to position [2331, 0]
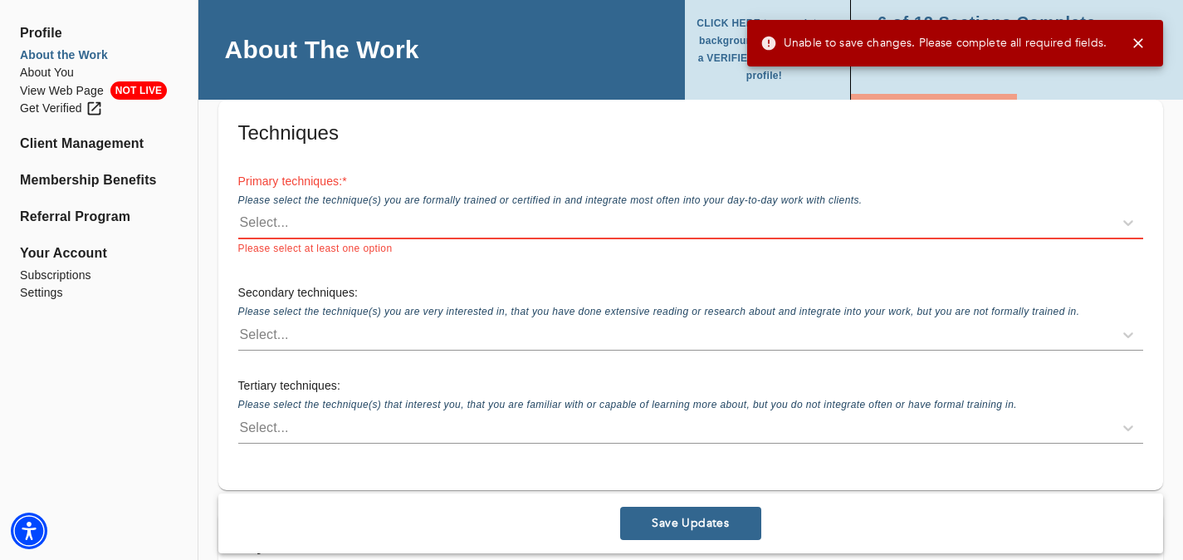
click at [684, 226] on div "Select..." at bounding box center [675, 222] width 875 height 27
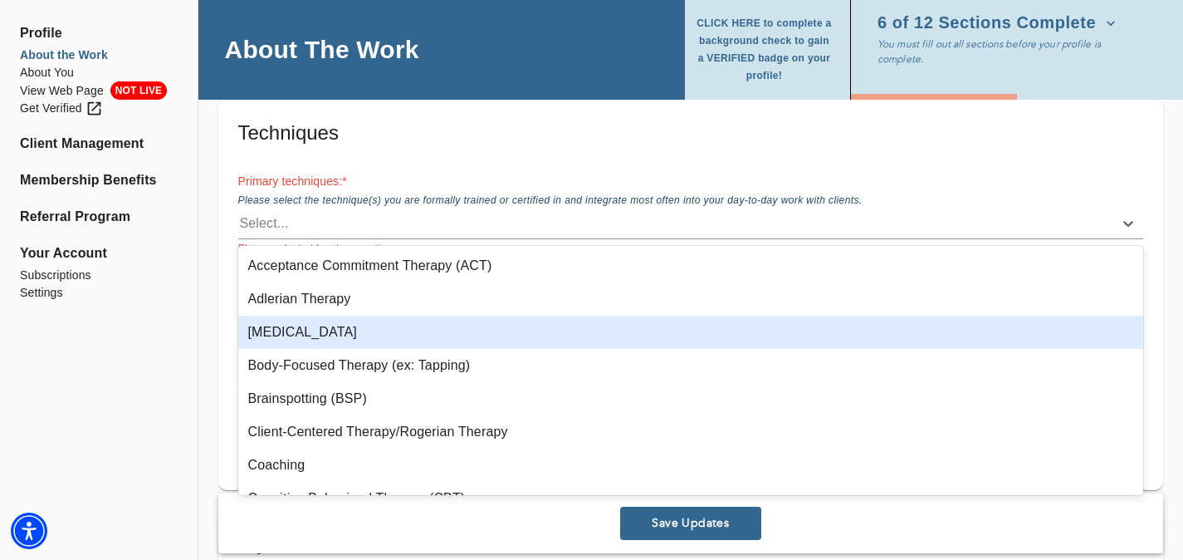
scroll to position [46, 0]
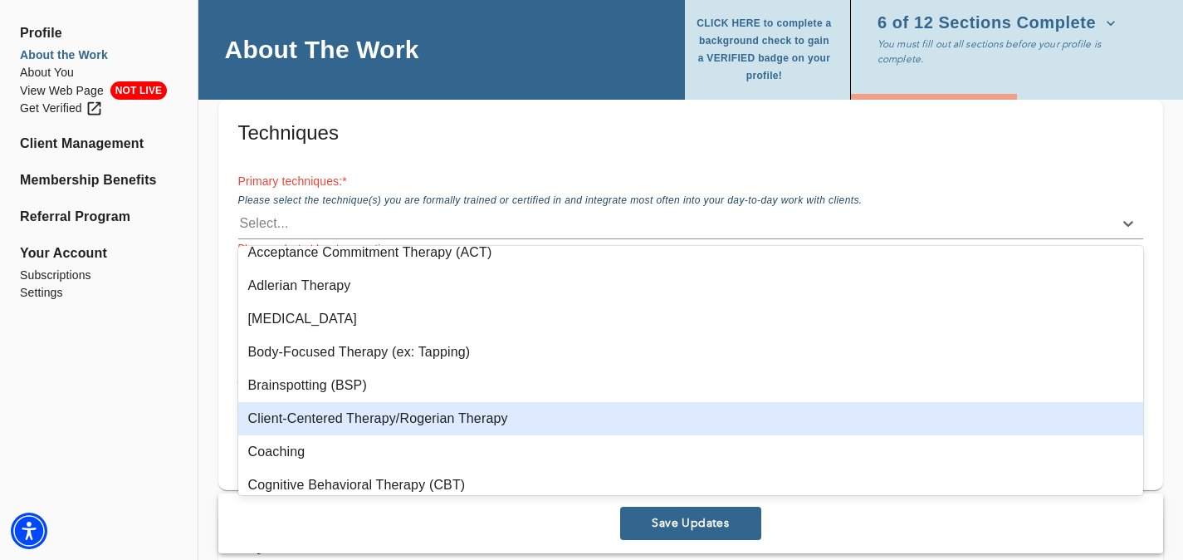
click at [597, 417] on div "Client-Centered Therapy/Rogerian Therapy" at bounding box center [691, 418] width 906 height 33
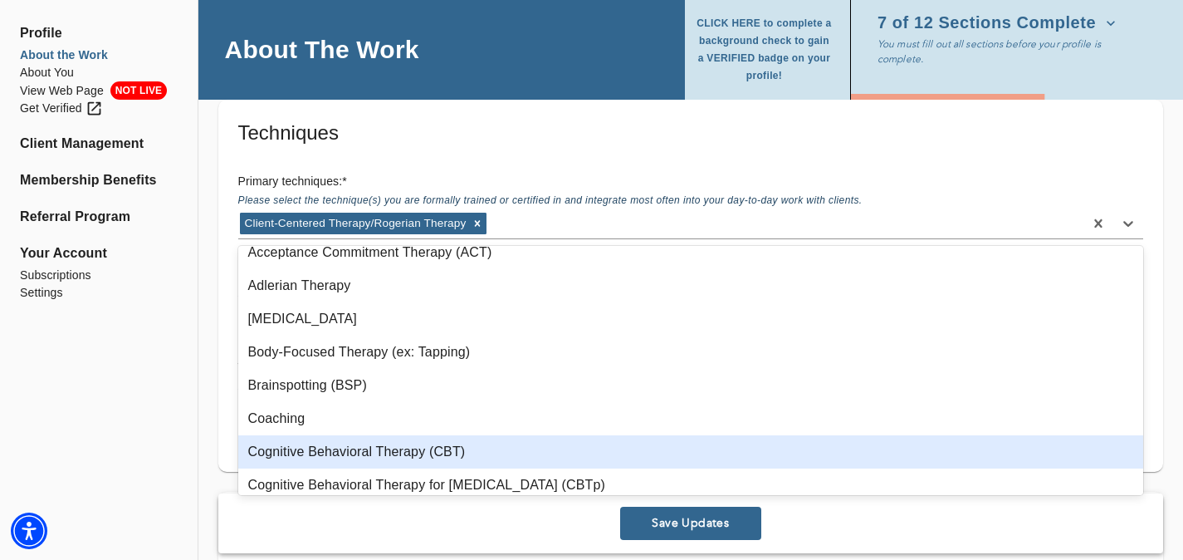
click at [571, 448] on div "Cognitive Behavioral Therapy (CBT)" at bounding box center [691, 451] width 906 height 33
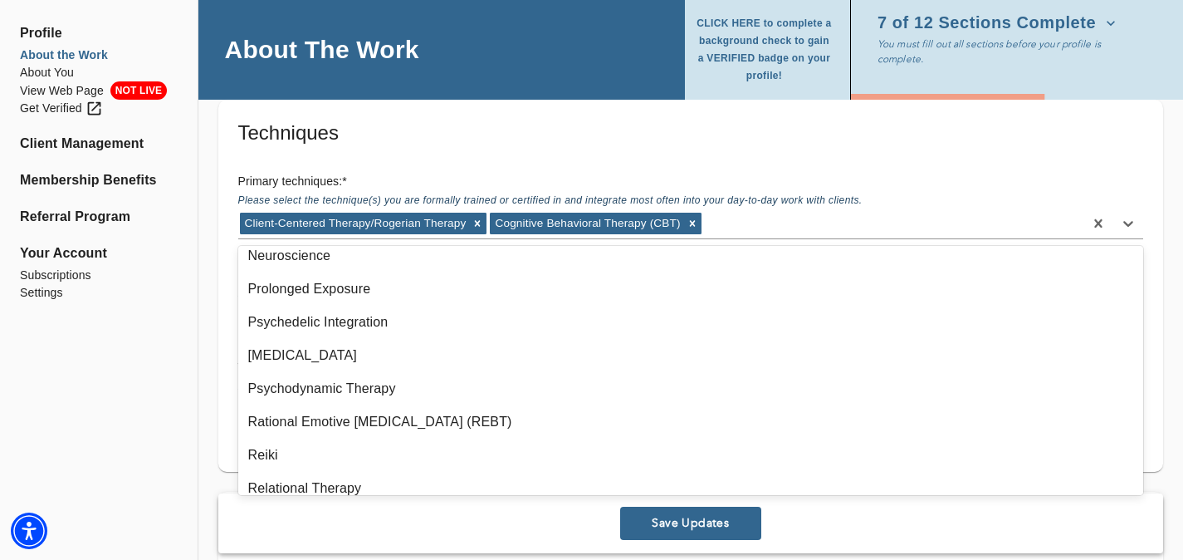
scroll to position [1108, 0]
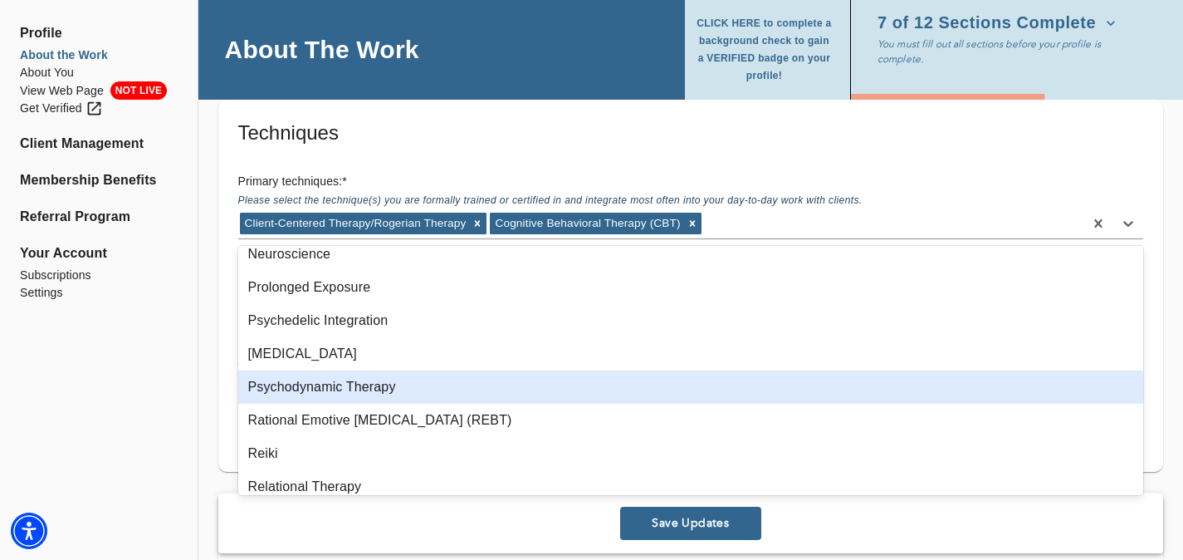
click at [573, 393] on div "Psychodynamic Therapy" at bounding box center [691, 386] width 906 height 33
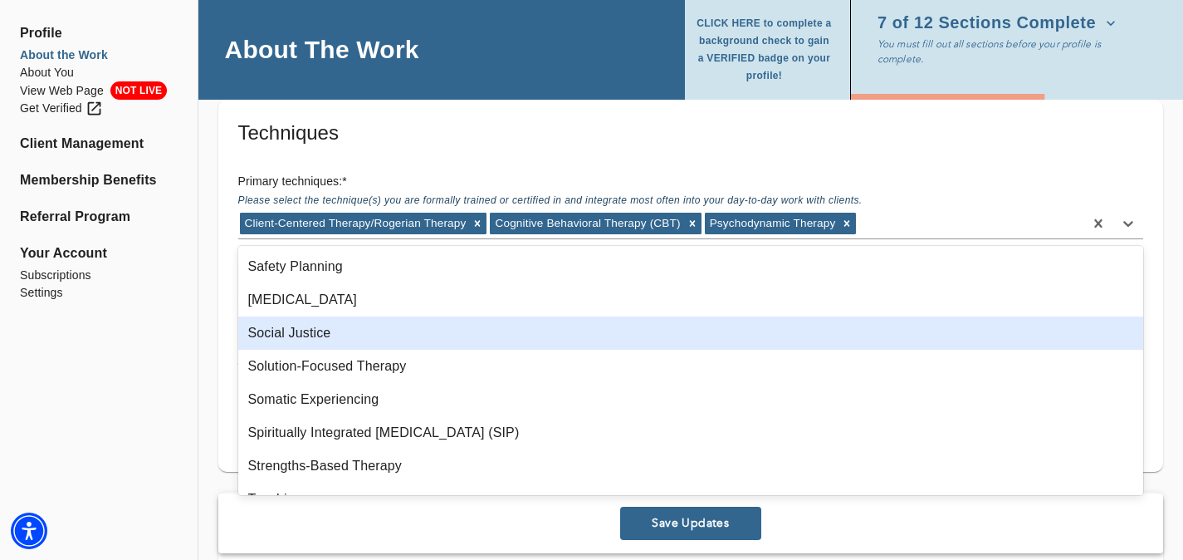
scroll to position [1331, 0]
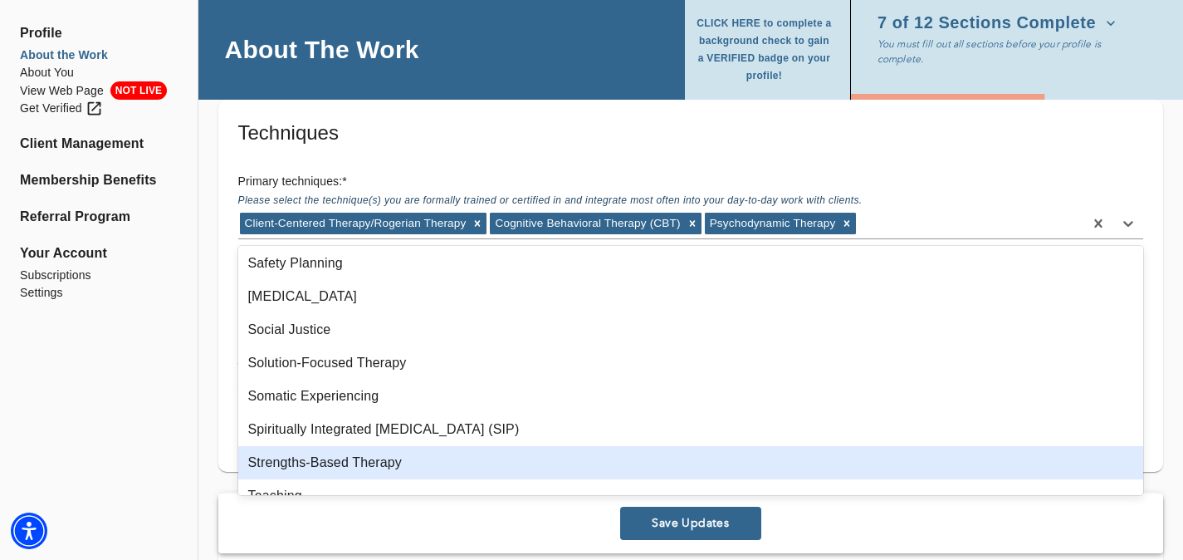
click at [573, 451] on div "Strengths-Based Therapy" at bounding box center [691, 462] width 906 height 33
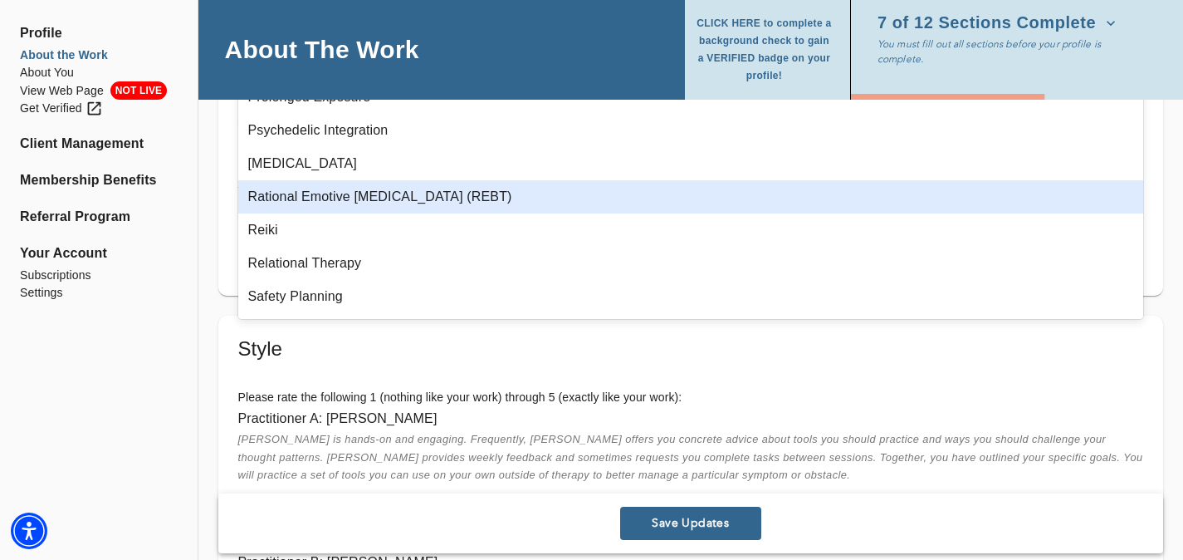
scroll to position [1128, 0]
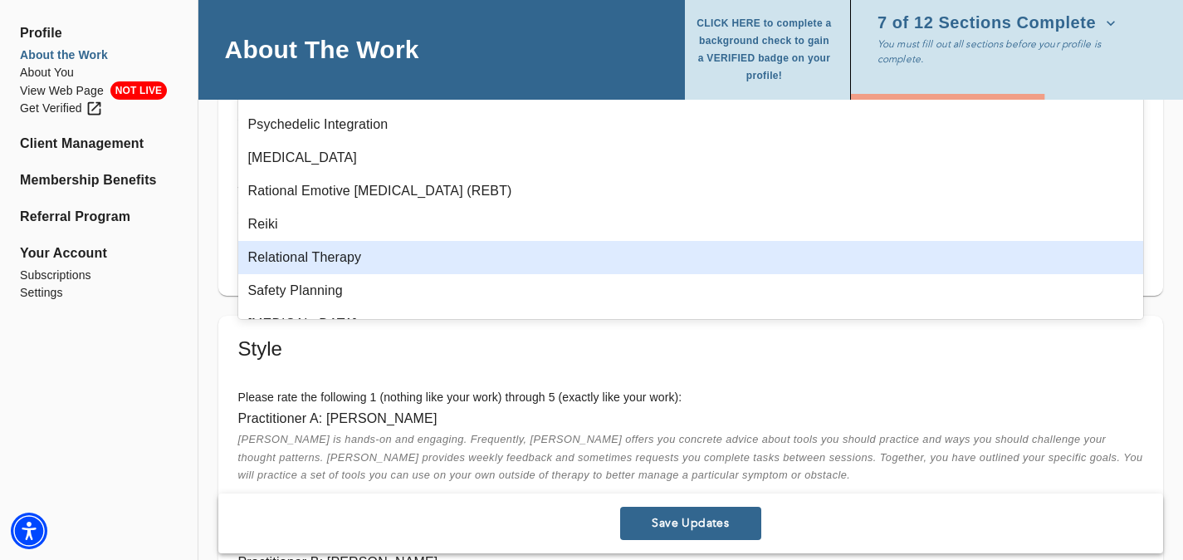
click at [605, 266] on div "Relational Therapy" at bounding box center [691, 257] width 906 height 33
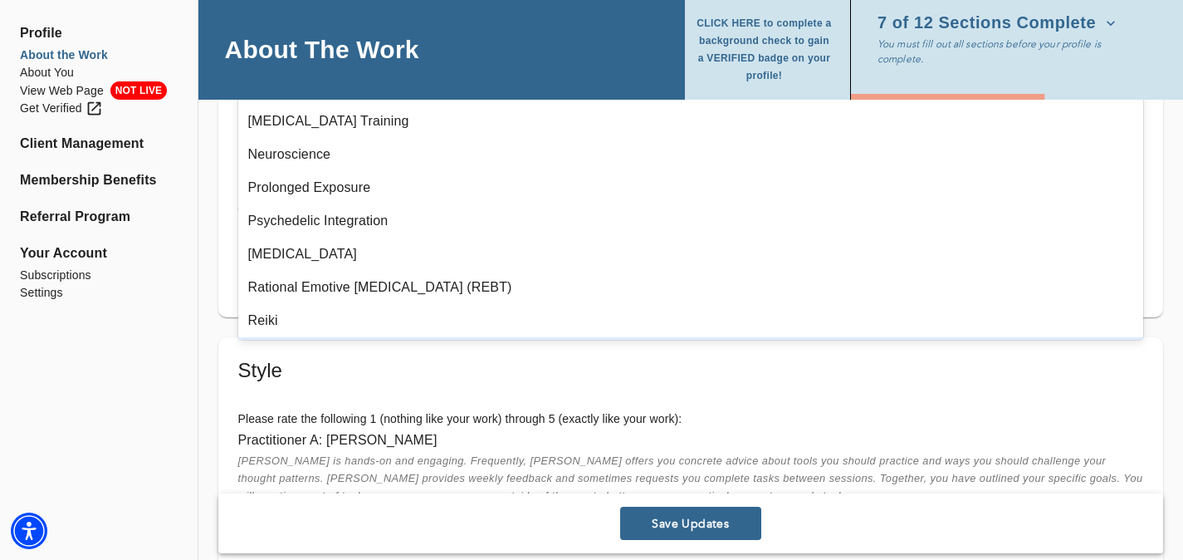
scroll to position [866, 0]
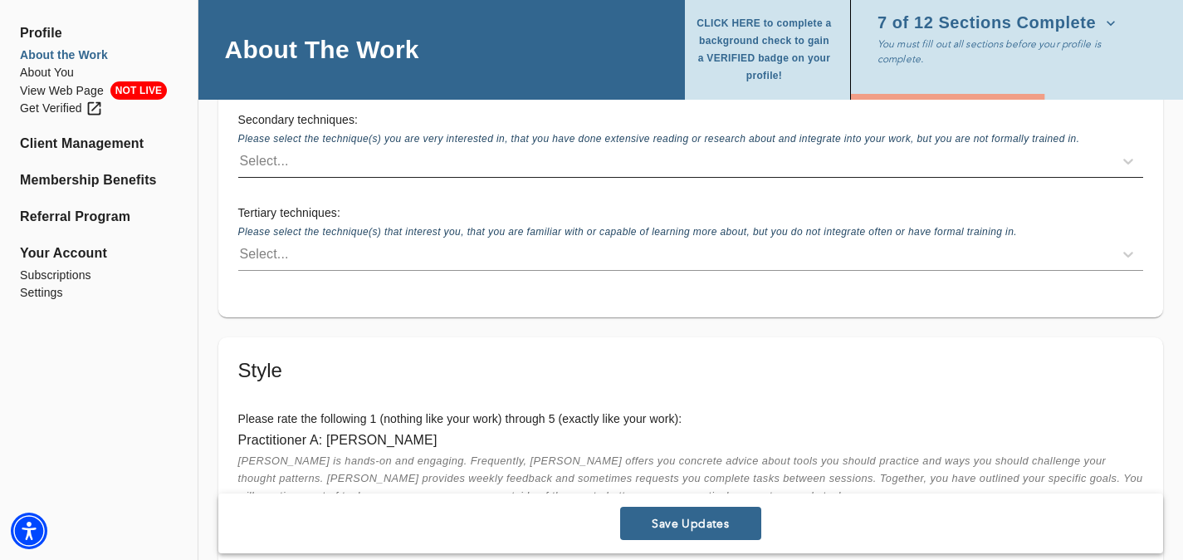
click at [557, 157] on div "Select..." at bounding box center [675, 161] width 875 height 27
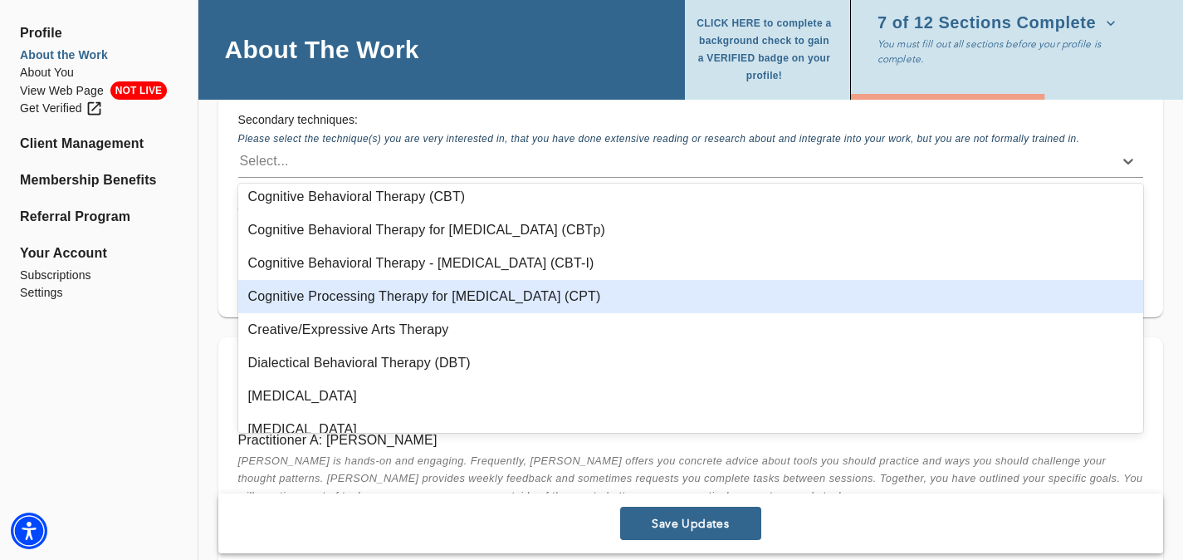
scroll to position [273, 0]
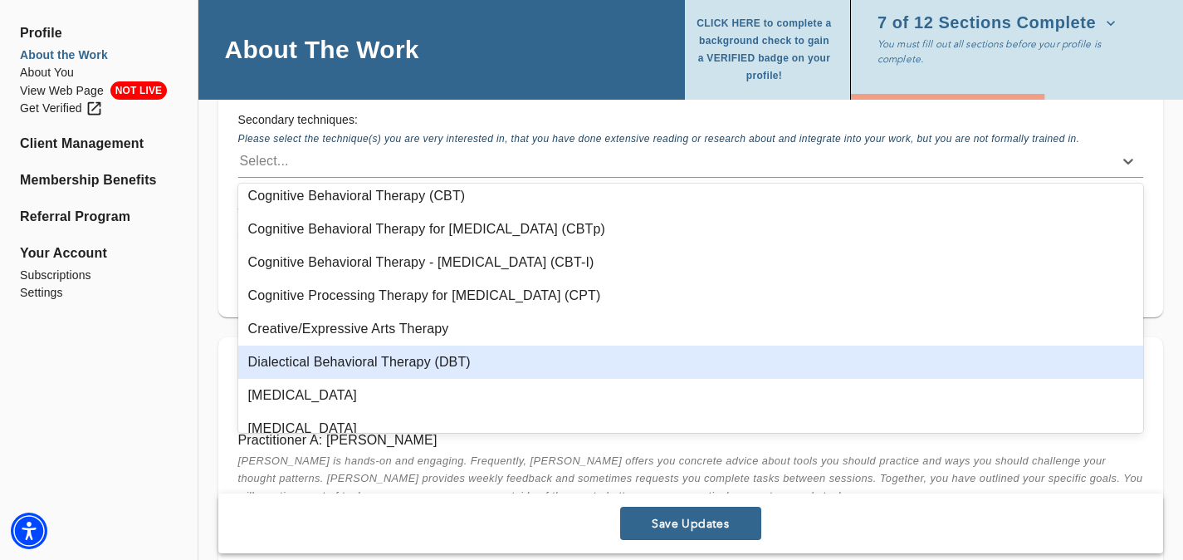
click at [604, 347] on div "Dialectical Behavioral Therapy (DBT)" at bounding box center [691, 361] width 906 height 33
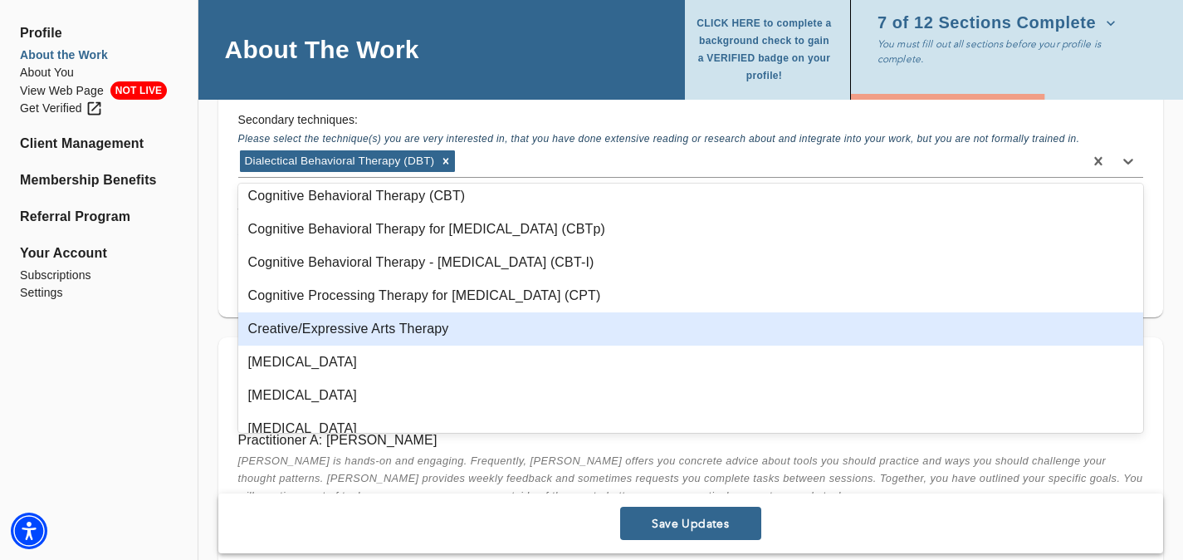
click at [488, 325] on div "Creative/Expressive Arts Therapy" at bounding box center [691, 328] width 906 height 33
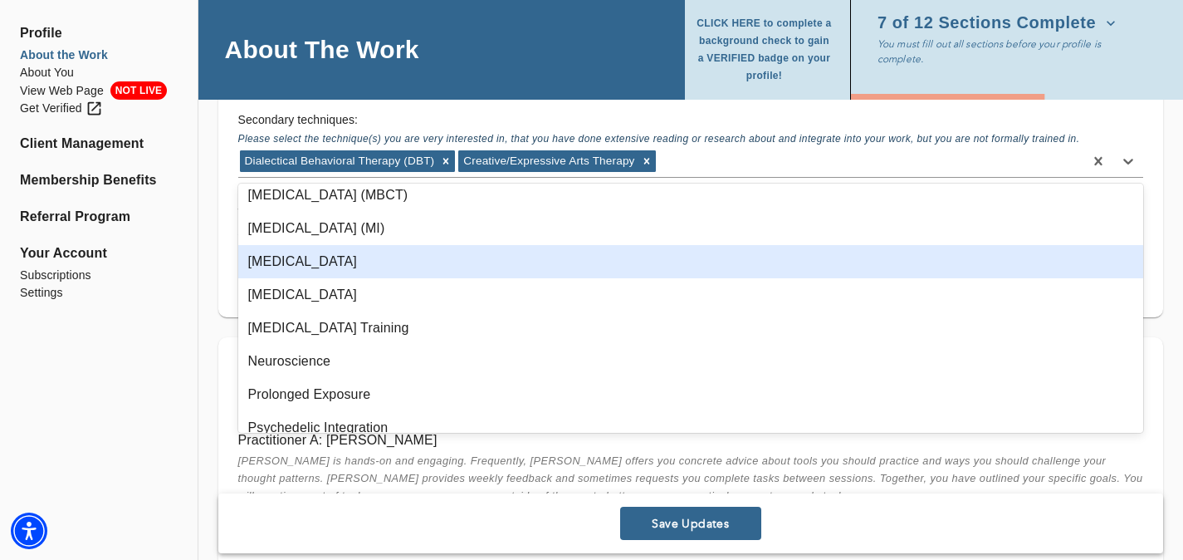
scroll to position [969, 0]
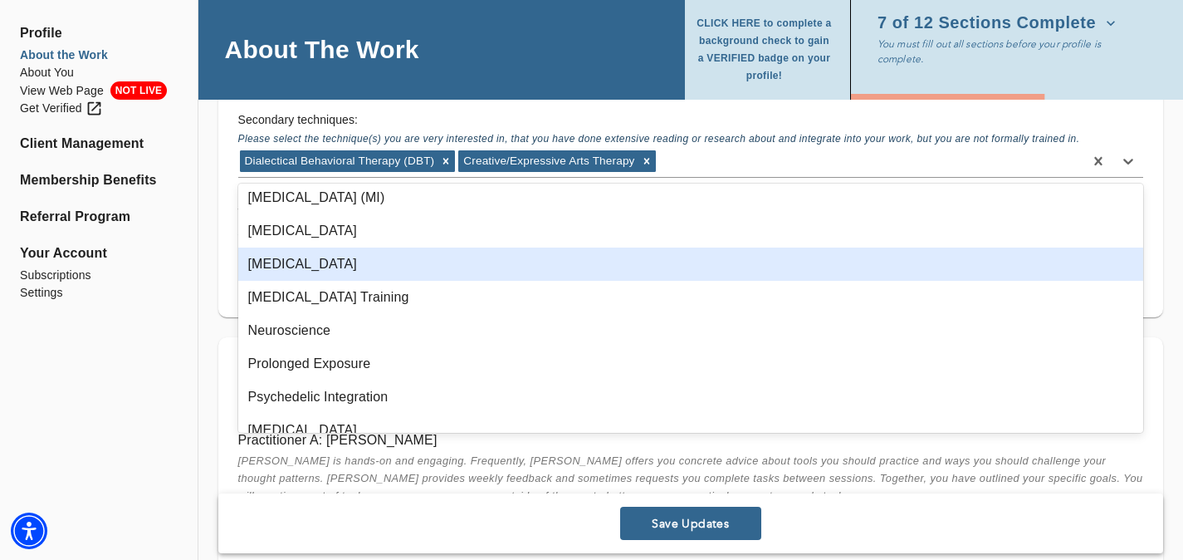
click at [477, 268] on div "[MEDICAL_DATA]" at bounding box center [691, 263] width 906 height 33
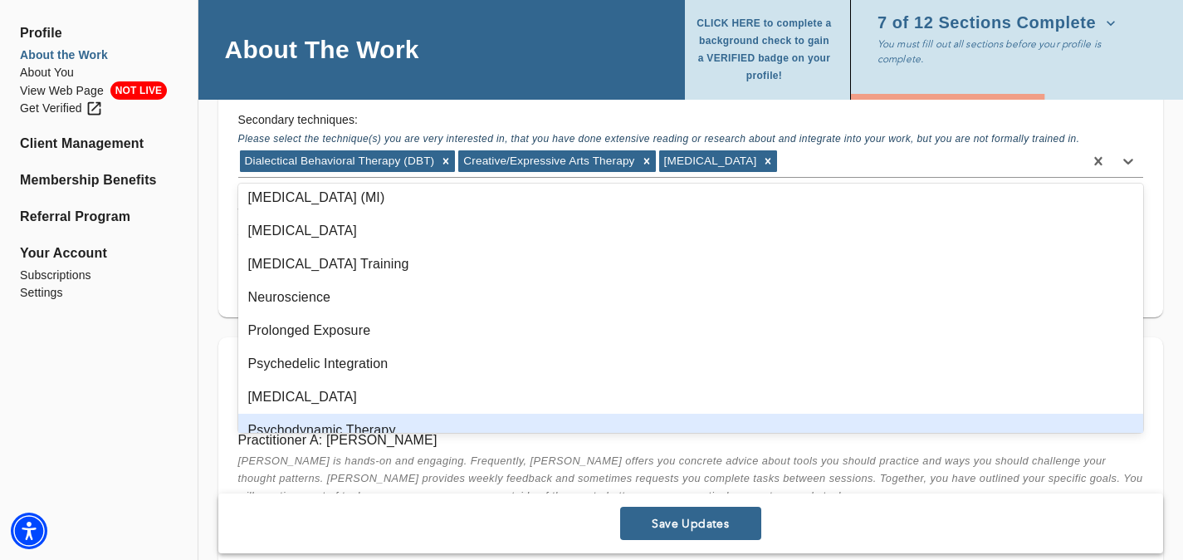
click at [694, 514] on button "Save Updates" at bounding box center [690, 522] width 141 height 33
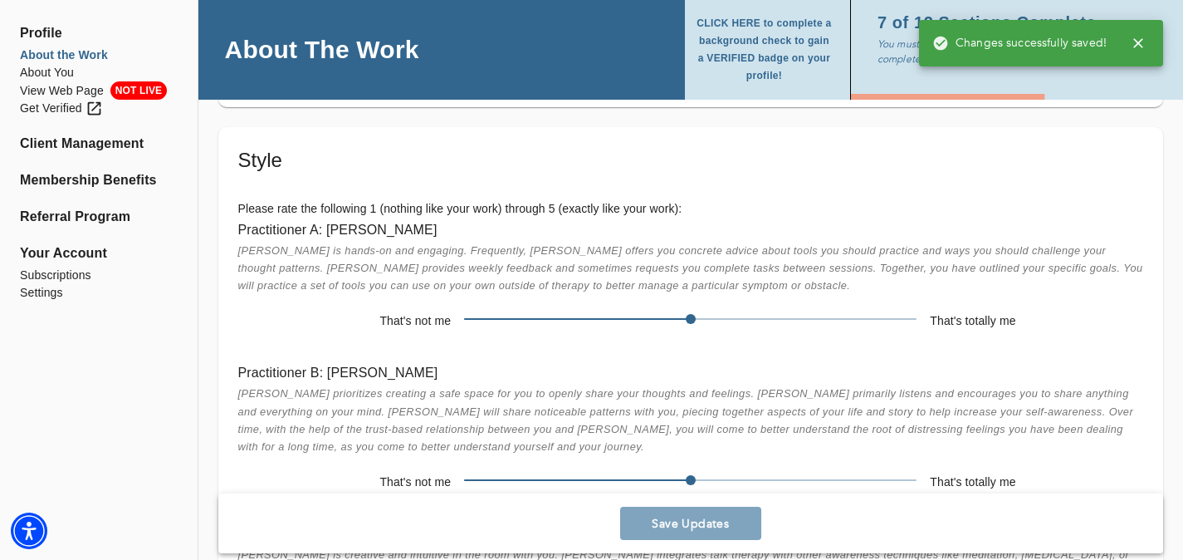
scroll to position [2755, 0]
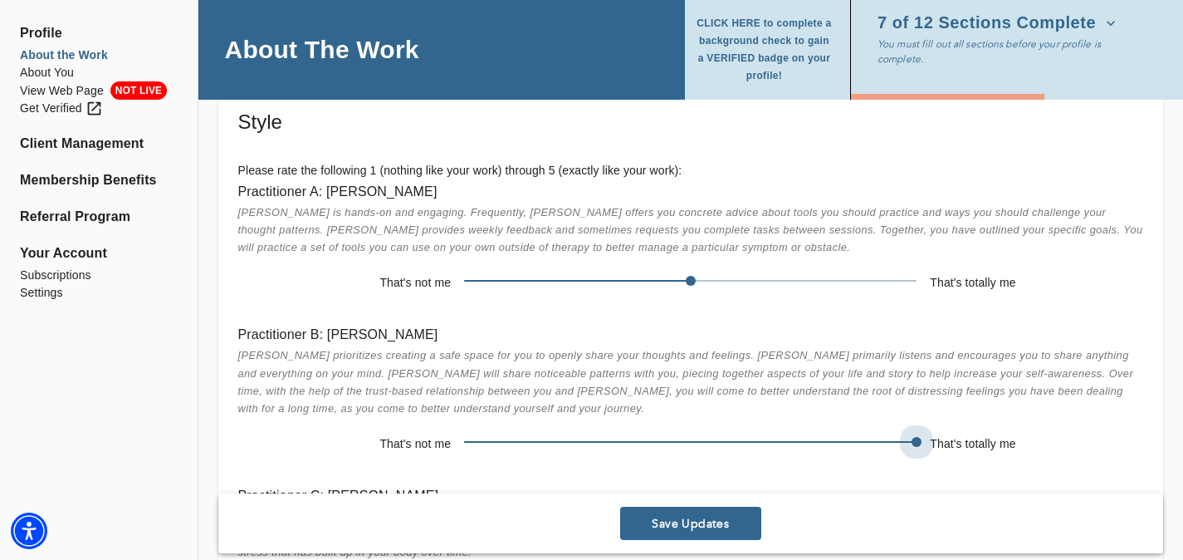
drag, startPoint x: 694, startPoint y: 439, endPoint x: 869, endPoint y: 438, distance: 175.2
click at [869, 438] on span at bounding box center [690, 441] width 453 height 23
drag, startPoint x: 686, startPoint y: 284, endPoint x: 721, endPoint y: 289, distance: 35.2
click at [721, 289] on span at bounding box center [690, 280] width 453 height 23
click at [728, 277] on span at bounding box center [690, 280] width 453 height 23
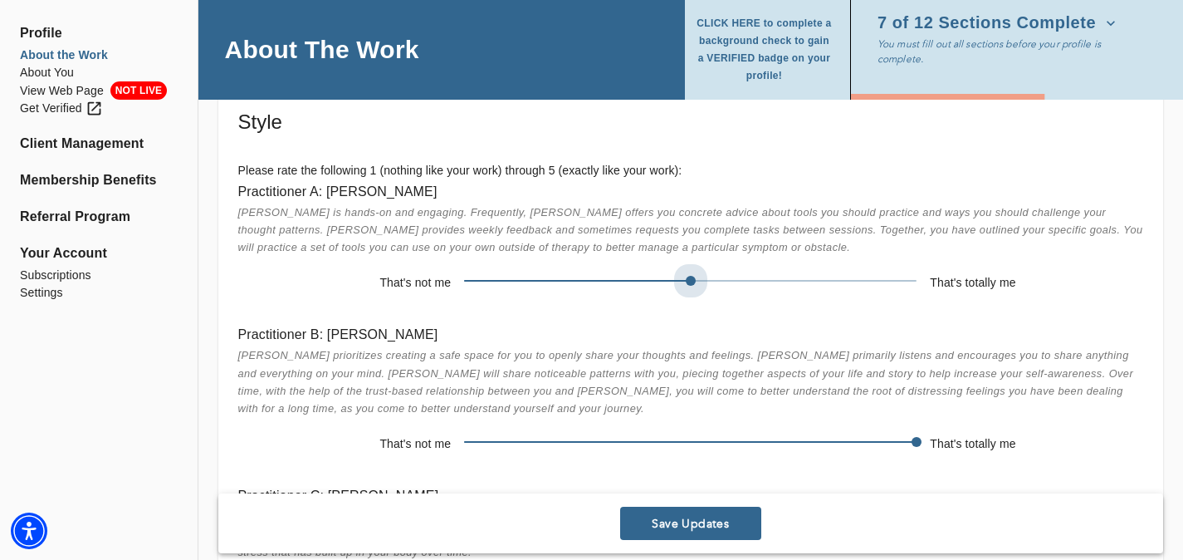
drag, startPoint x: 692, startPoint y: 273, endPoint x: 727, endPoint y: 272, distance: 34.1
click at [727, 272] on span at bounding box center [690, 280] width 453 height 23
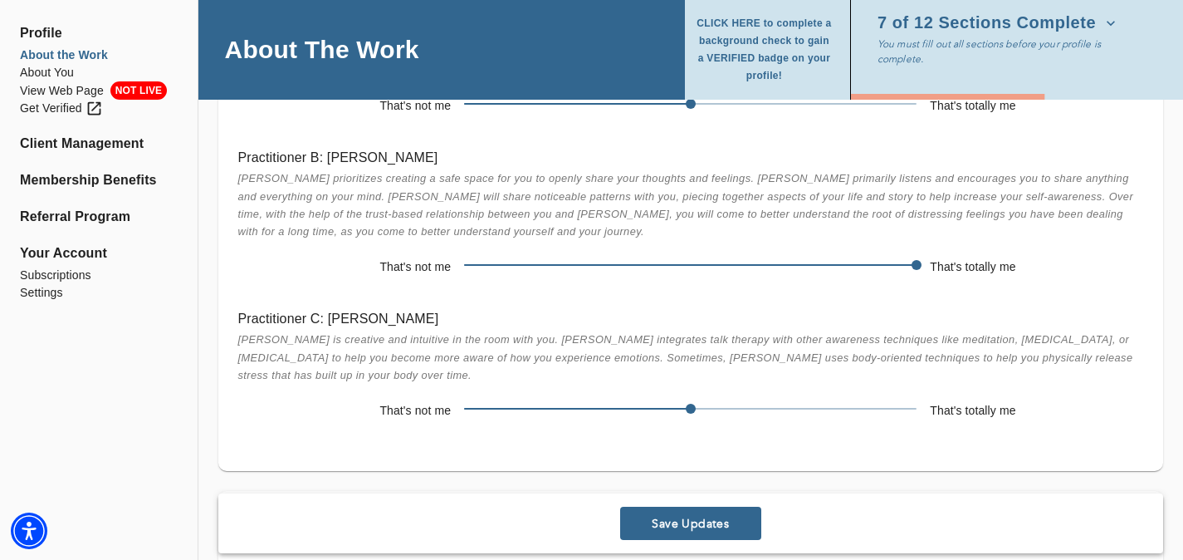
scroll to position [2970, 0]
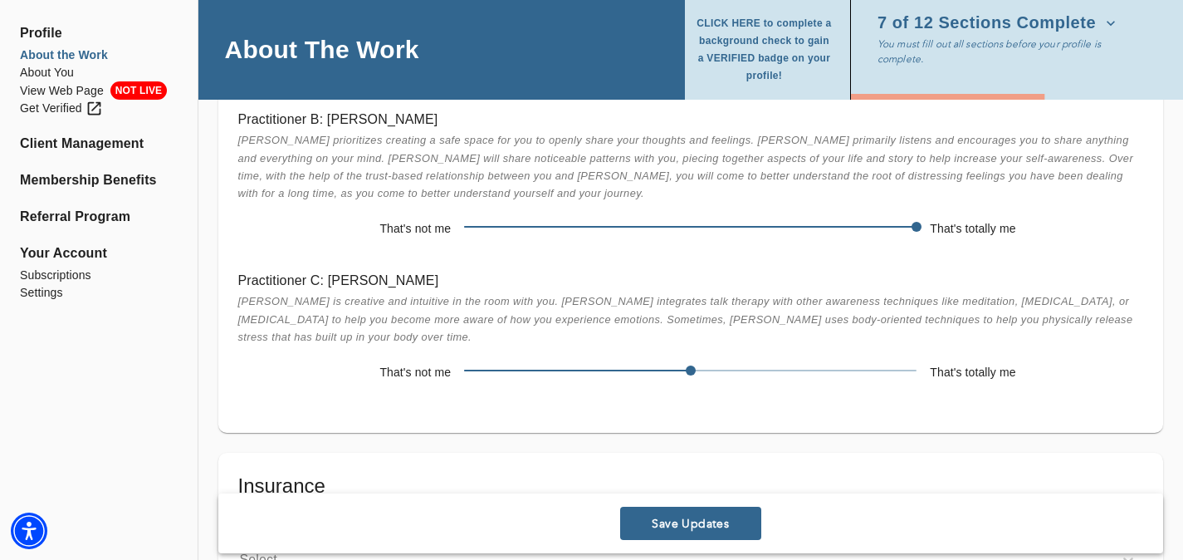
click at [710, 516] on span "Save Updates" at bounding box center [691, 524] width 128 height 16
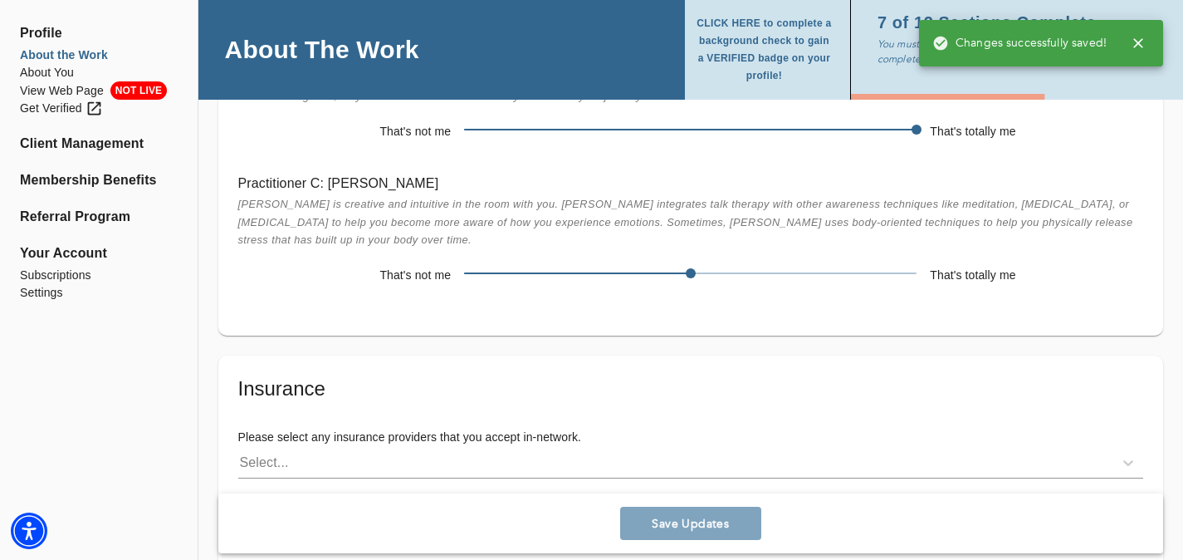
scroll to position [3291, 0]
